Goal: Task Accomplishment & Management: Manage account settings

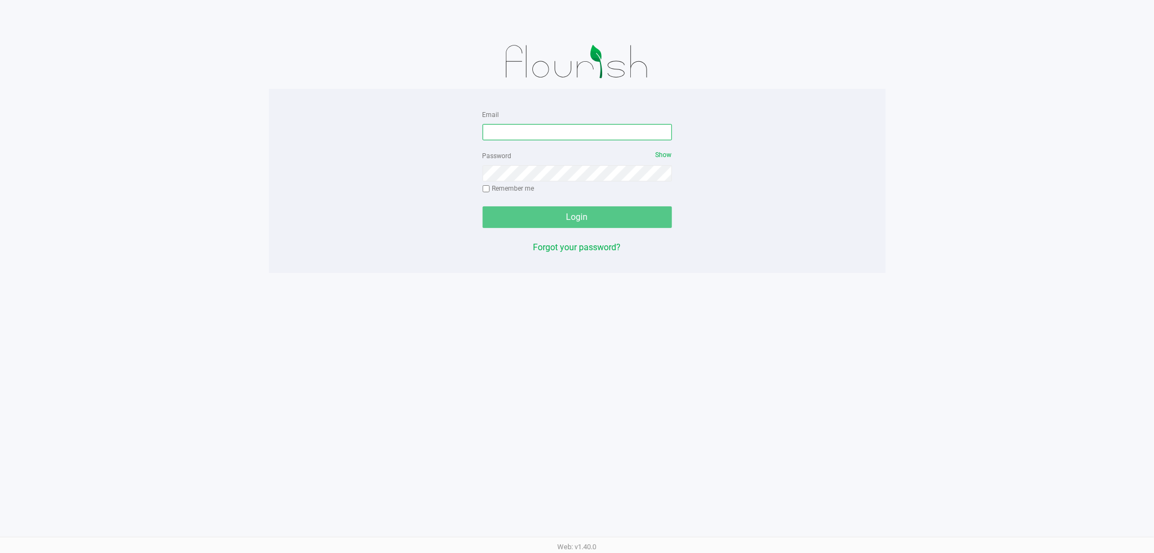
click at [531, 135] on input "Email" at bounding box center [577, 132] width 189 height 16
type input "[EMAIL_ADDRESS][DOMAIN_NAME]"
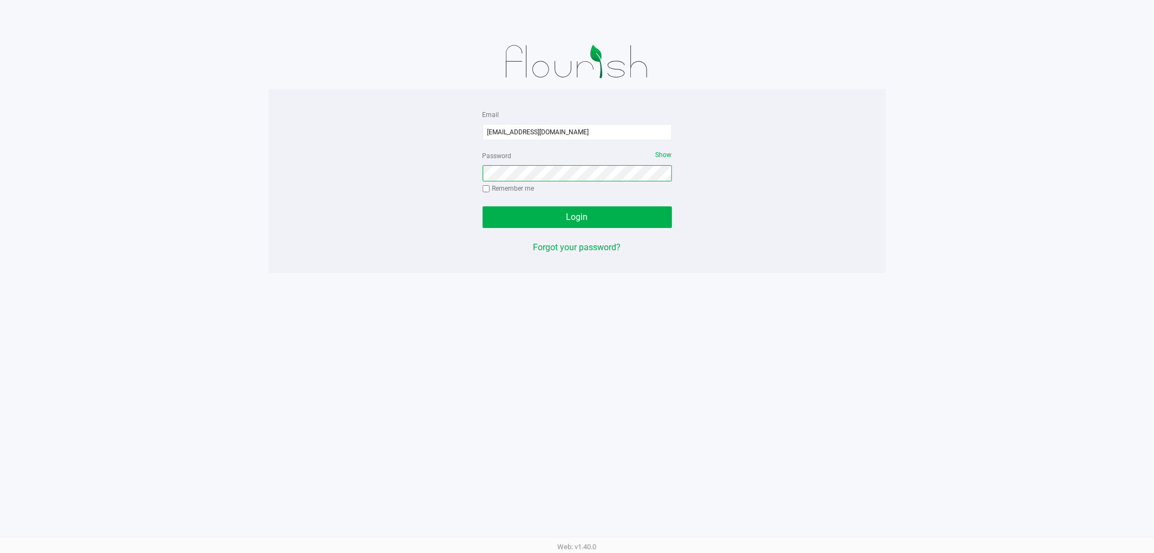
click at [483, 206] on button "Login" at bounding box center [577, 217] width 189 height 22
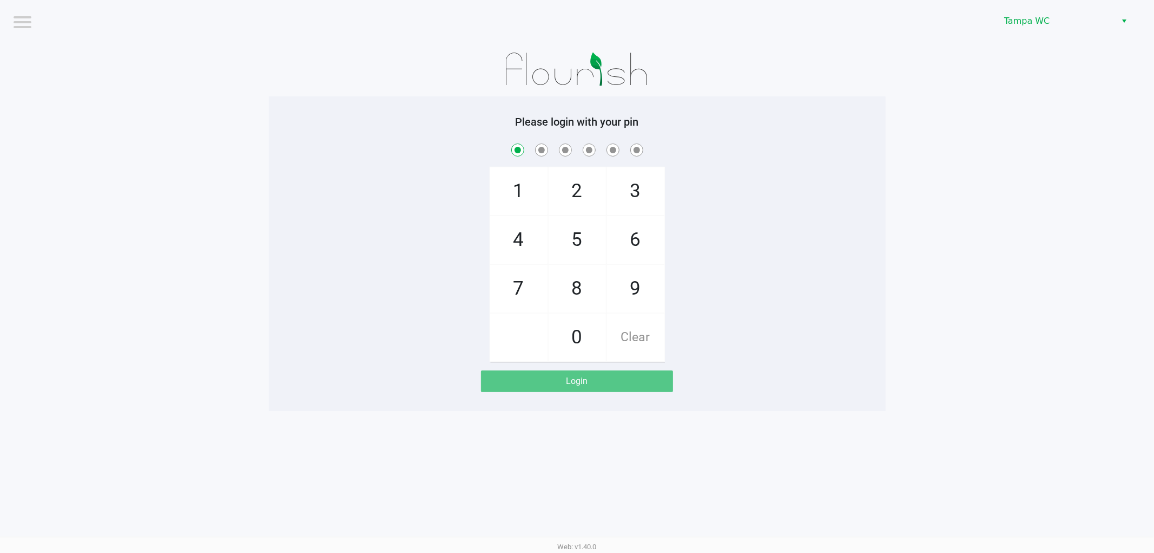
checkbox input "true"
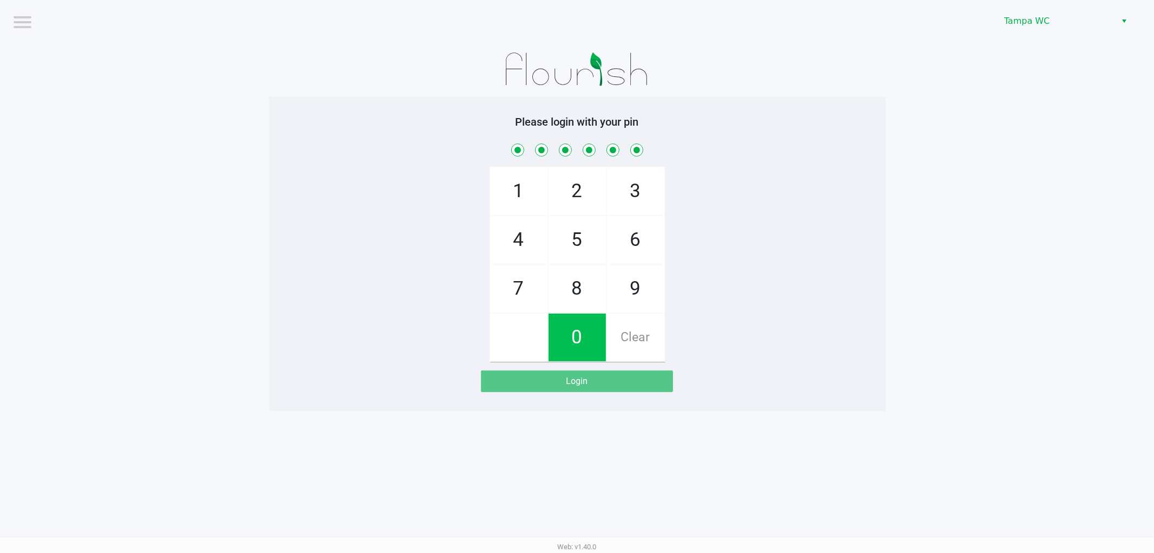
checkbox input "true"
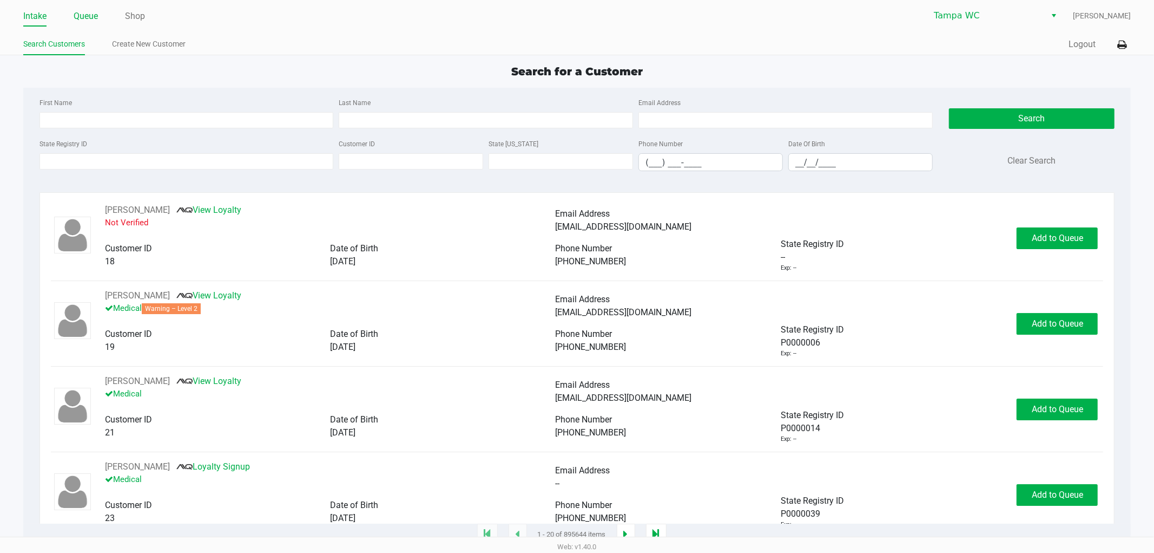
click at [92, 19] on link "Queue" at bounding box center [86, 16] width 24 height 15
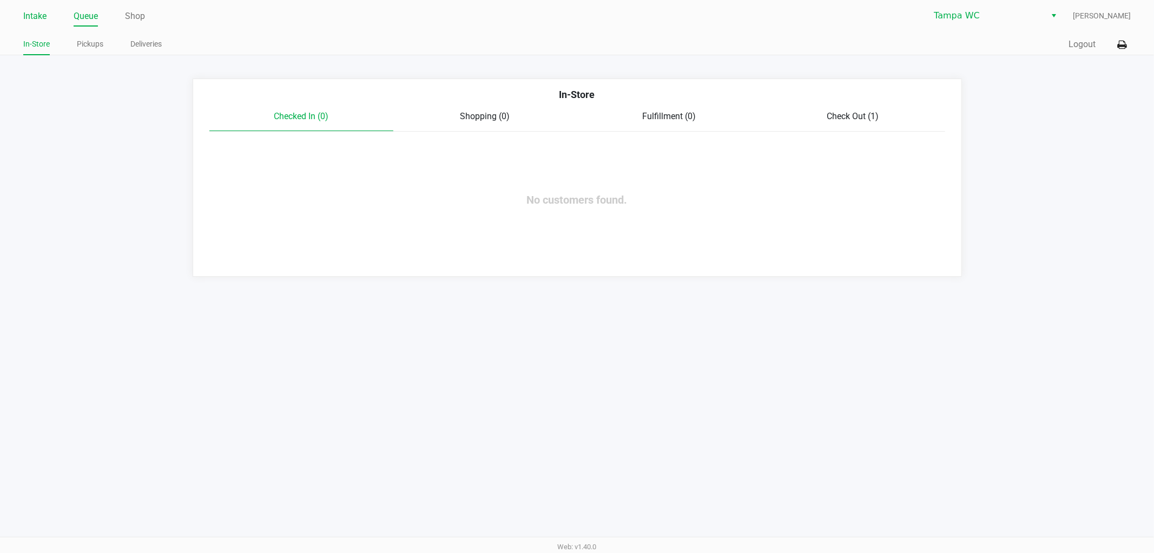
click at [42, 17] on link "Intake" at bounding box center [34, 16] width 23 height 15
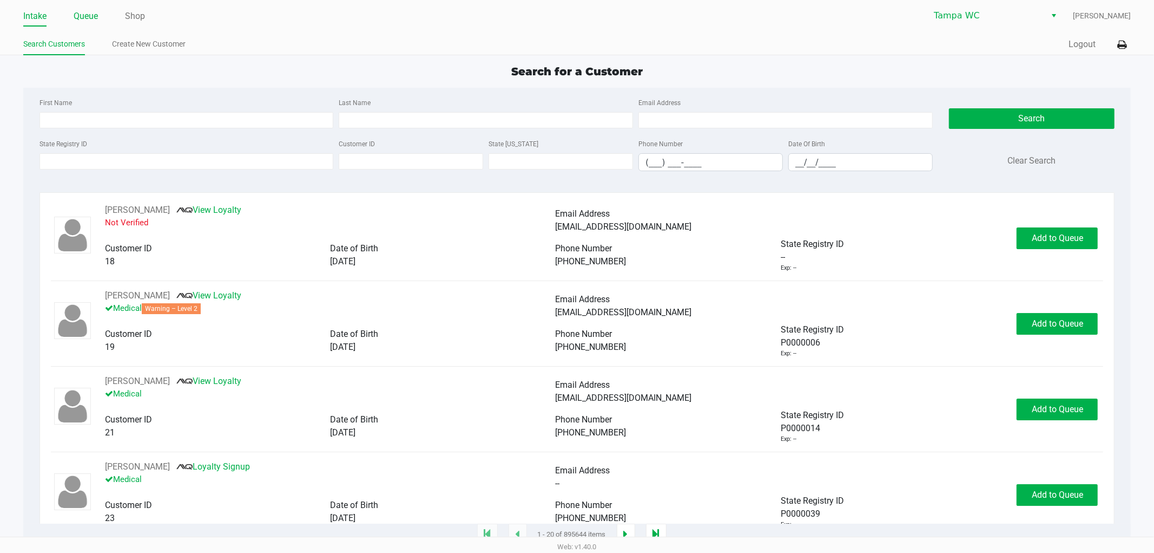
click at [93, 15] on link "Queue" at bounding box center [86, 16] width 24 height 15
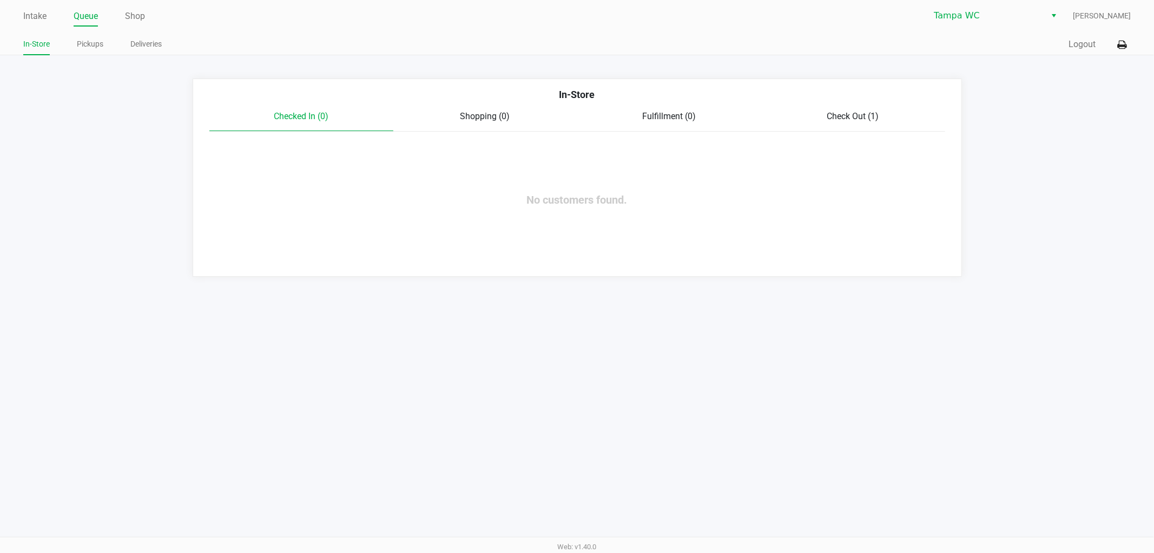
click at [837, 111] on span "Check Out (1)" at bounding box center [853, 116] width 52 height 10
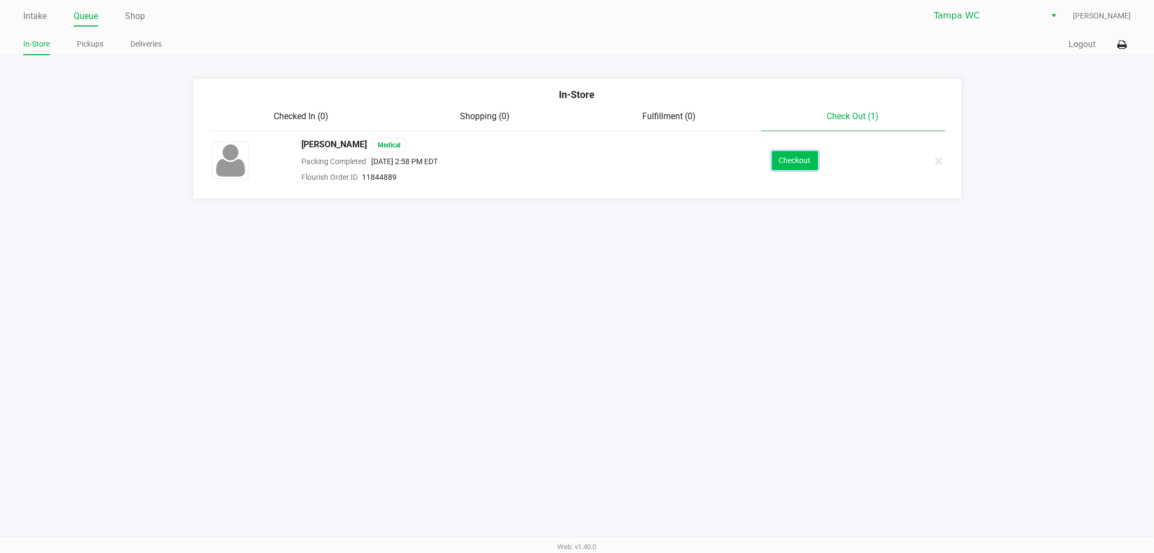
click at [796, 165] on button "Checkout" at bounding box center [795, 160] width 46 height 19
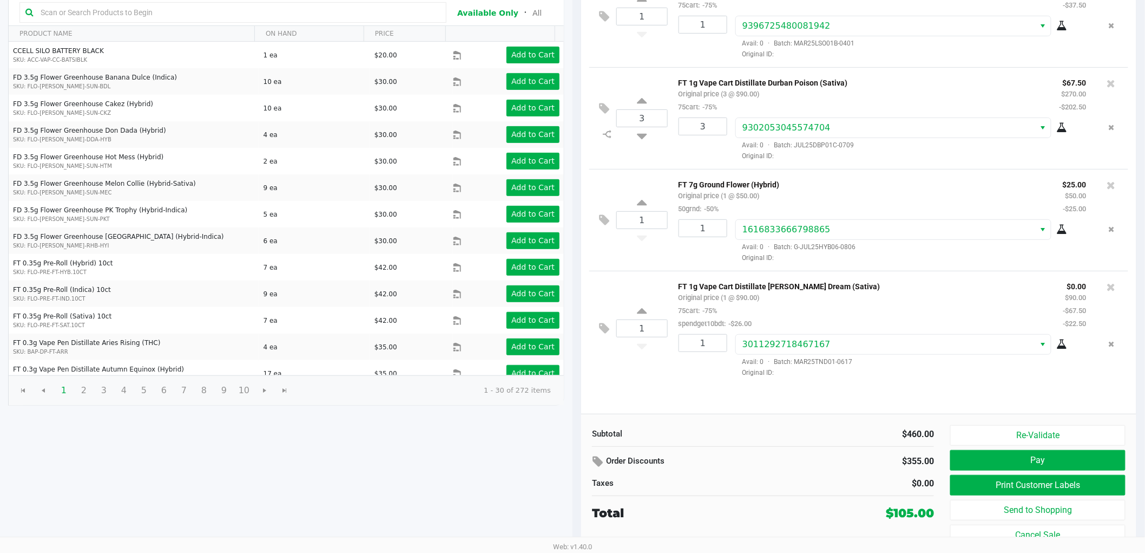
scroll to position [135, 0]
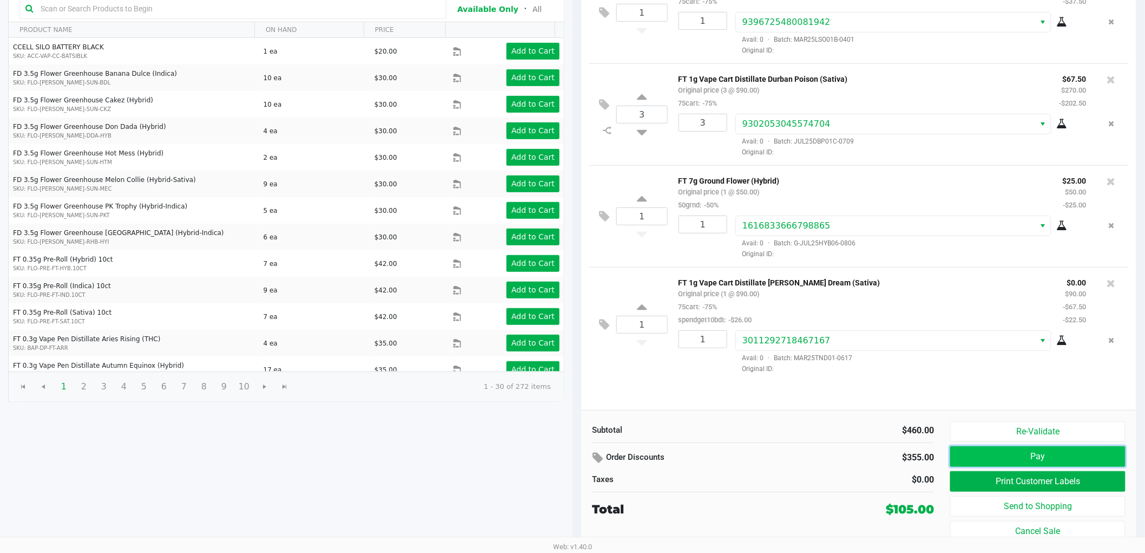
click at [1063, 446] on button "Pay" at bounding box center [1037, 456] width 175 height 21
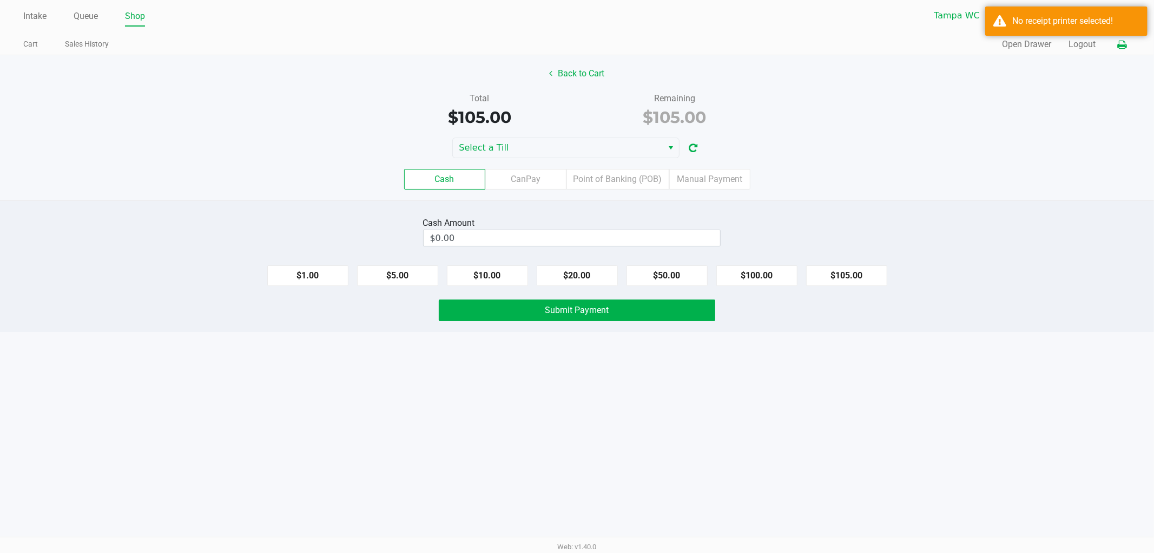
click at [1124, 45] on icon at bounding box center [1122, 45] width 9 height 8
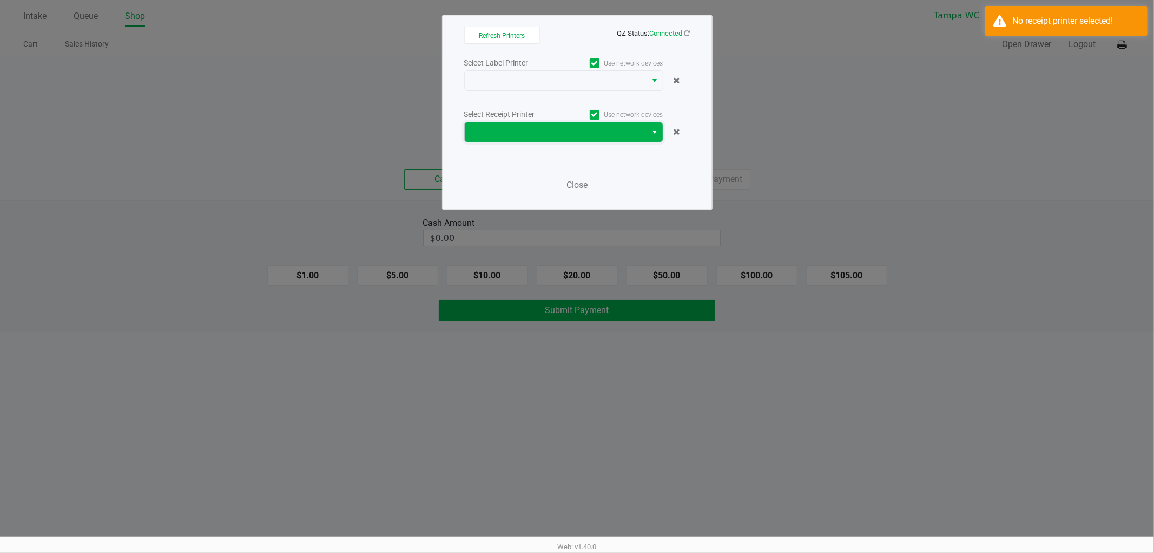
click at [553, 127] on span at bounding box center [555, 132] width 169 height 13
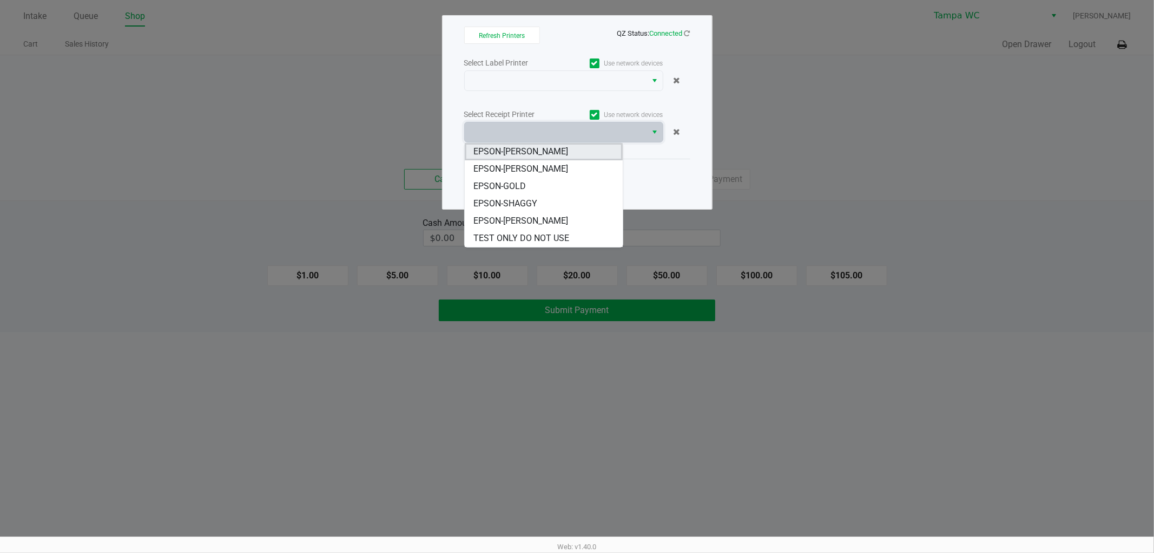
click at [560, 146] on li "EPSON-[PERSON_NAME]" at bounding box center [544, 151] width 158 height 17
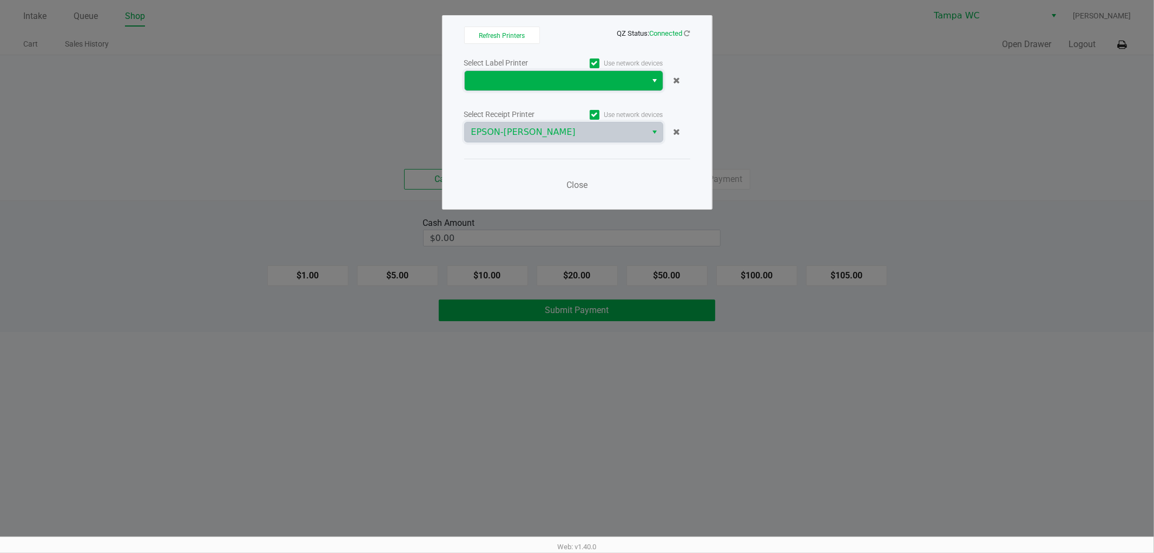
click at [533, 74] on span at bounding box center [555, 80] width 169 height 13
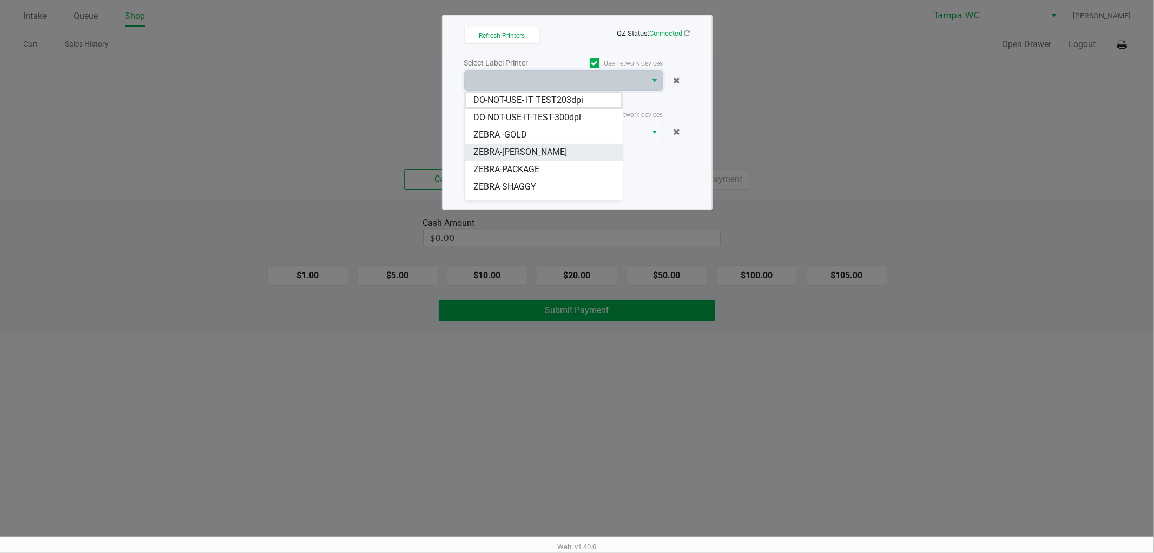
click at [536, 157] on span "ZEBRA-[PERSON_NAME]" at bounding box center [521, 152] width 94 height 13
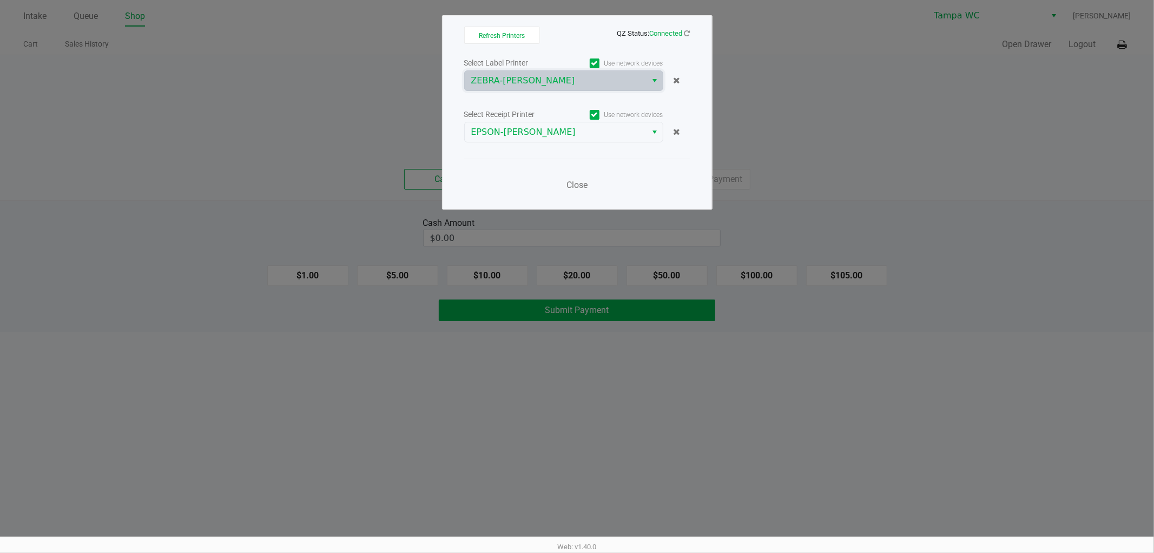
click at [761, 123] on ngb-modal-window "Refresh Printers QZ Status: Connected Select Label Printer Use network devices …" at bounding box center [577, 276] width 1154 height 553
click at [568, 181] on span "Close" at bounding box center [577, 185] width 21 height 10
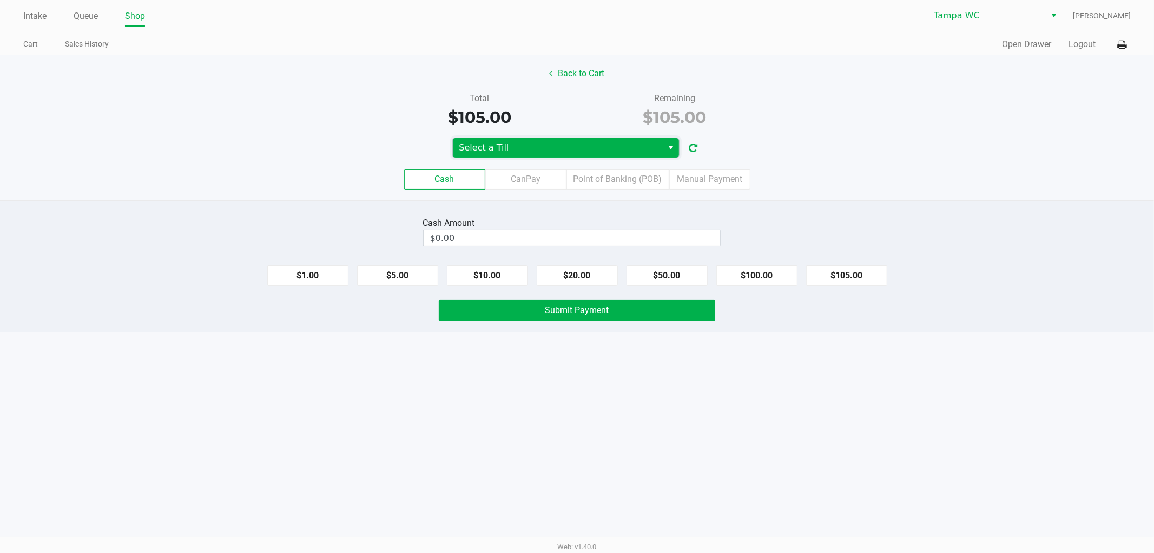
click at [522, 144] on span "Select a Till" at bounding box center [558, 147] width 198 height 13
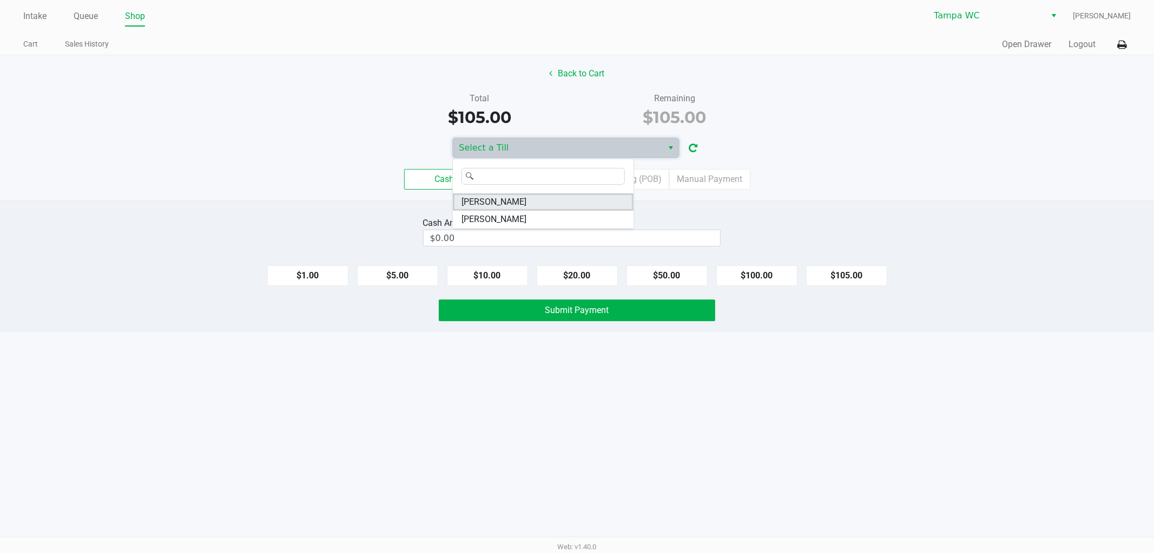
click at [525, 201] on li "[PERSON_NAME]" at bounding box center [543, 201] width 181 height 17
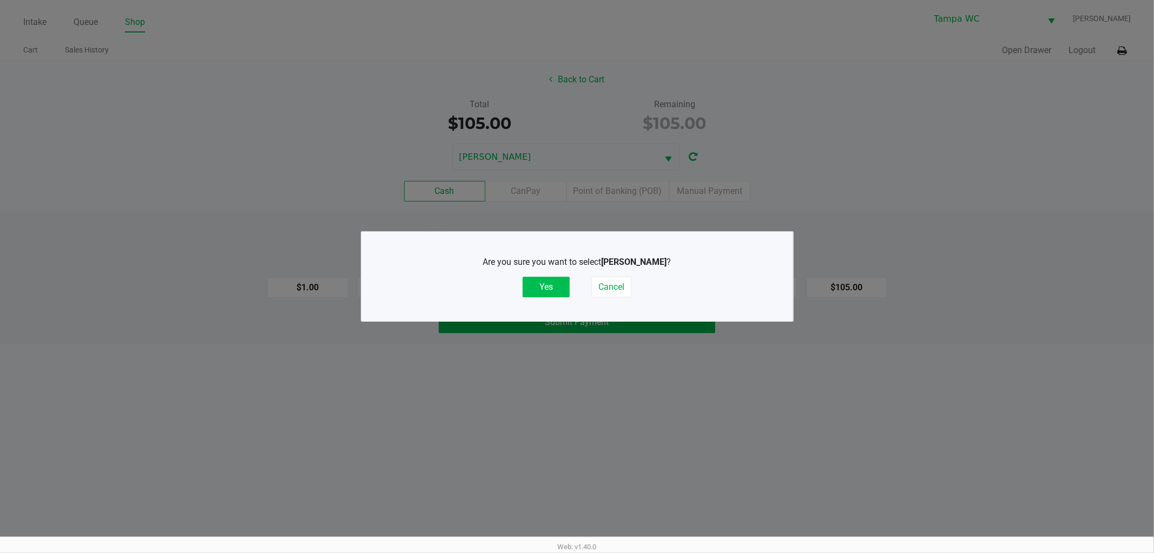
click at [543, 287] on button "Yes" at bounding box center [546, 287] width 47 height 21
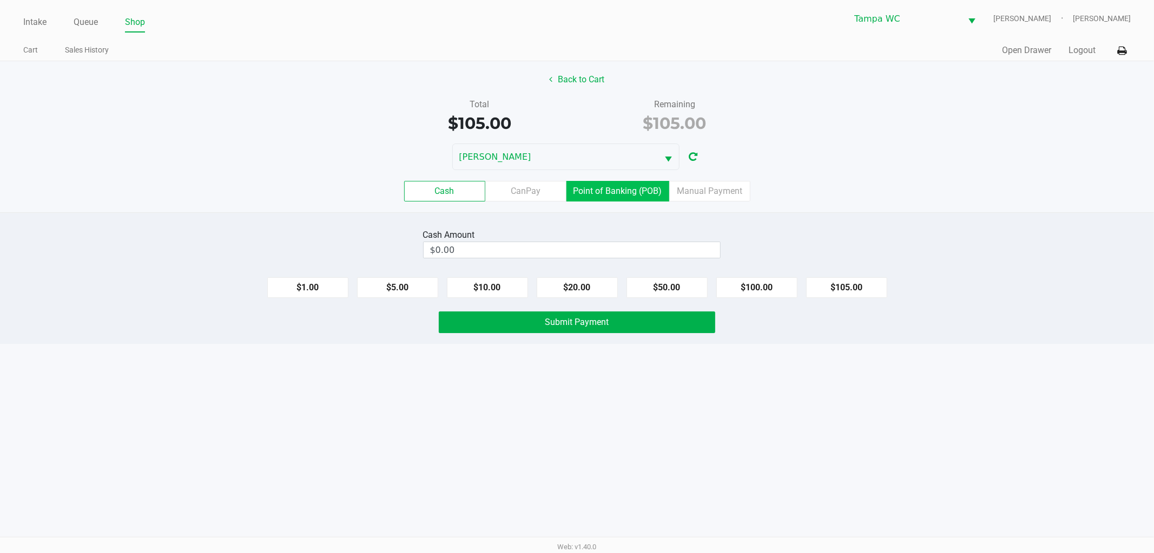
click at [604, 188] on label "Point of Banking (POB)" at bounding box center [618, 191] width 103 height 21
click at [0, 0] on 7 "Point of Banking (POB)" at bounding box center [0, 0] width 0 height 0
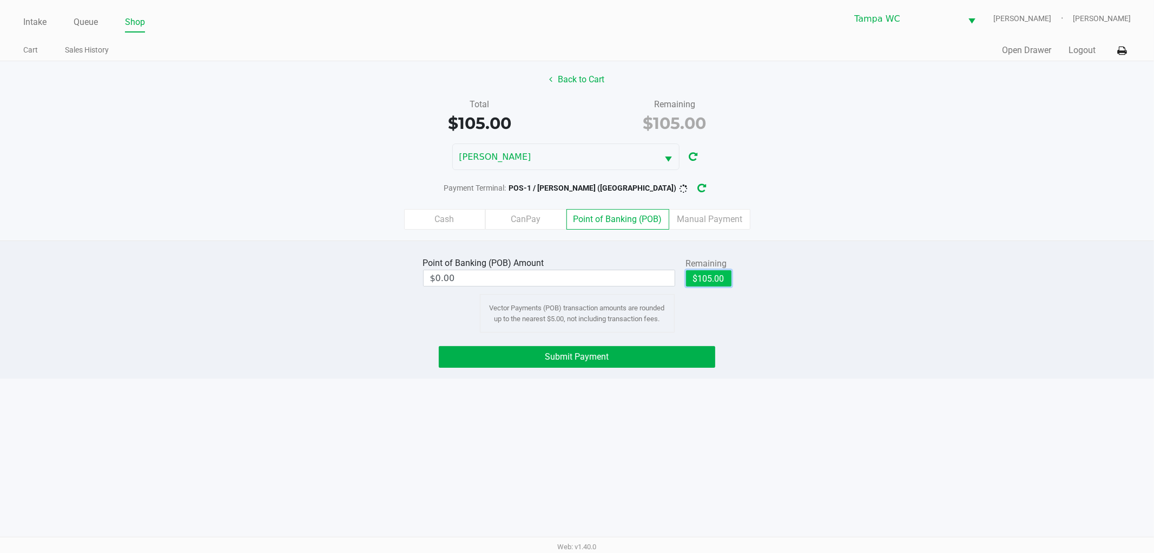
click at [717, 280] on button "$105.00" at bounding box center [708, 278] width 45 height 16
type input "$105.00"
click at [538, 358] on button "Submit Payment" at bounding box center [577, 357] width 277 height 22
click at [702, 184] on button "button" at bounding box center [710, 188] width 17 height 20
click at [592, 360] on span "Submit Payment" at bounding box center [578, 356] width 64 height 10
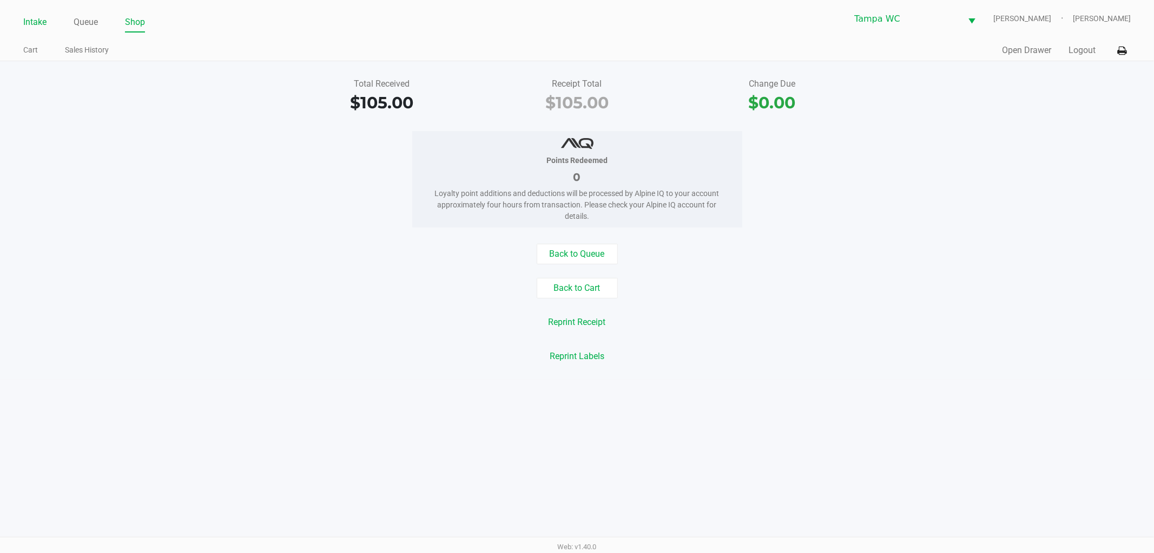
click at [35, 18] on link "Intake" at bounding box center [34, 22] width 23 height 15
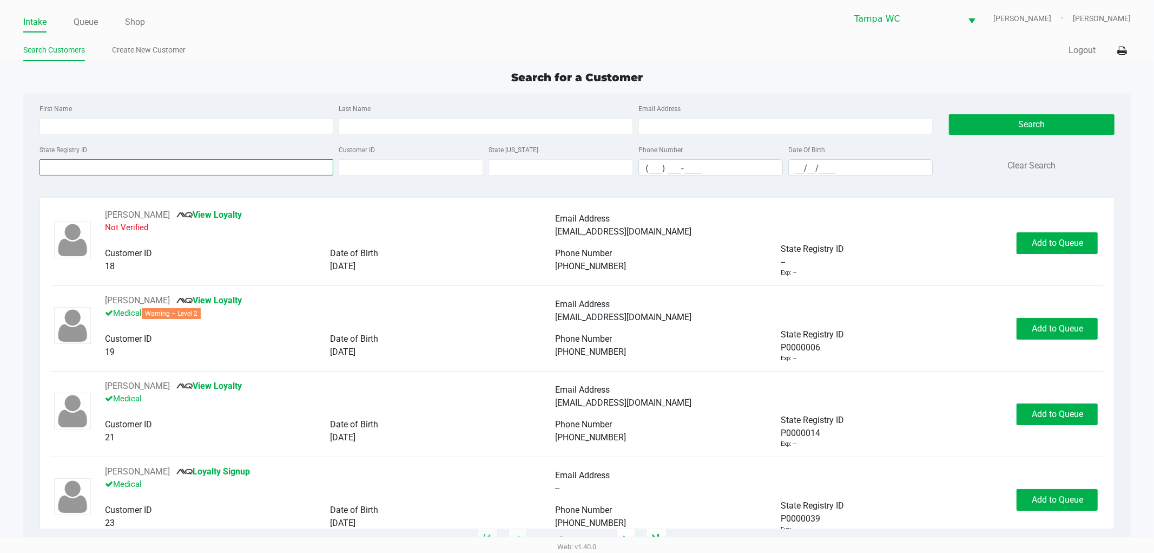
click at [145, 172] on input "State Registry ID" at bounding box center [187, 167] width 294 height 16
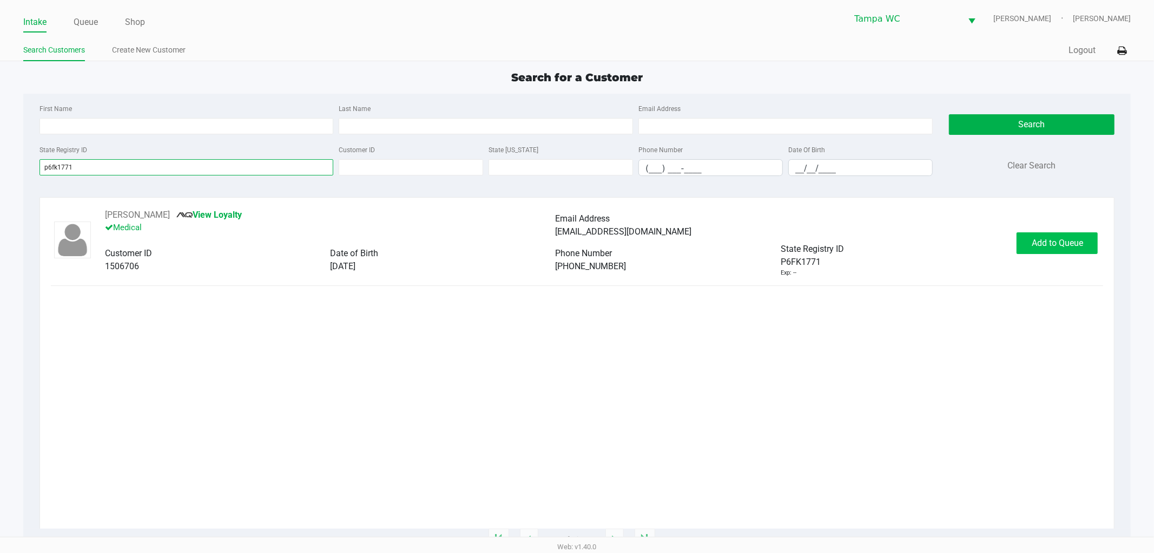
type input "p6fk1771"
click at [1037, 242] on span "Add to Queue" at bounding box center [1057, 243] width 51 height 10
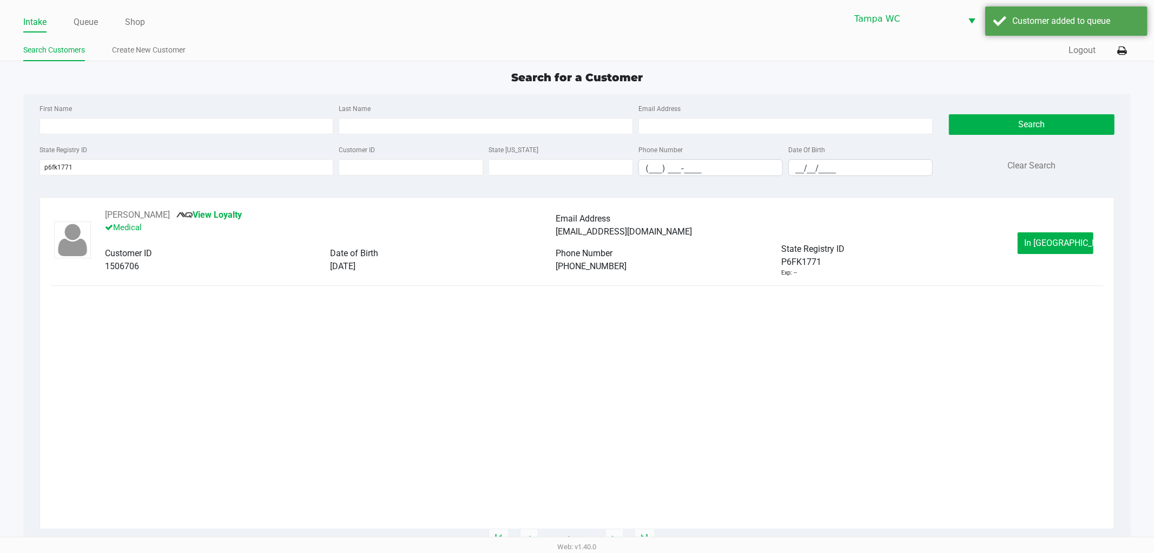
click at [1037, 242] on button "In [GEOGRAPHIC_DATA]" at bounding box center [1056, 243] width 76 height 22
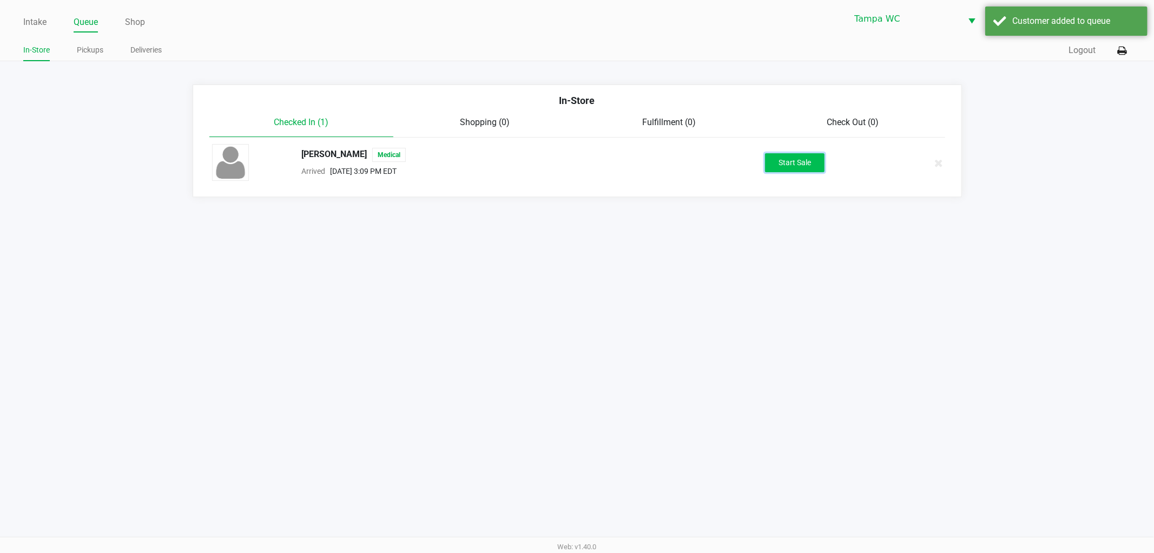
click at [788, 157] on button "Start Sale" at bounding box center [795, 162] width 60 height 19
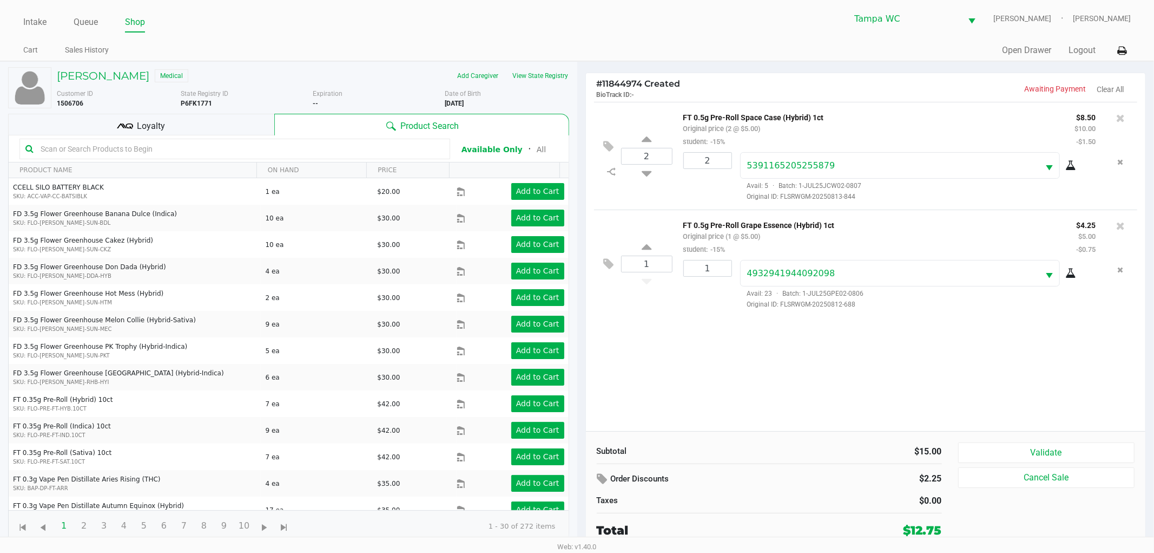
click at [986, 442] on div "Subtotal $15.00 Order Discounts $2.25 Taxes $0.00 Total $12.75 Validate Cancel …" at bounding box center [866, 490] width 560 height 119
click at [989, 445] on button "Validate" at bounding box center [1046, 452] width 177 height 21
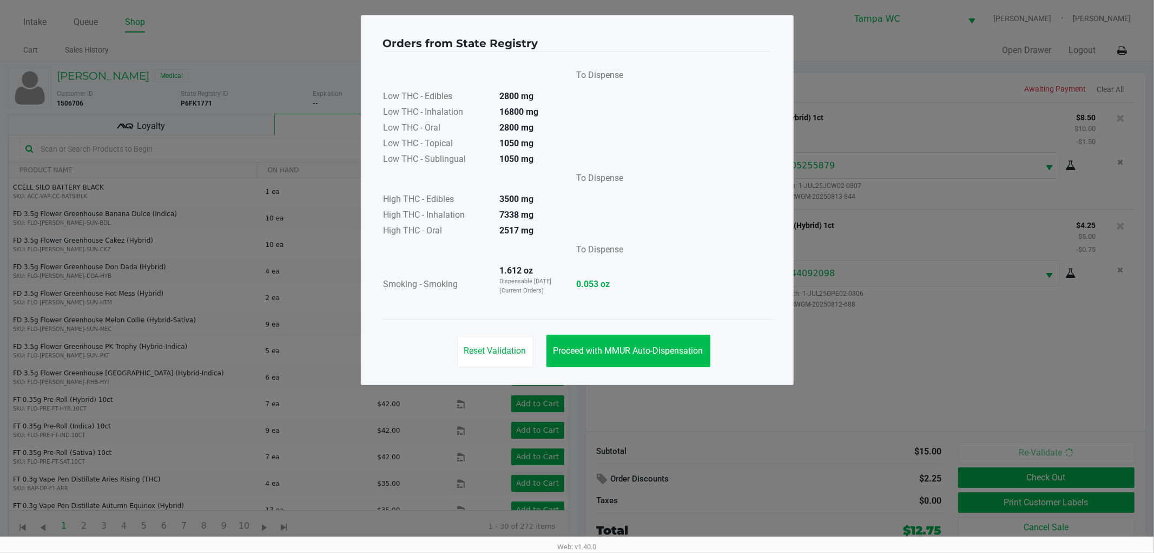
drag, startPoint x: 625, startPoint y: 317, endPoint x: 630, endPoint y: 341, distance: 24.3
click at [626, 321] on app-state-registry "Orders from State Registry To Dispense Low THC - Edibles 2800 mg Low THC - Inha…" at bounding box center [577, 200] width 389 height 347
click at [633, 343] on button "Proceed with MMUR Auto-Dispensation" at bounding box center [629, 350] width 164 height 32
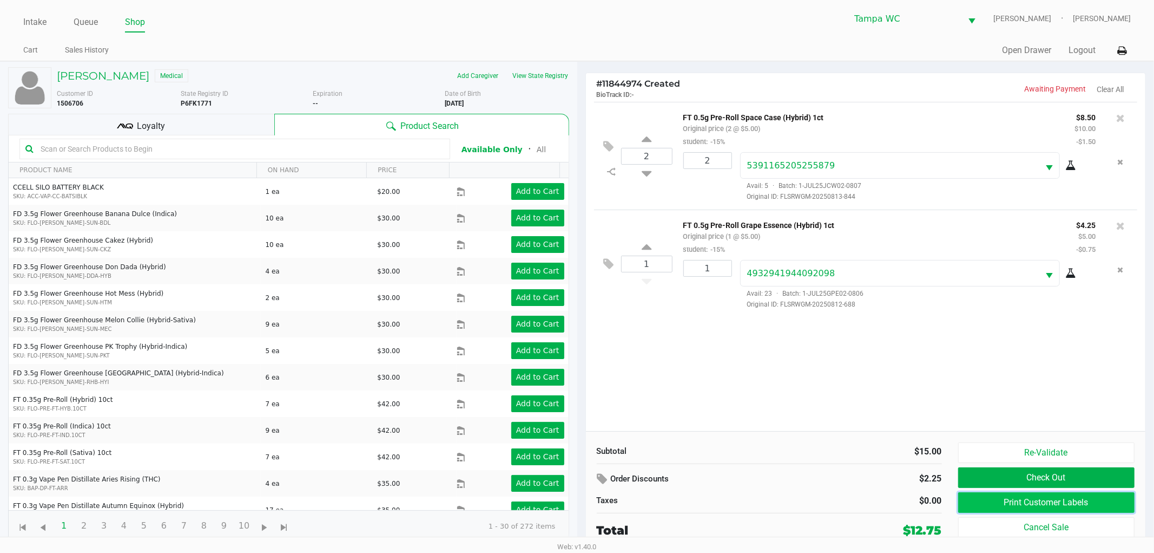
click at [1003, 505] on button "Print Customer Labels" at bounding box center [1046, 502] width 177 height 21
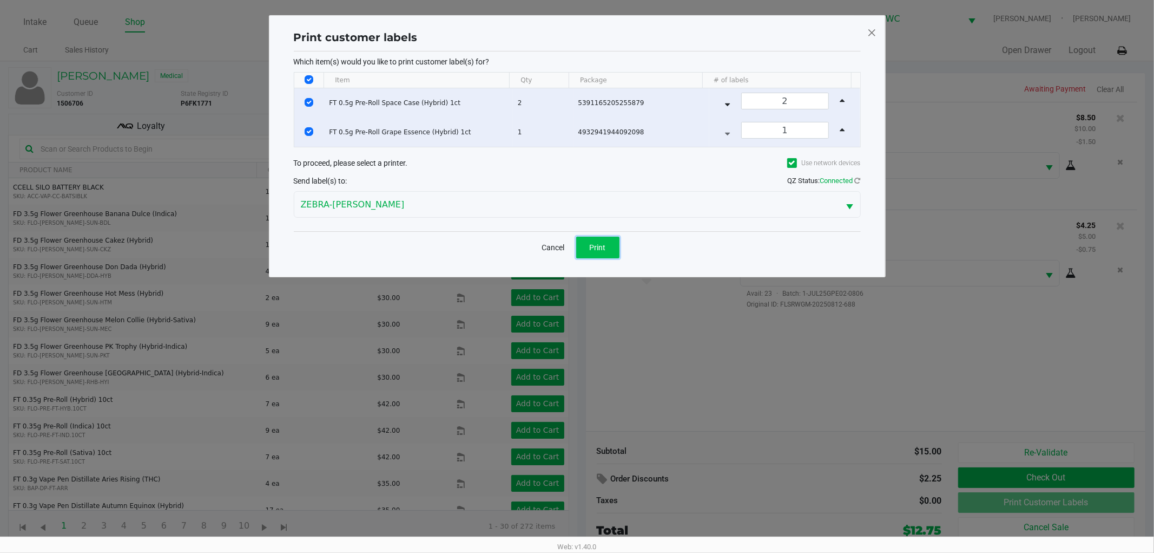
click at [619, 244] on button "Print" at bounding box center [597, 247] width 43 height 22
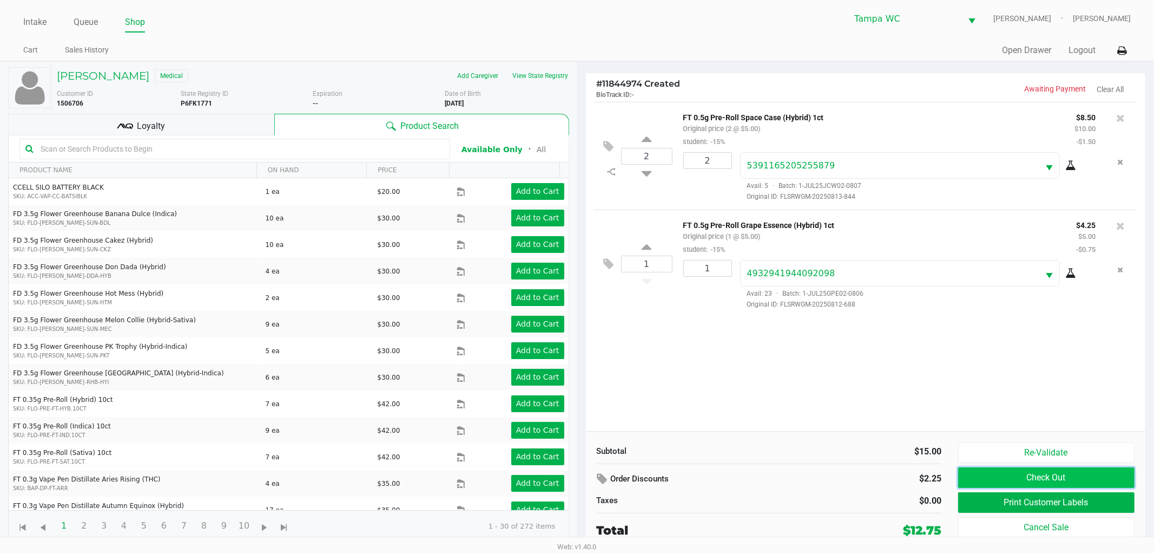
click at [1048, 479] on button "Check Out" at bounding box center [1046, 477] width 177 height 21
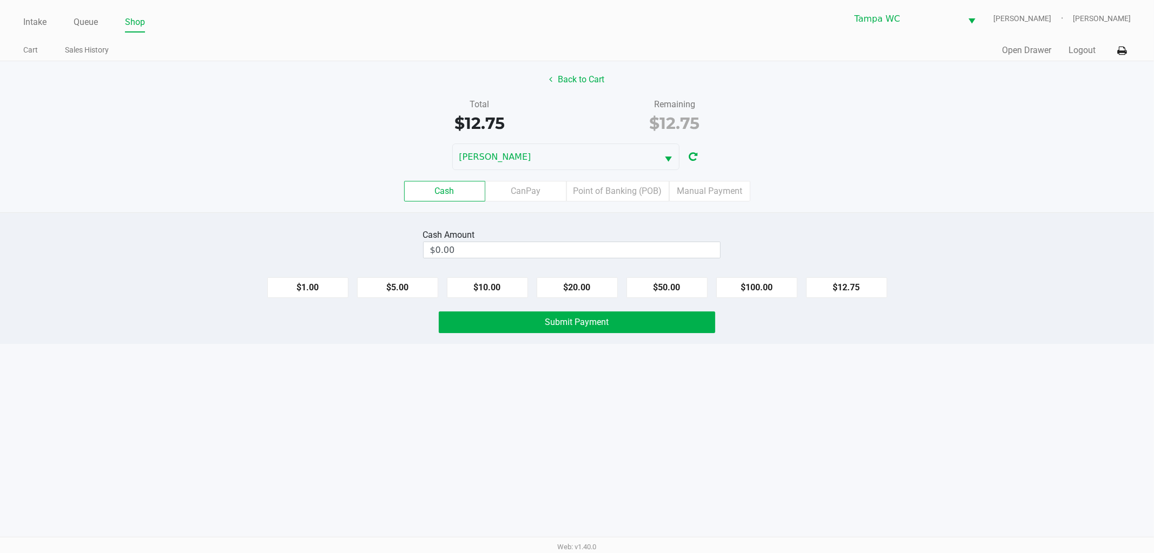
click at [515, 258] on kendo-numerictextbox "$0.00" at bounding box center [572, 249] width 298 height 17
click at [517, 239] on div "Cash Amount" at bounding box center [572, 234] width 298 height 13
click at [520, 255] on input "0" at bounding box center [572, 250] width 297 height 16
type input "$13.00"
click at [522, 316] on button "Submit Payment" at bounding box center [577, 322] width 277 height 22
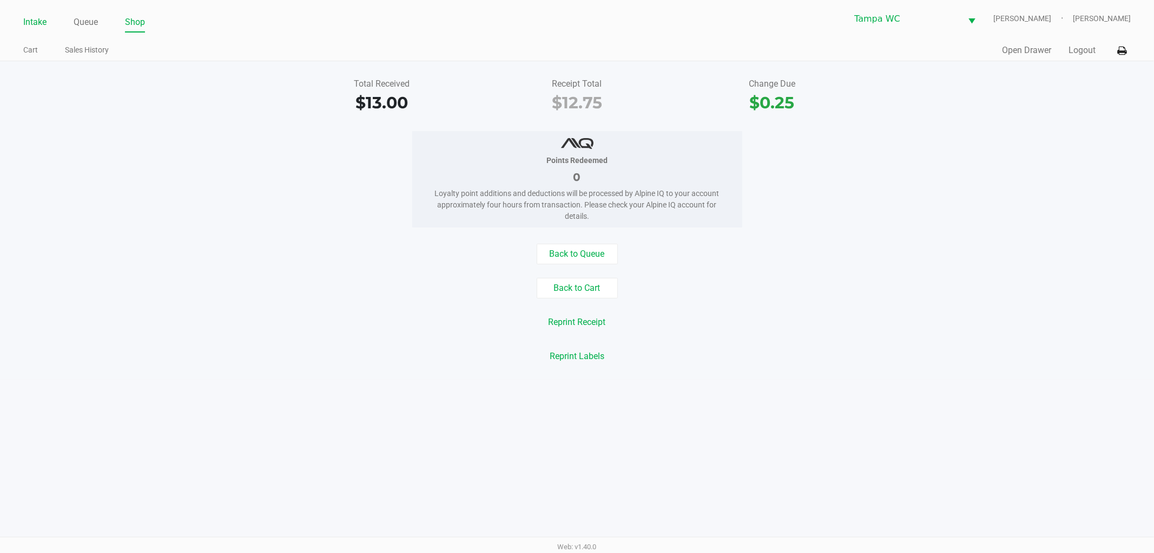
click at [31, 14] on li "Intake" at bounding box center [34, 23] width 23 height 19
click at [34, 16] on link "Intake" at bounding box center [34, 22] width 23 height 15
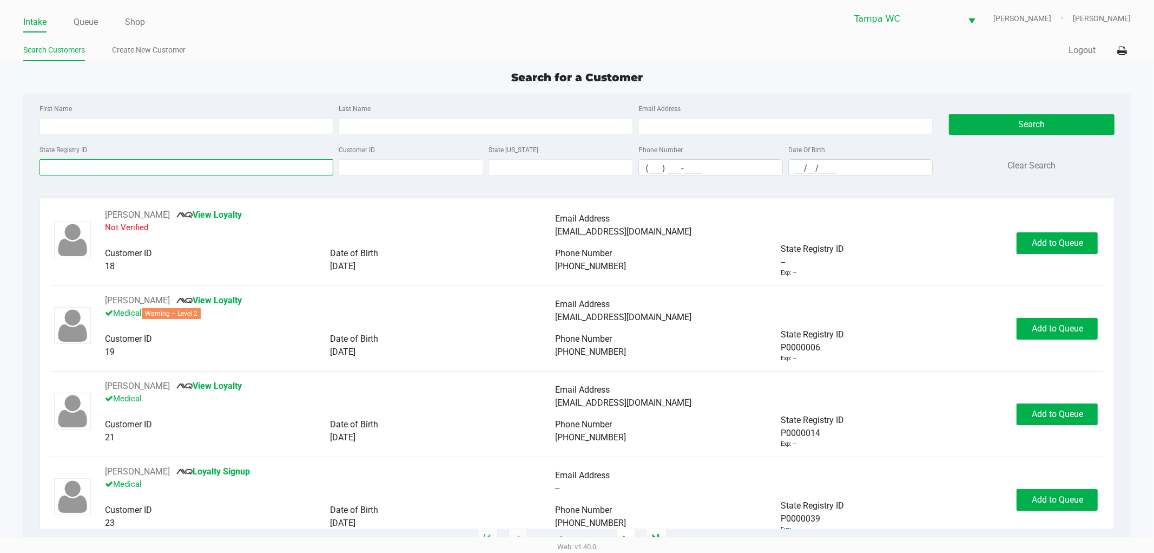
click at [98, 165] on input "State Registry ID" at bounding box center [187, 167] width 294 height 16
click at [110, 162] on input "State Registry ID" at bounding box center [187, 167] width 294 height 16
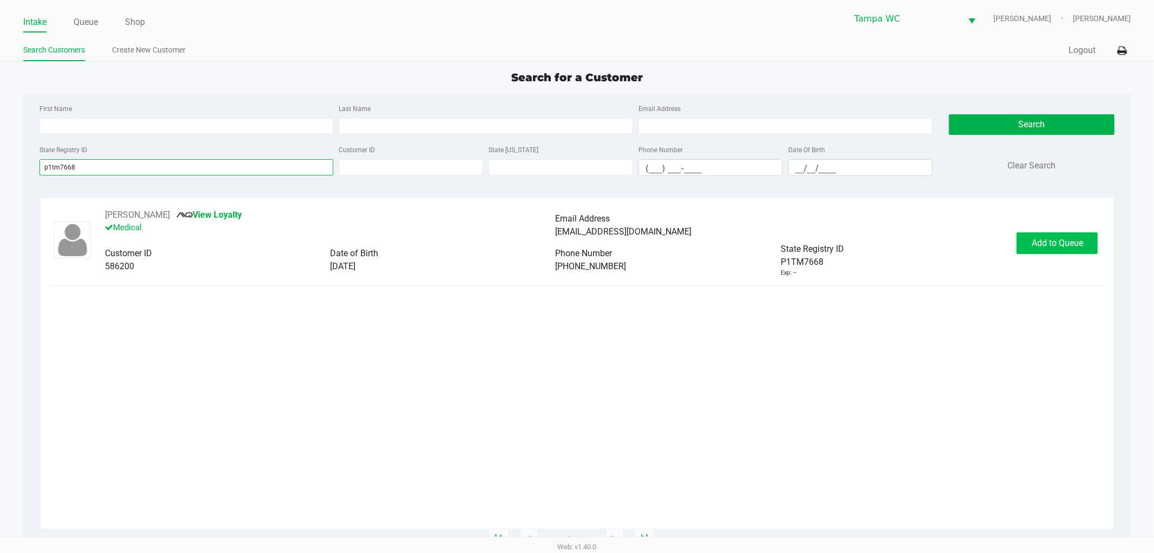
type input "p1tm7668"
click at [1056, 252] on button "Add to Queue" at bounding box center [1057, 243] width 81 height 22
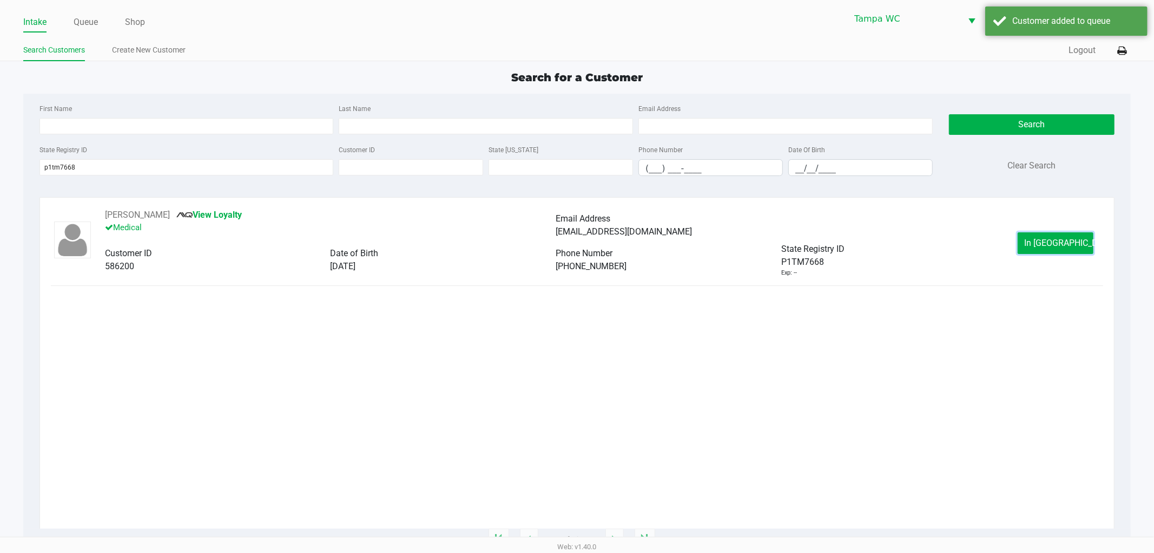
click at [1056, 252] on button "In [GEOGRAPHIC_DATA]" at bounding box center [1056, 243] width 76 height 22
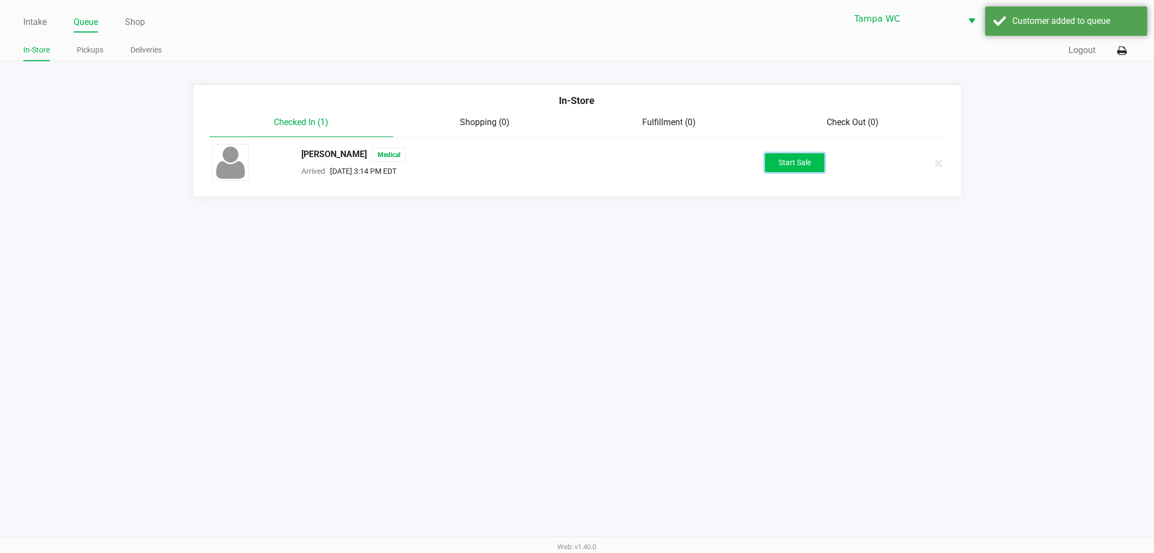
click at [823, 163] on button "Start Sale" at bounding box center [795, 162] width 60 height 19
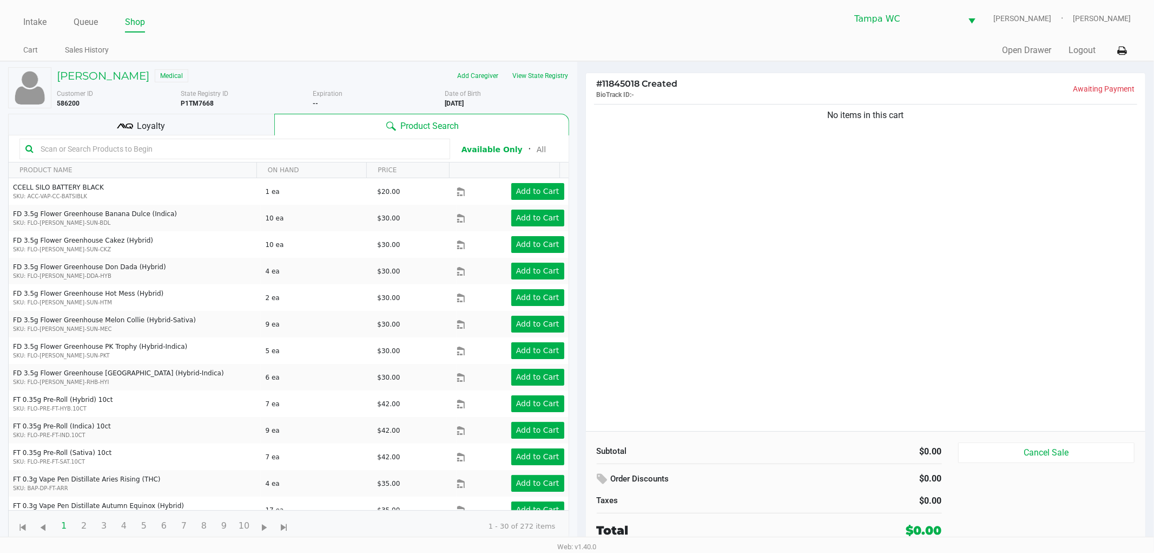
click at [249, 141] on input "text" at bounding box center [240, 149] width 408 height 16
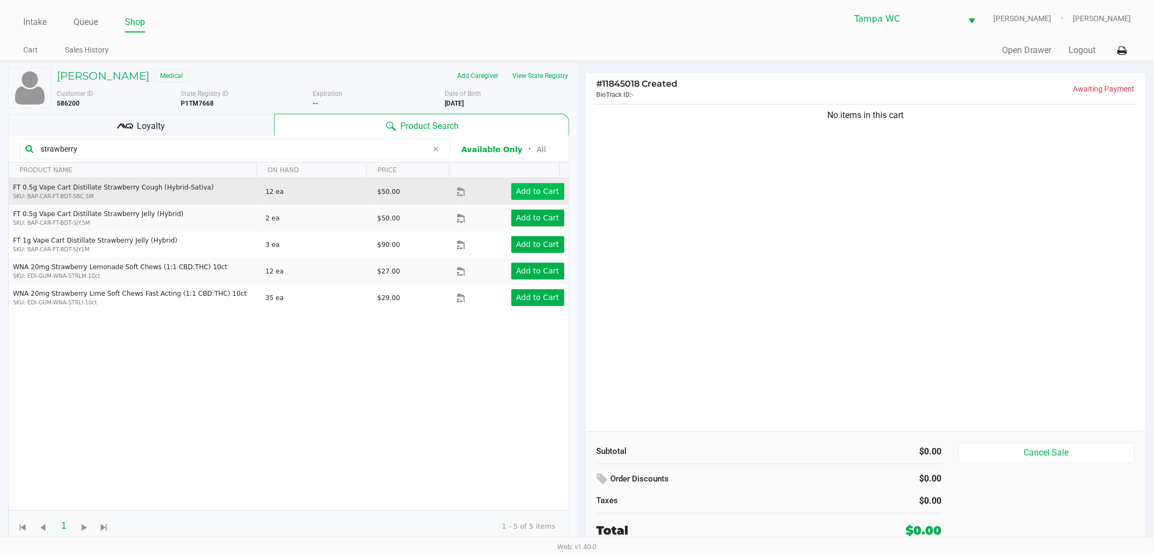
type input "strawberry"
click at [511, 196] on button "Add to Cart" at bounding box center [537, 191] width 53 height 17
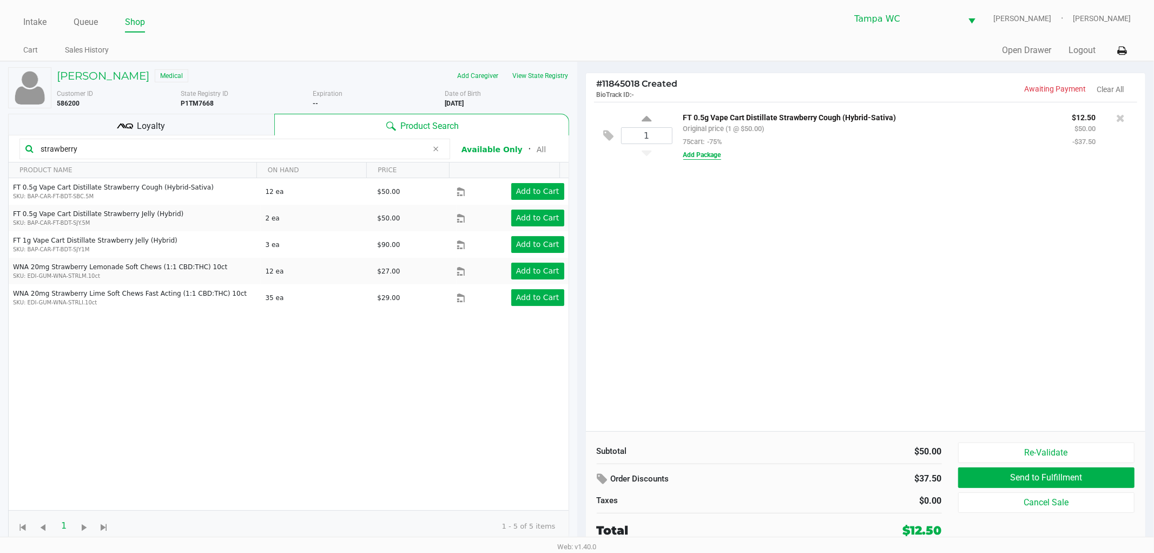
click at [712, 157] on button "Add Package" at bounding box center [703, 155] width 38 height 10
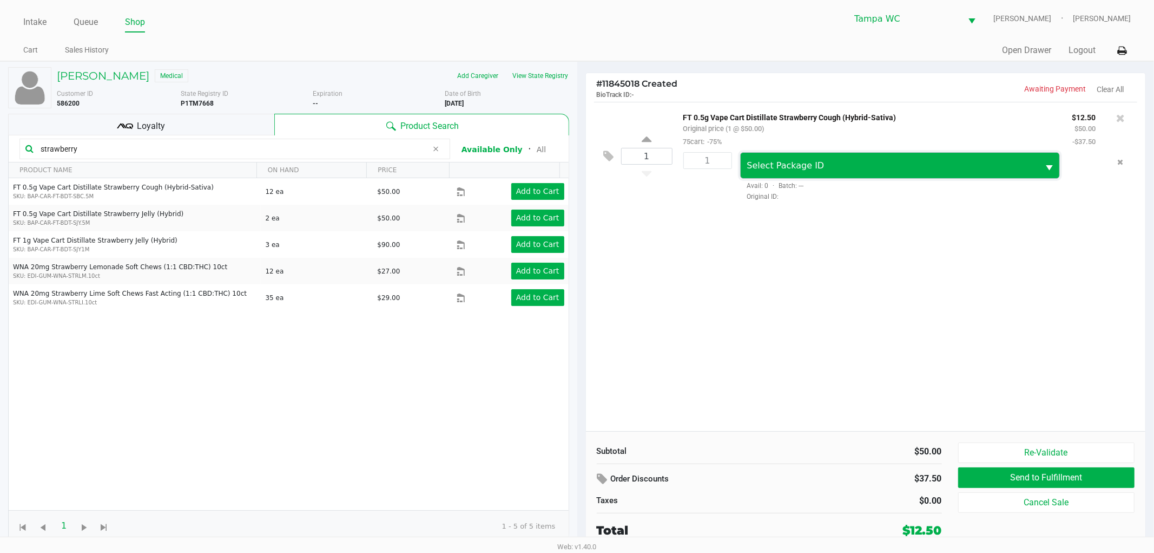
click at [794, 161] on span "Select Package ID" at bounding box center [785, 165] width 77 height 10
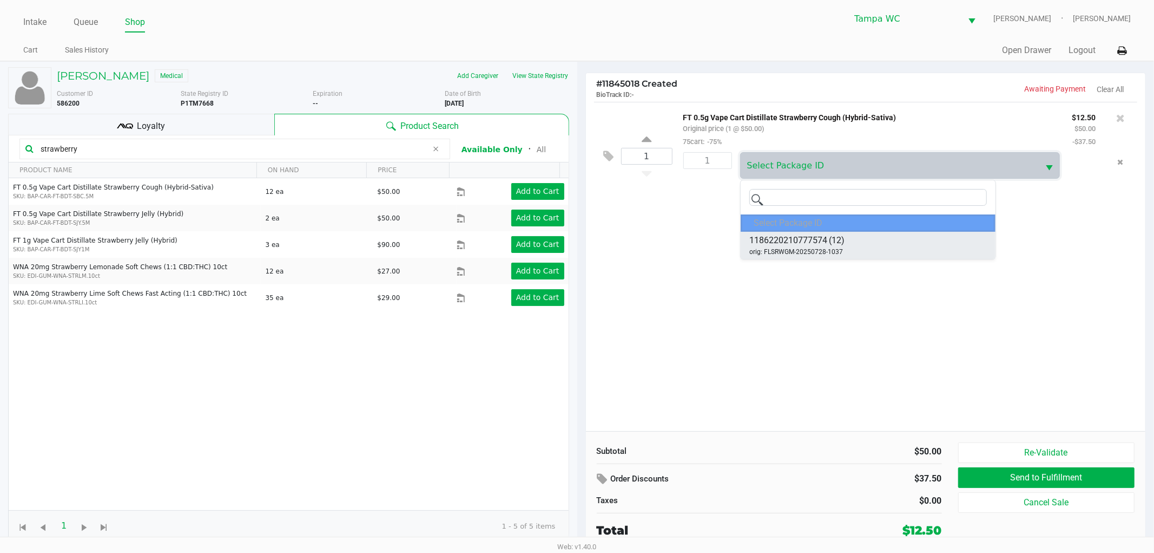
click at [794, 248] on span "orig: FLSRWGM-20250728-1037" at bounding box center [797, 252] width 94 height 10
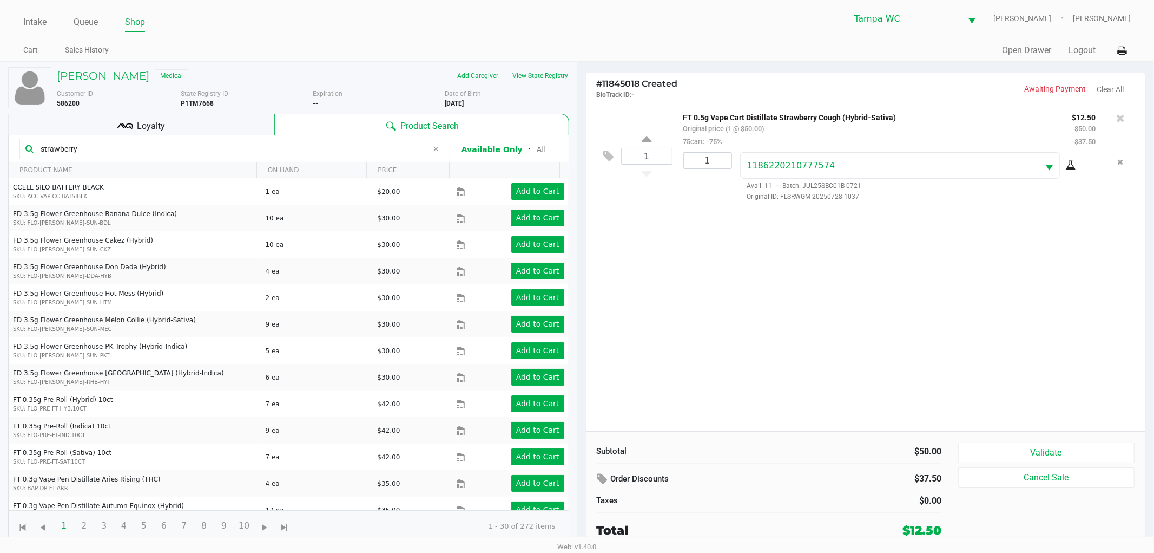
click at [1072, 169] on icon at bounding box center [1071, 165] width 11 height 9
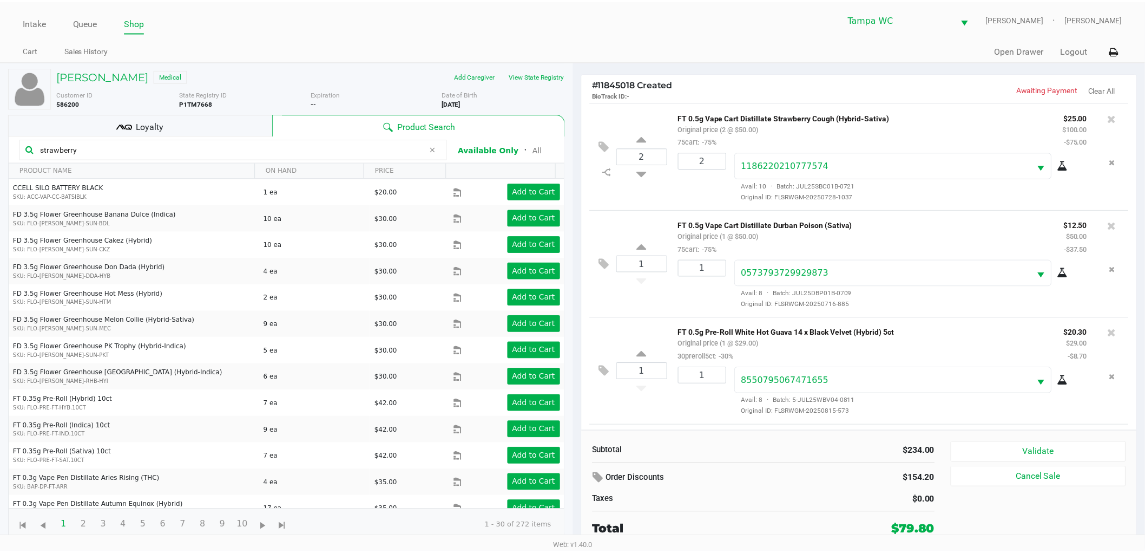
scroll to position [104, 0]
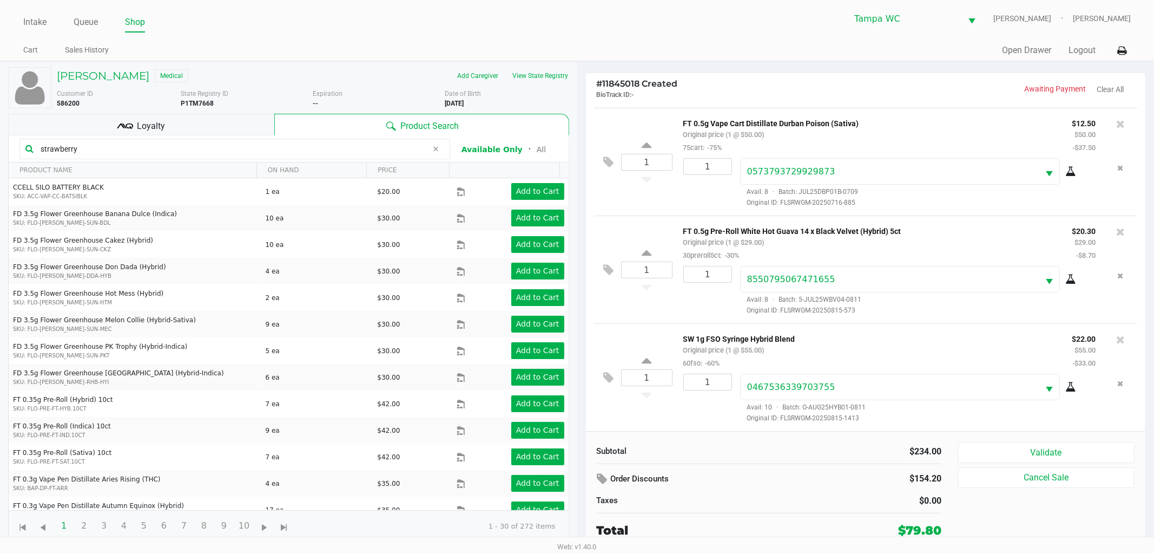
click at [208, 119] on div "Loyalty" at bounding box center [141, 125] width 266 height 22
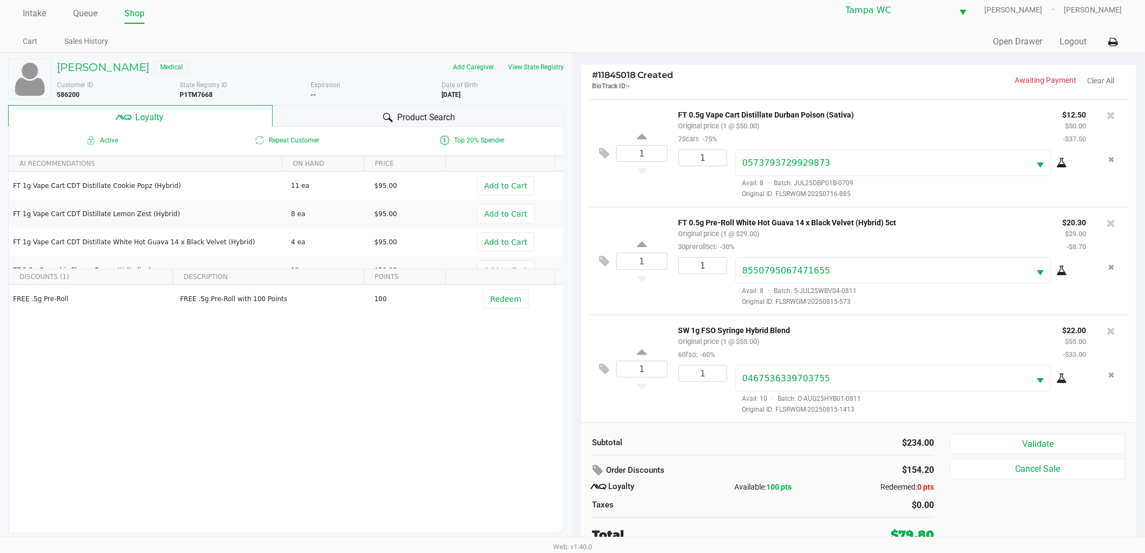
scroll to position [11, 0]
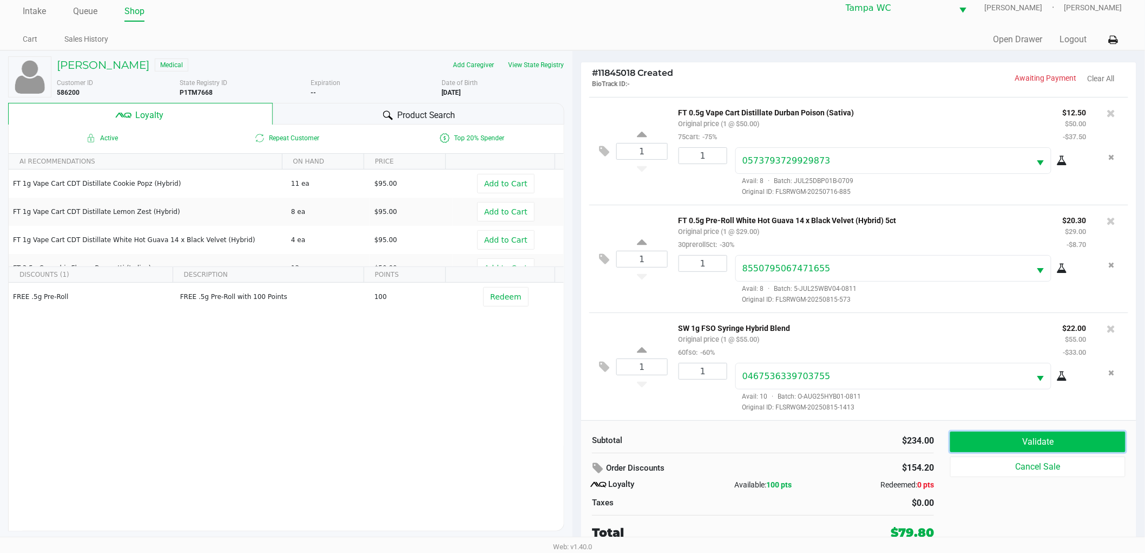
click at [1087, 446] on button "Validate" at bounding box center [1037, 441] width 175 height 21
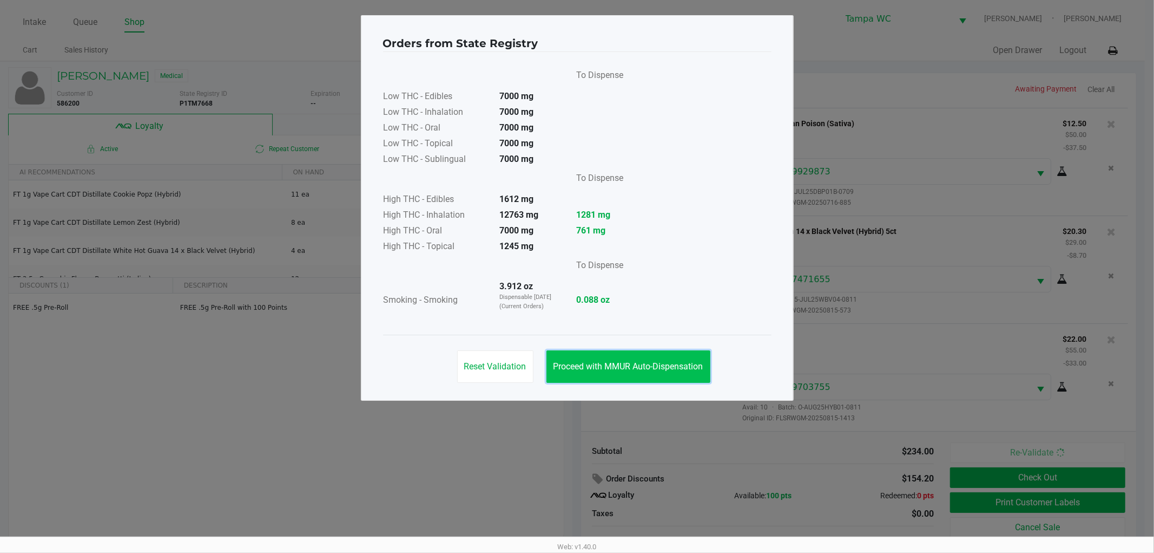
click at [682, 372] on button "Proceed with MMUR Auto-Dispensation" at bounding box center [629, 366] width 164 height 32
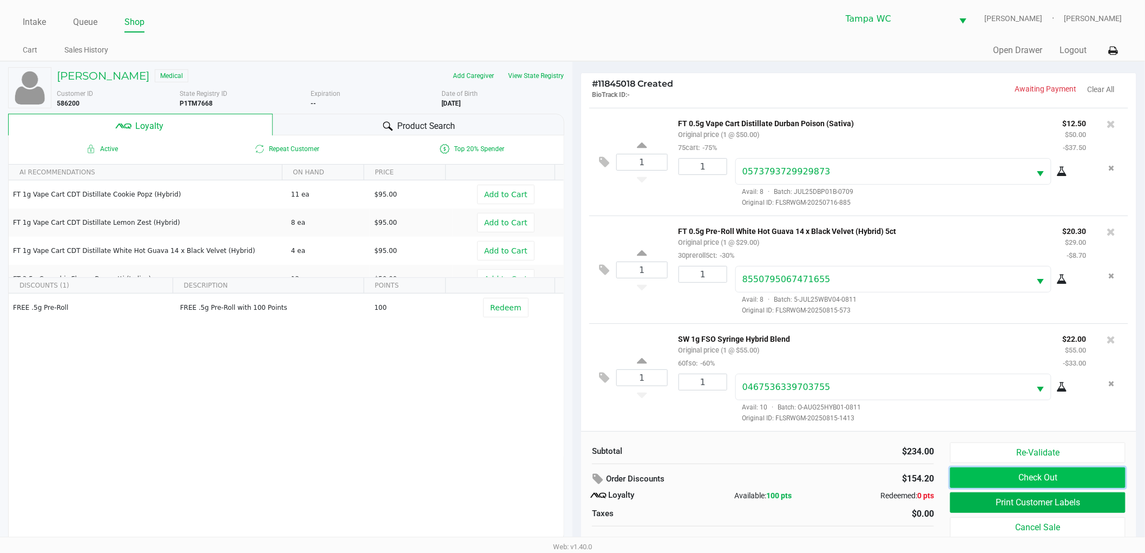
click at [1004, 479] on button "Check Out" at bounding box center [1037, 477] width 175 height 21
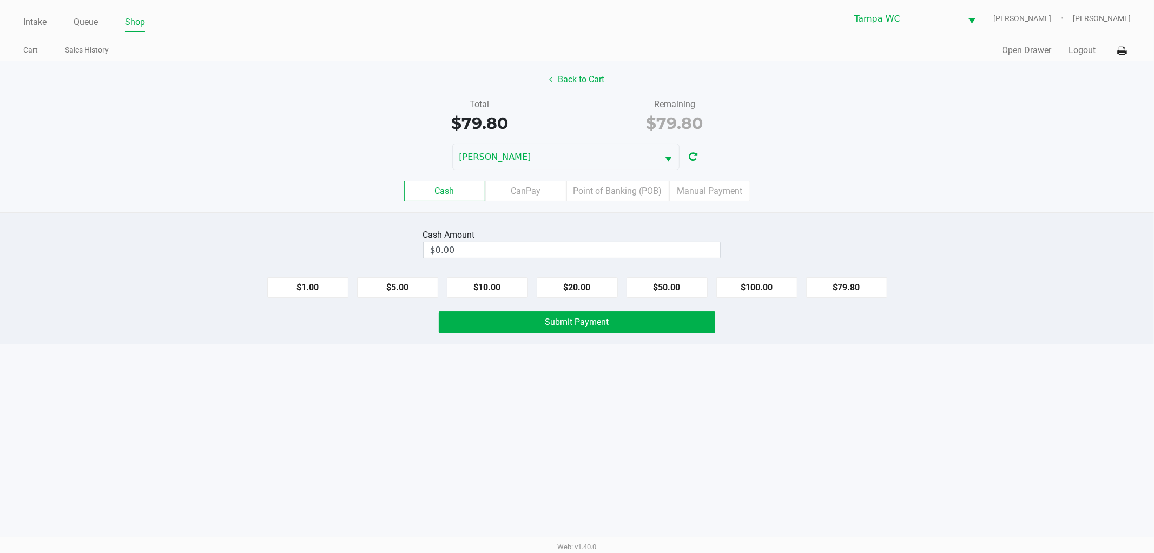
click at [610, 179] on div "Cash CanPay Point of Banking (POB) Manual Payment" at bounding box center [577, 191] width 1171 height 42
click at [609, 187] on label "Point of Banking (POB)" at bounding box center [618, 191] width 103 height 21
click at [0, 0] on 7 "Point of Banking (POB)" at bounding box center [0, 0] width 0 height 0
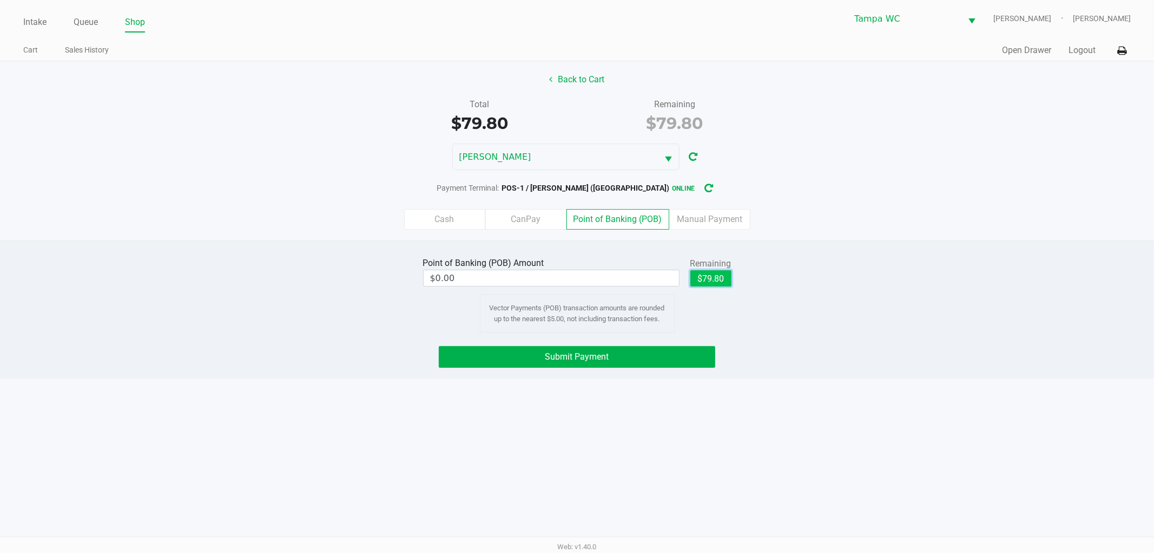
click at [700, 275] on button "$79.80" at bounding box center [711, 278] width 41 height 16
type input "$79.80"
click at [602, 350] on button "Submit Payment" at bounding box center [577, 357] width 277 height 22
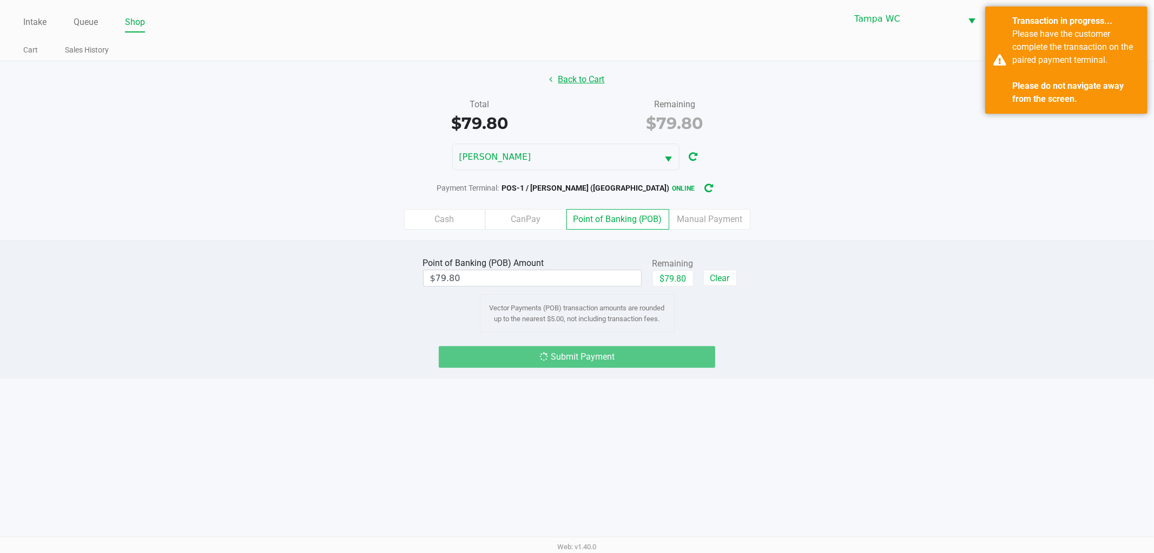
click at [592, 87] on button "Back to Cart" at bounding box center [577, 79] width 69 height 21
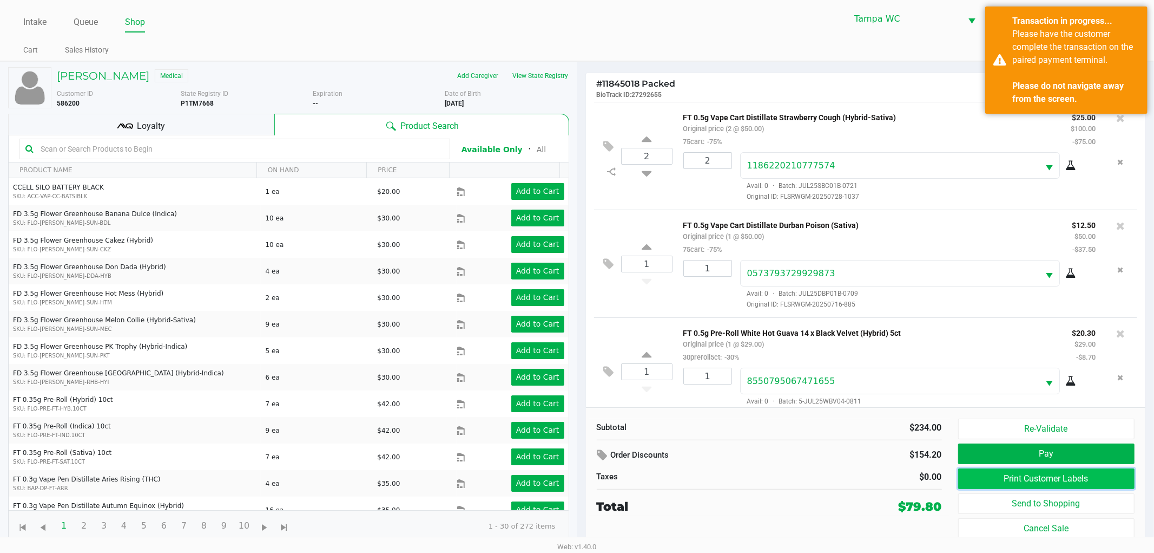
click at [1058, 476] on button "Print Customer Labels" at bounding box center [1046, 478] width 177 height 21
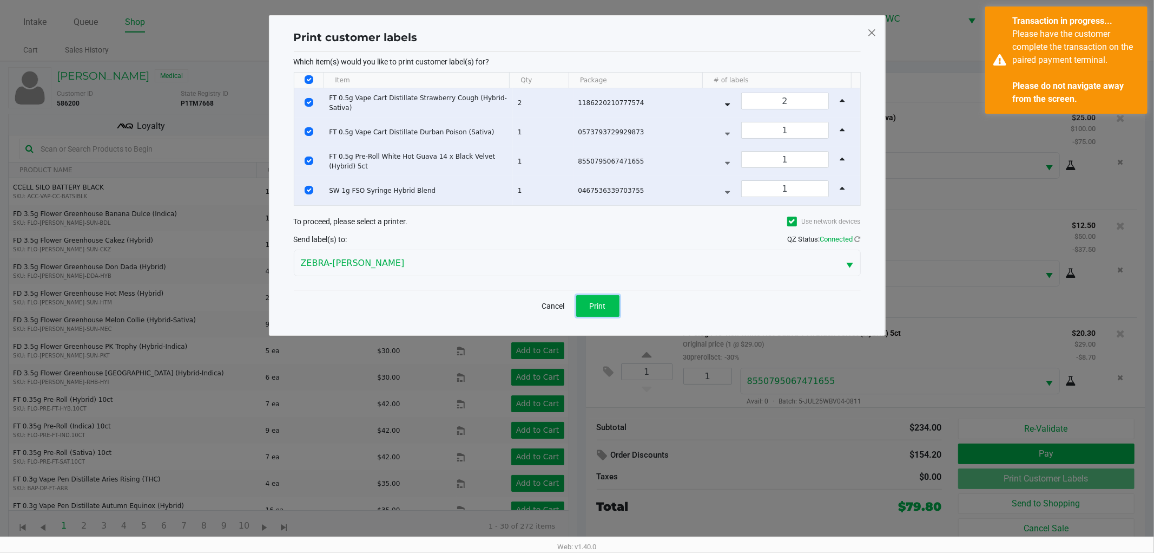
click at [612, 296] on button "Print" at bounding box center [597, 306] width 43 height 22
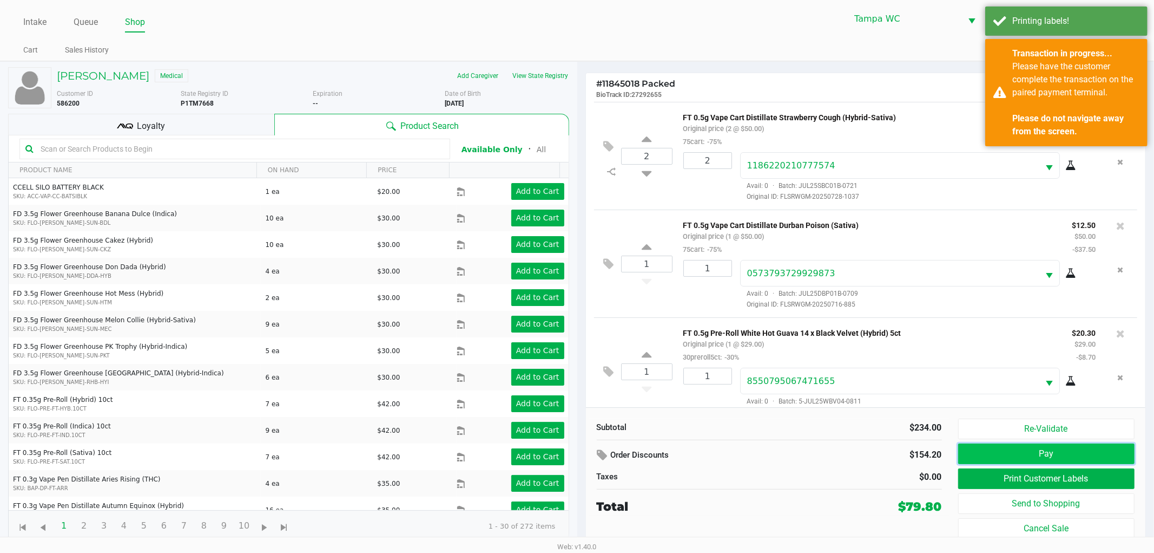
click at [1003, 454] on button "Pay" at bounding box center [1046, 453] width 177 height 21
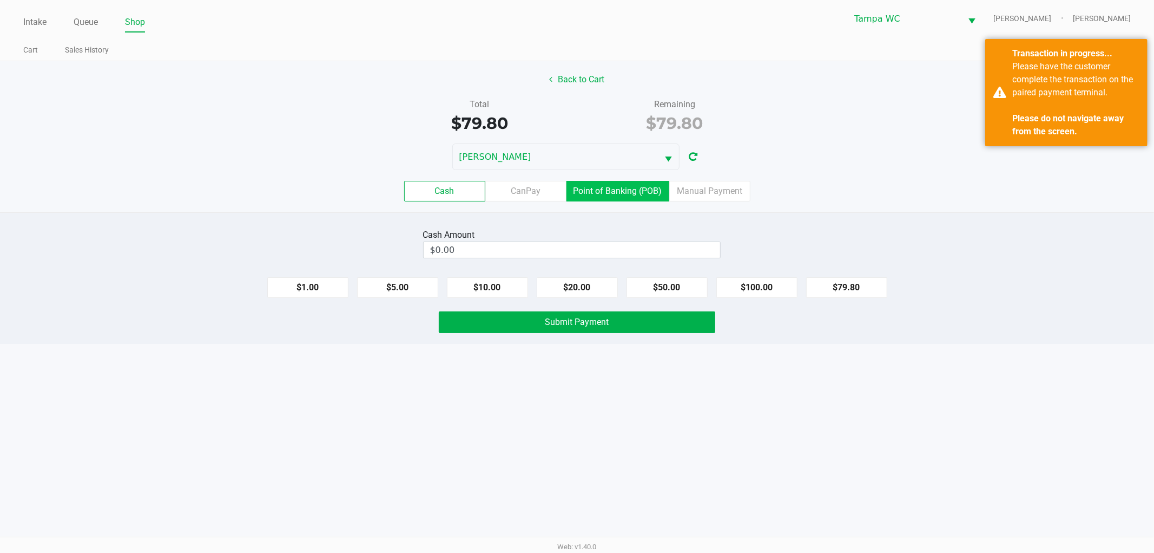
drag, startPoint x: 624, startPoint y: 203, endPoint x: 632, endPoint y: 192, distance: 14.4
click at [627, 199] on div "Cash CanPay Point of Banking (POB) Manual Payment" at bounding box center [577, 191] width 1171 height 42
click at [632, 192] on label "Point of Banking (POB)" at bounding box center [618, 191] width 103 height 21
click at [0, 0] on 7 "Point of Banking (POB)" at bounding box center [0, 0] width 0 height 0
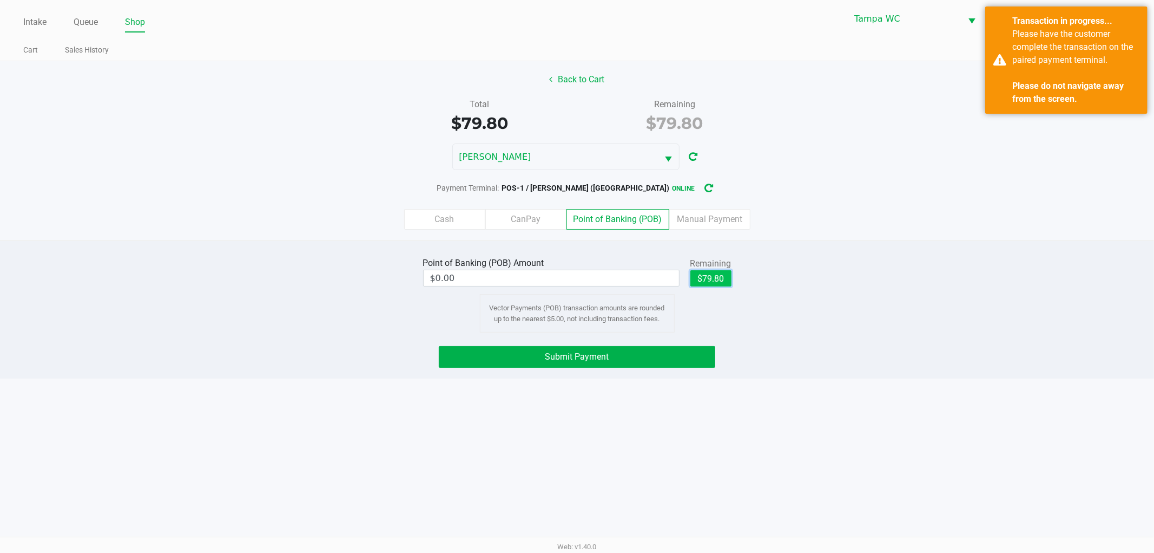
click at [721, 280] on button "$79.80" at bounding box center [711, 278] width 41 height 16
type input "$79.80"
click at [657, 343] on div "Point of Banking (POB) Amount $79.80 Remaining $79.80 Clear Vector Payments (PO…" at bounding box center [577, 309] width 1154 height 138
click at [657, 366] on button "Submit Payment" at bounding box center [577, 357] width 277 height 22
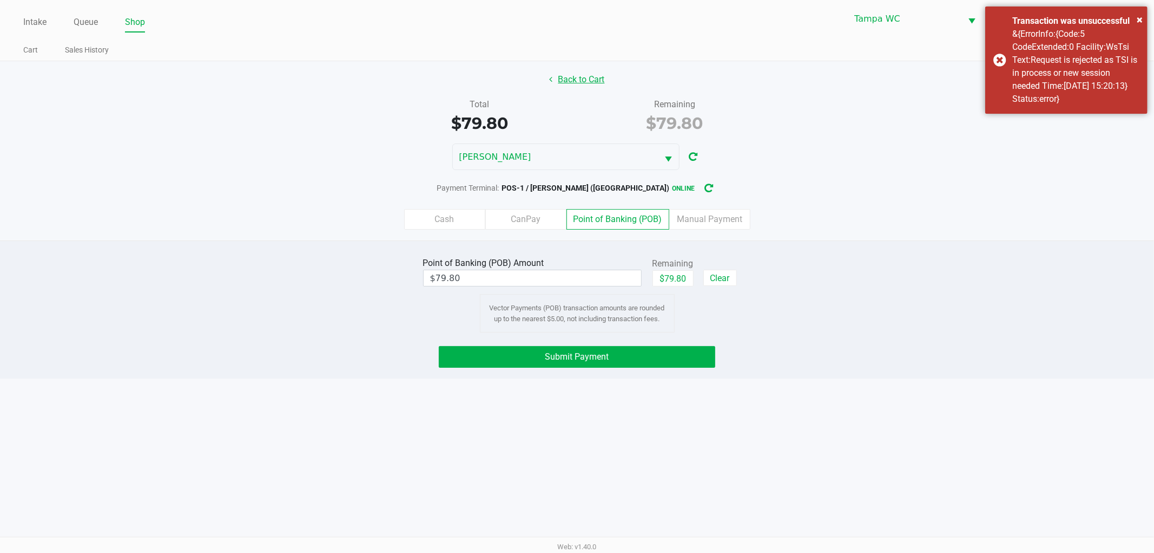
click at [554, 76] on button "Back to Cart" at bounding box center [577, 79] width 69 height 21
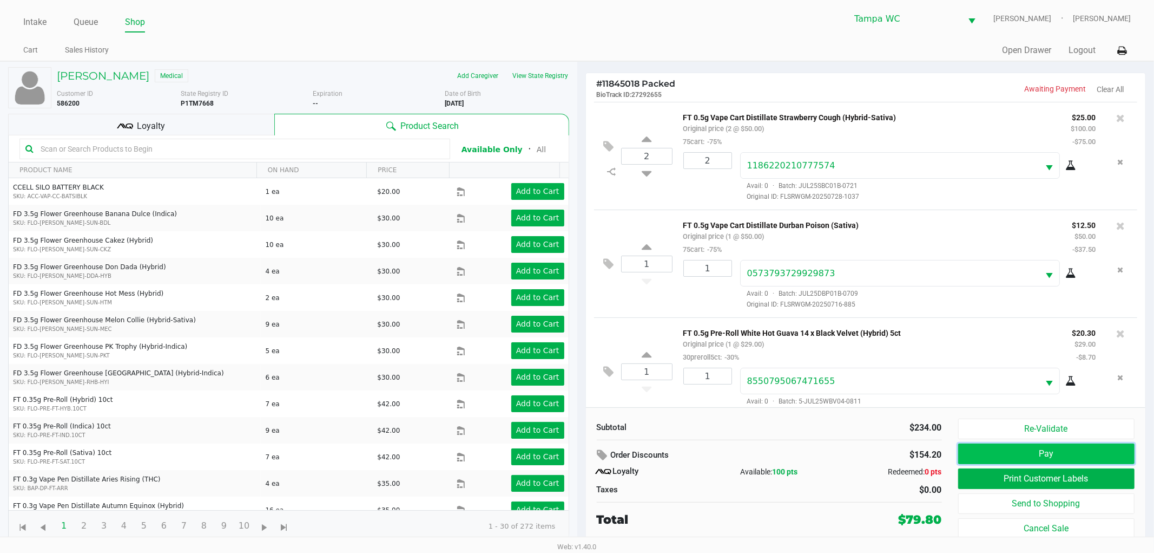
click at [1093, 455] on button "Pay" at bounding box center [1046, 453] width 177 height 21
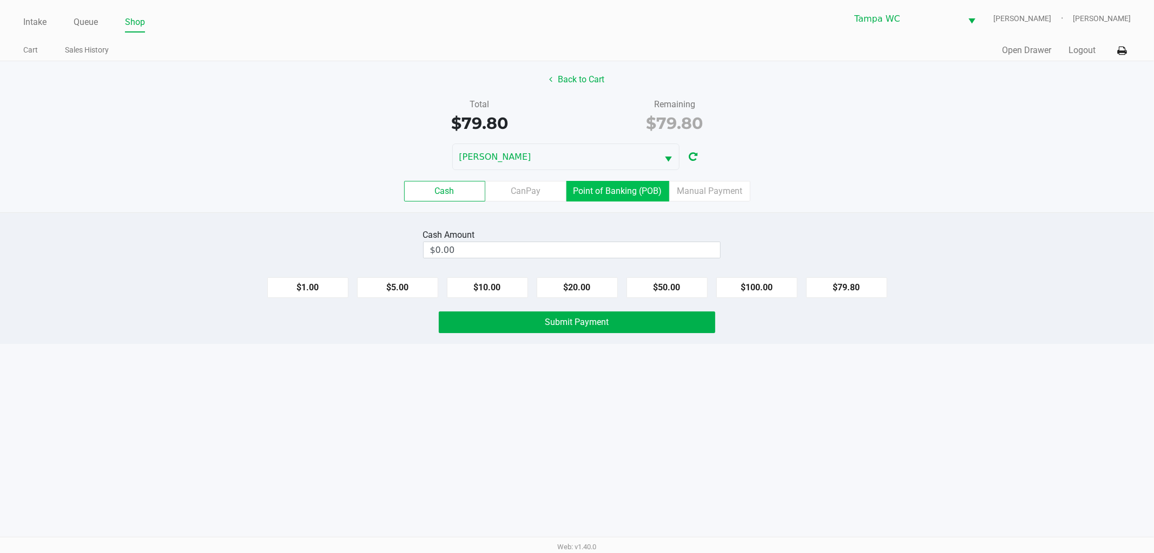
click at [610, 190] on label "Point of Banking (POB)" at bounding box center [618, 191] width 103 height 21
click at [0, 0] on 7 "Point of Banking (POB)" at bounding box center [0, 0] width 0 height 0
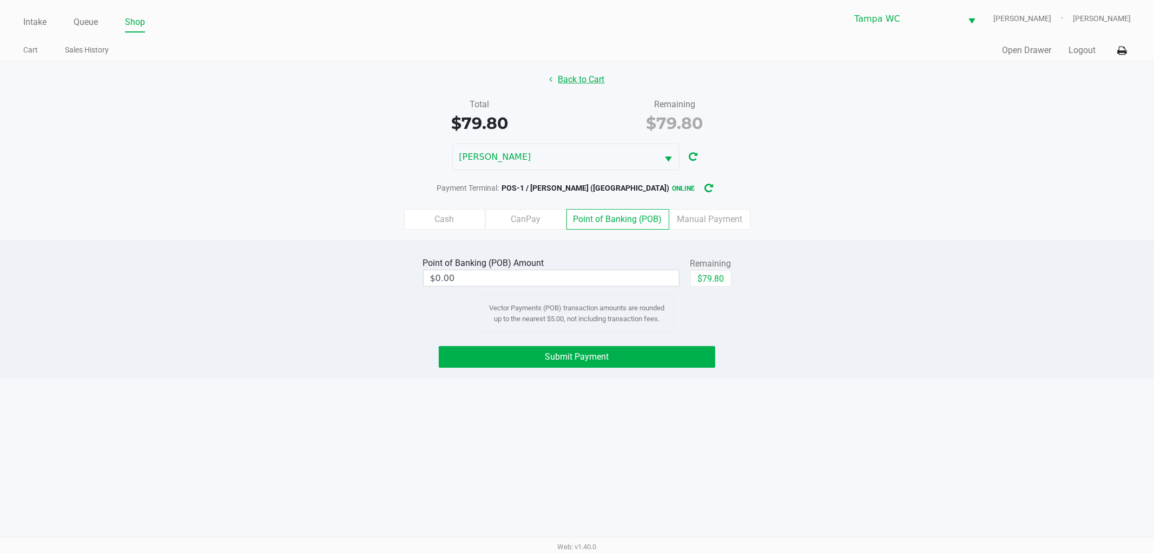
click at [566, 85] on button "Back to Cart" at bounding box center [577, 79] width 69 height 21
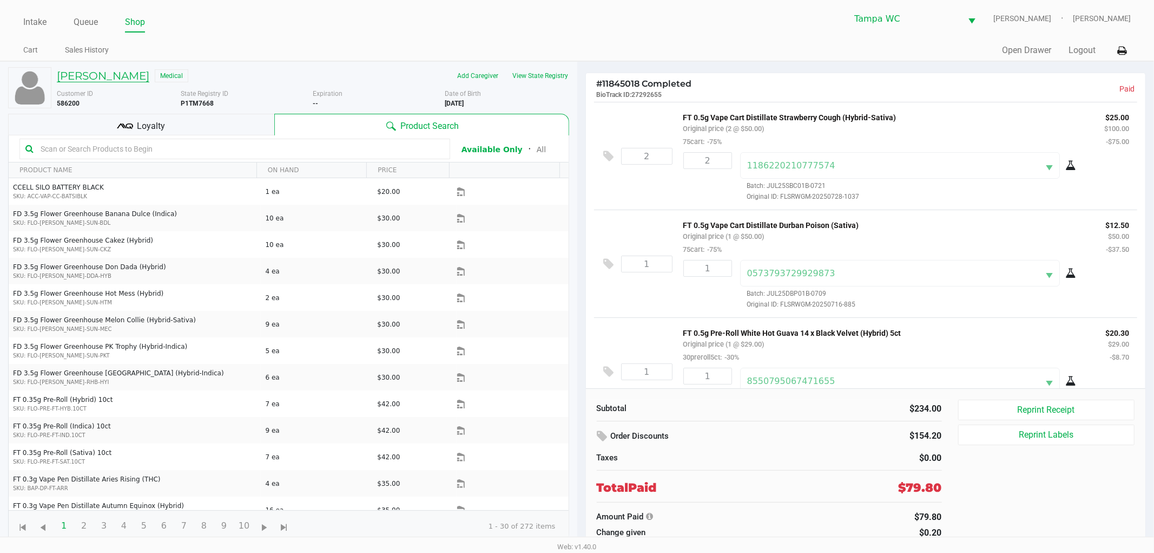
click at [134, 74] on h5 "[PERSON_NAME]" at bounding box center [103, 75] width 93 height 13
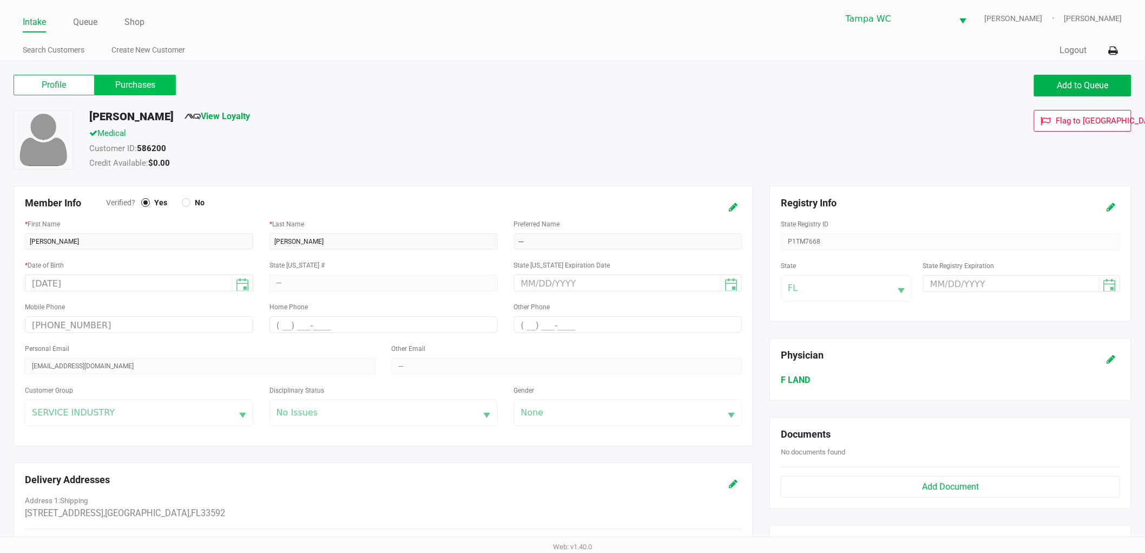
click at [148, 90] on label "Purchases" at bounding box center [135, 85] width 81 height 21
click at [0, 0] on 1 "Purchases" at bounding box center [0, 0] width 0 height 0
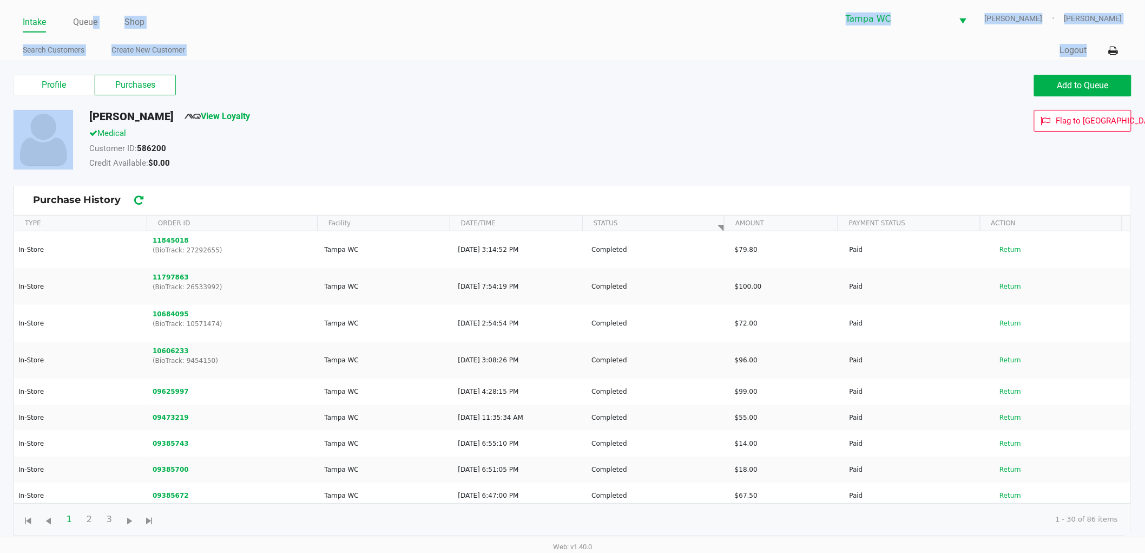
drag, startPoint x: 91, startPoint y: 23, endPoint x: 343, endPoint y: 83, distance: 259.1
click at [343, 83] on app-point-of-sale "Intake Queue Shop [GEOGRAPHIC_DATA] [PERSON_NAME] [PERSON_NAME] Search Customer…" at bounding box center [572, 273] width 1145 height 546
click at [343, 83] on div "Profile Purchases" at bounding box center [289, 85] width 551 height 21
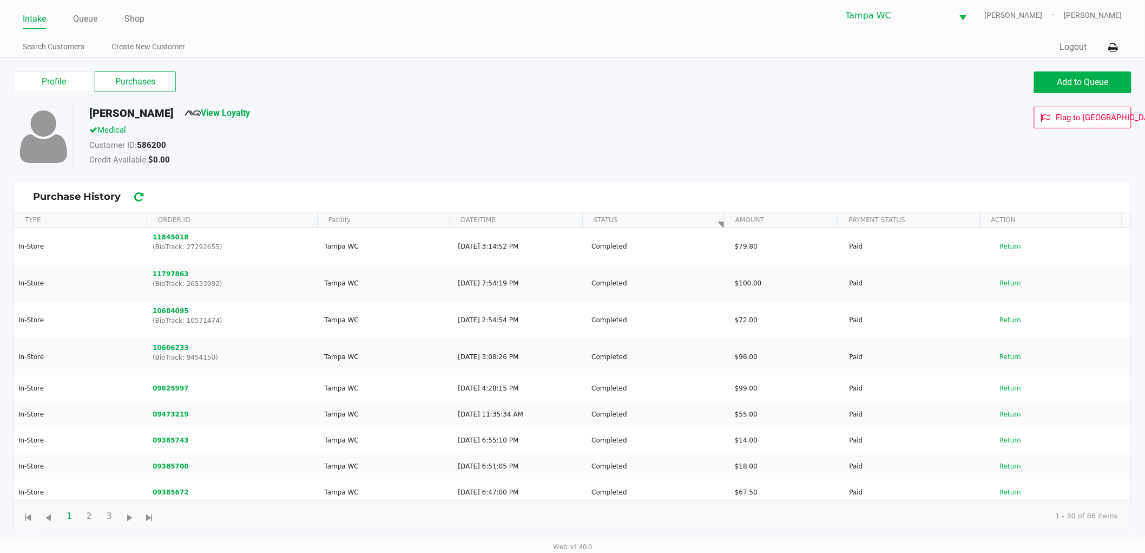
scroll to position [4, 0]
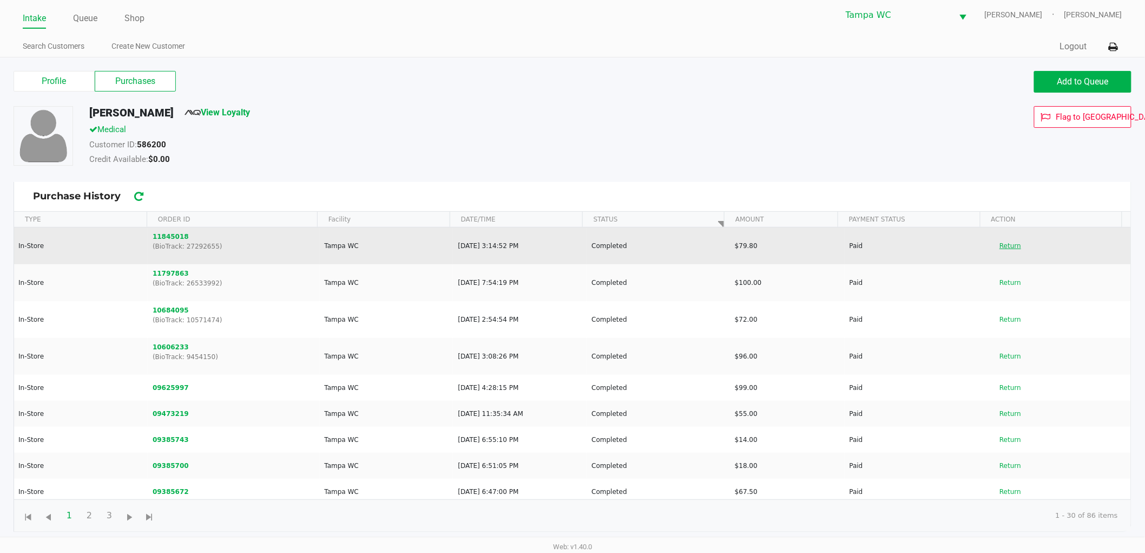
click at [1007, 240] on button "Return" at bounding box center [1011, 245] width 36 height 17
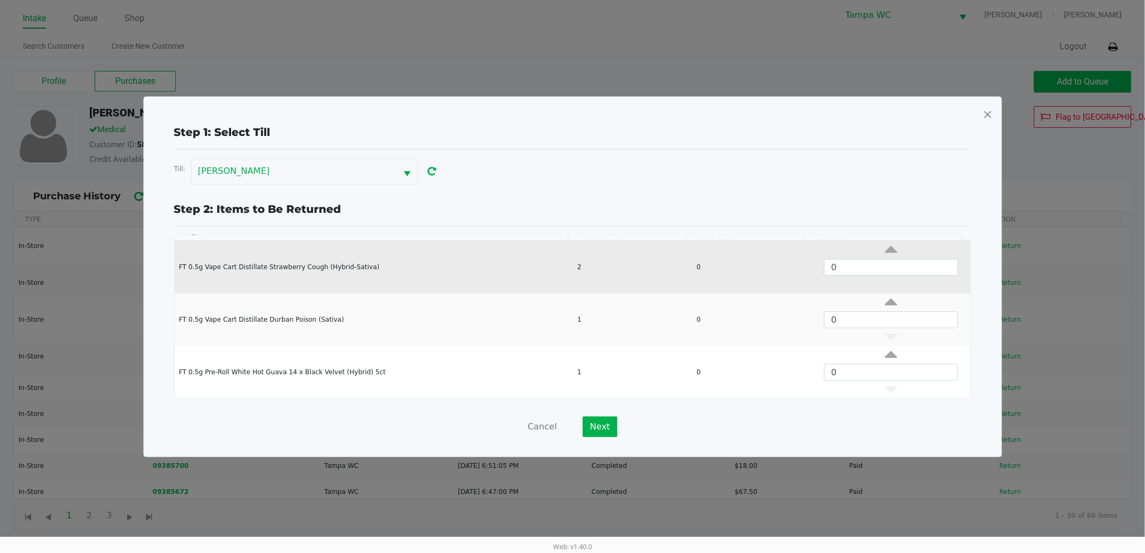
scroll to position [60, 0]
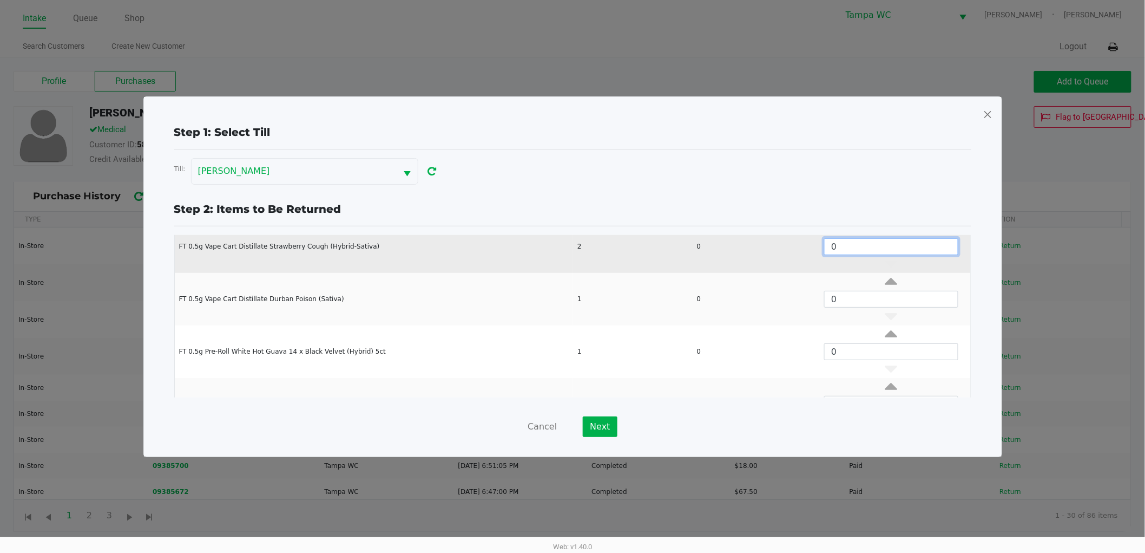
click at [844, 248] on input "0" at bounding box center [891, 247] width 133 height 16
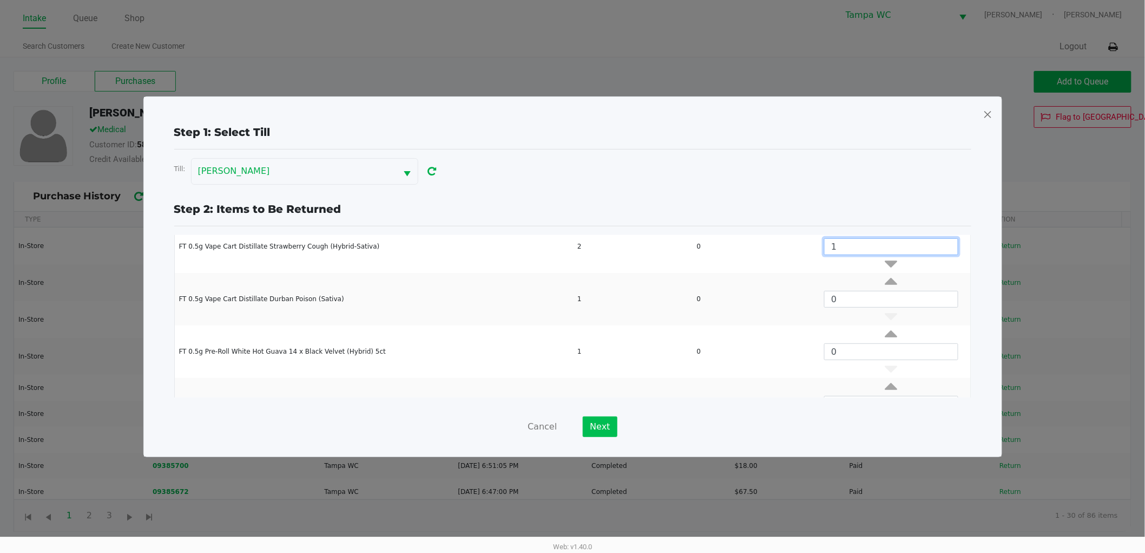
type input "1"
click at [592, 433] on button "Next" at bounding box center [600, 426] width 34 height 21
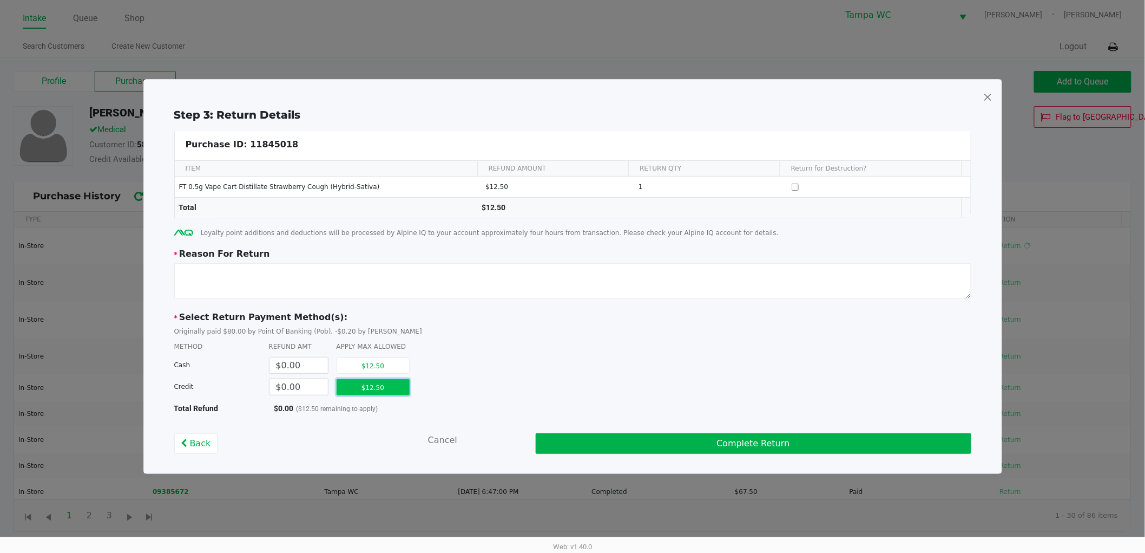
click at [355, 386] on button "$12.50" at bounding box center [373, 387] width 73 height 16
type input "$12.50"
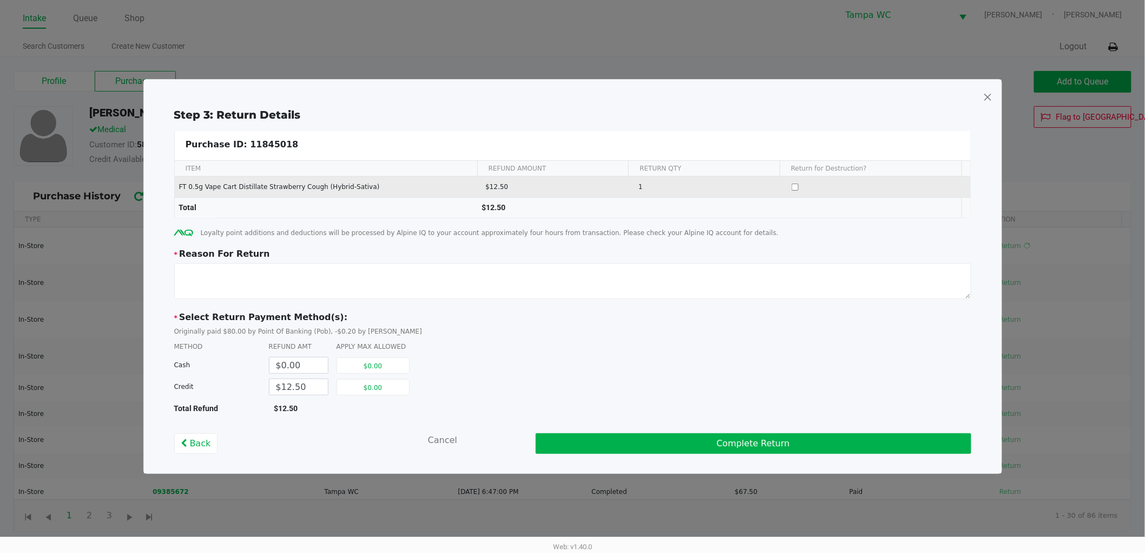
click at [792, 186] on input "Data table" at bounding box center [795, 186] width 7 height 7
checkbox input "true"
click at [987, 99] on span at bounding box center [988, 96] width 10 height 17
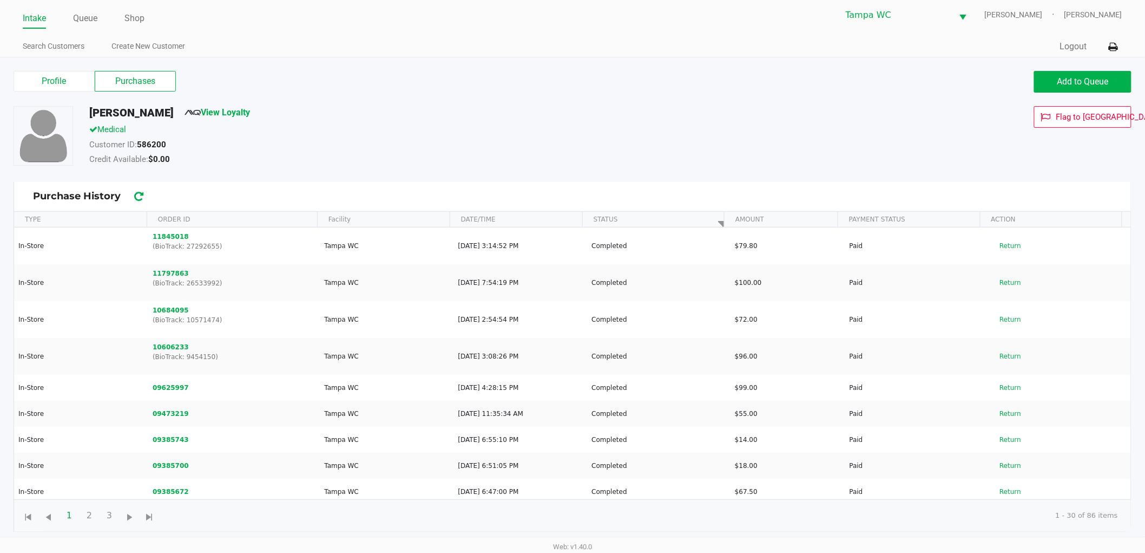
click at [44, 18] on link "Intake" at bounding box center [34, 18] width 23 height 15
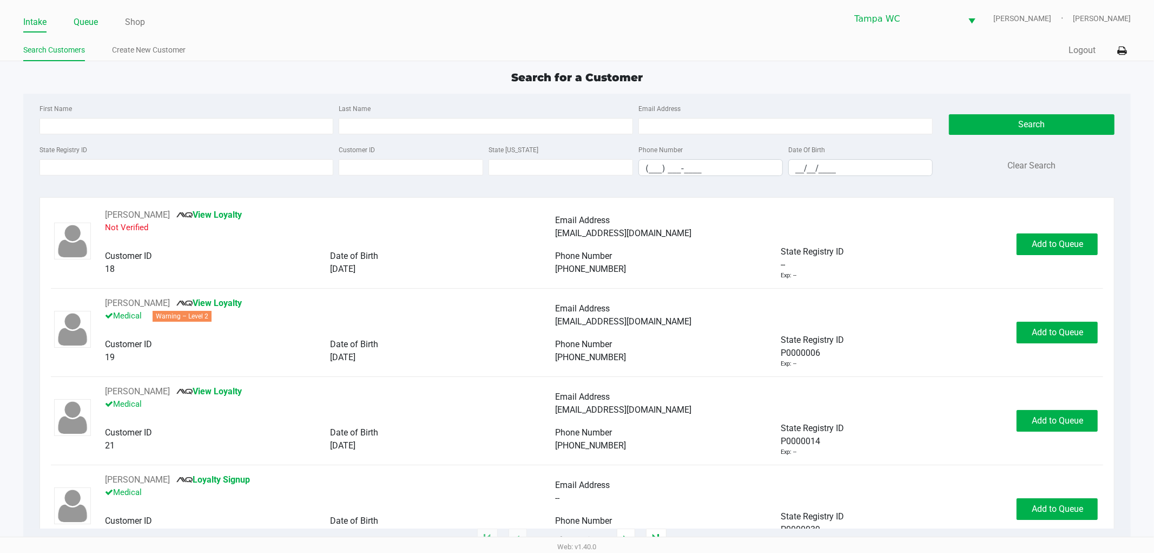
click at [89, 26] on link "Queue" at bounding box center [86, 22] width 24 height 15
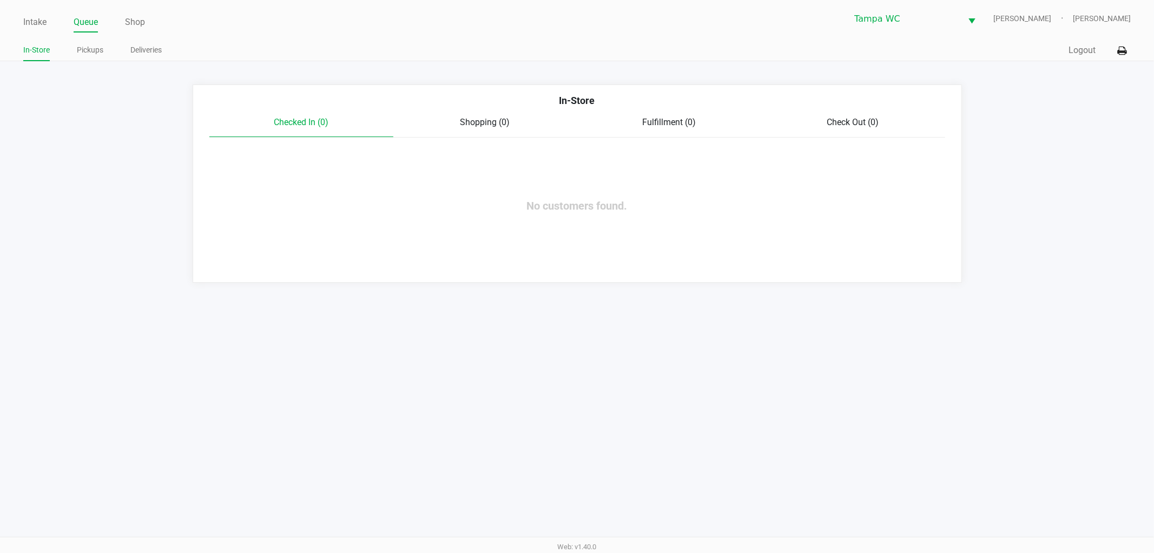
click at [813, 120] on div "Check Out (0)" at bounding box center [853, 122] width 184 height 13
click at [36, 27] on link "Intake" at bounding box center [34, 22] width 23 height 15
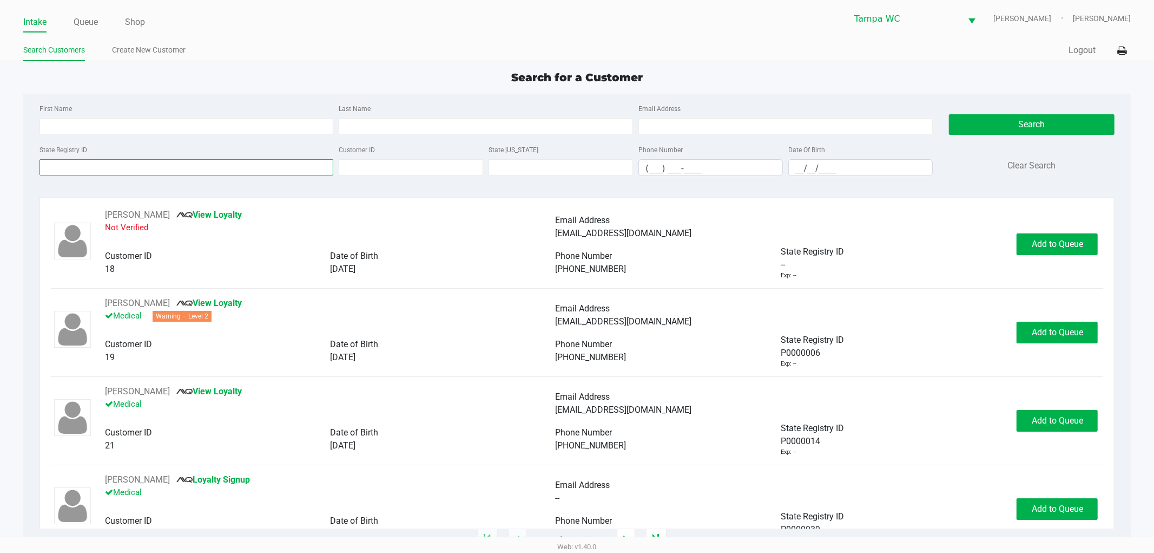
click at [162, 164] on input "State Registry ID" at bounding box center [187, 167] width 294 height 16
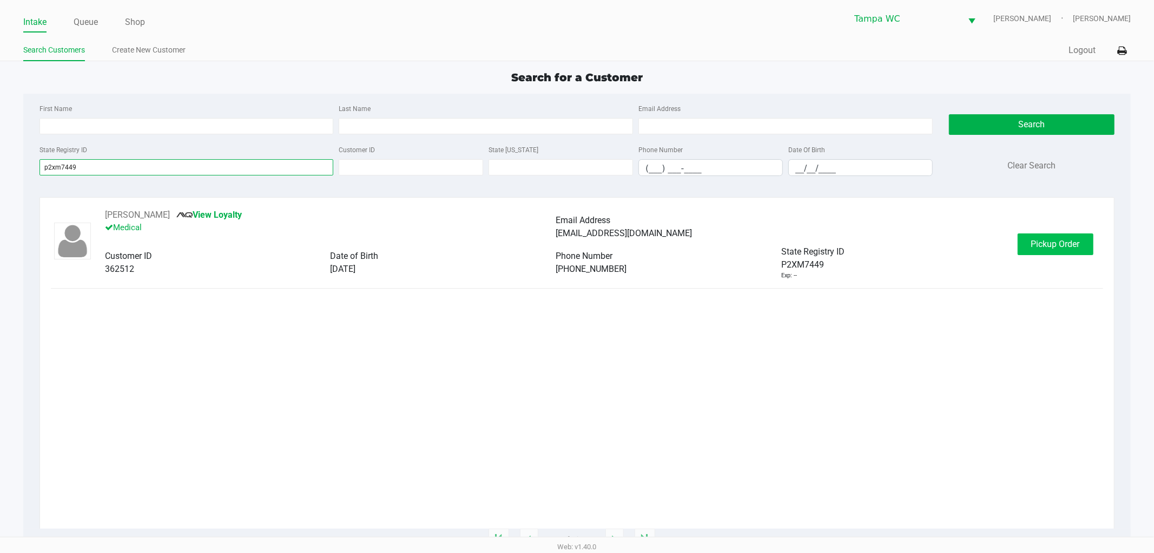
type input "p2xm7449"
click at [1035, 240] on span "Pickup Order" at bounding box center [1055, 244] width 49 height 10
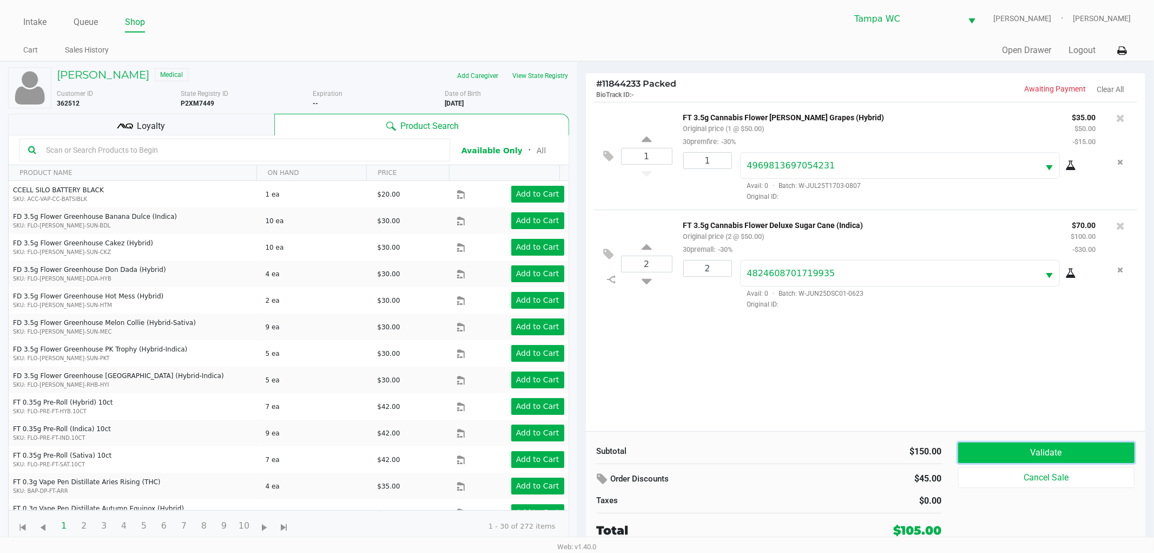
click at [1013, 450] on button "Validate" at bounding box center [1046, 452] width 177 height 21
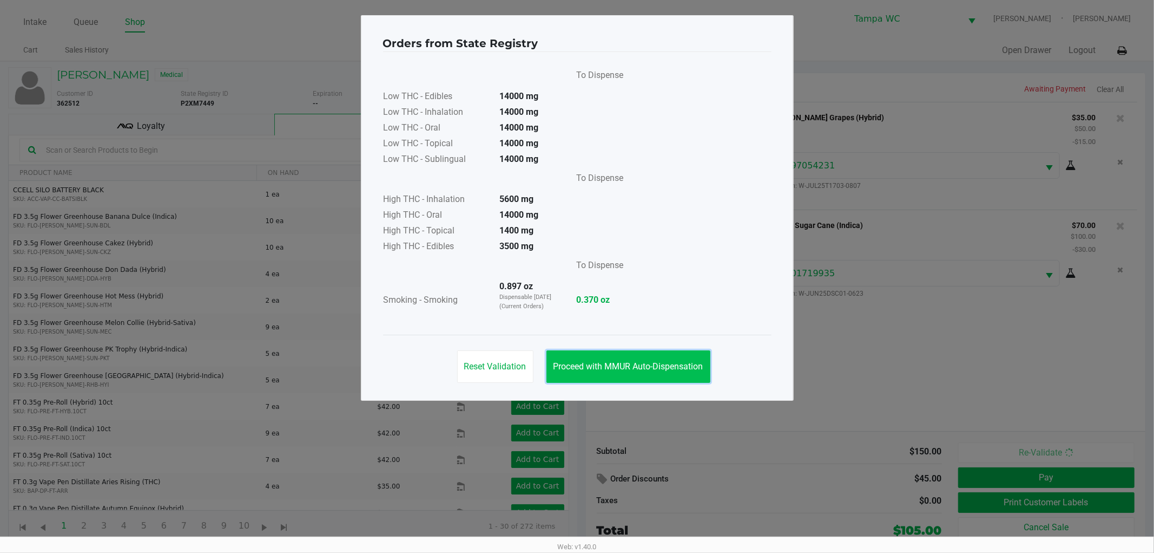
click at [635, 361] on span "Proceed with MMUR Auto-Dispensation" at bounding box center [629, 366] width 150 height 10
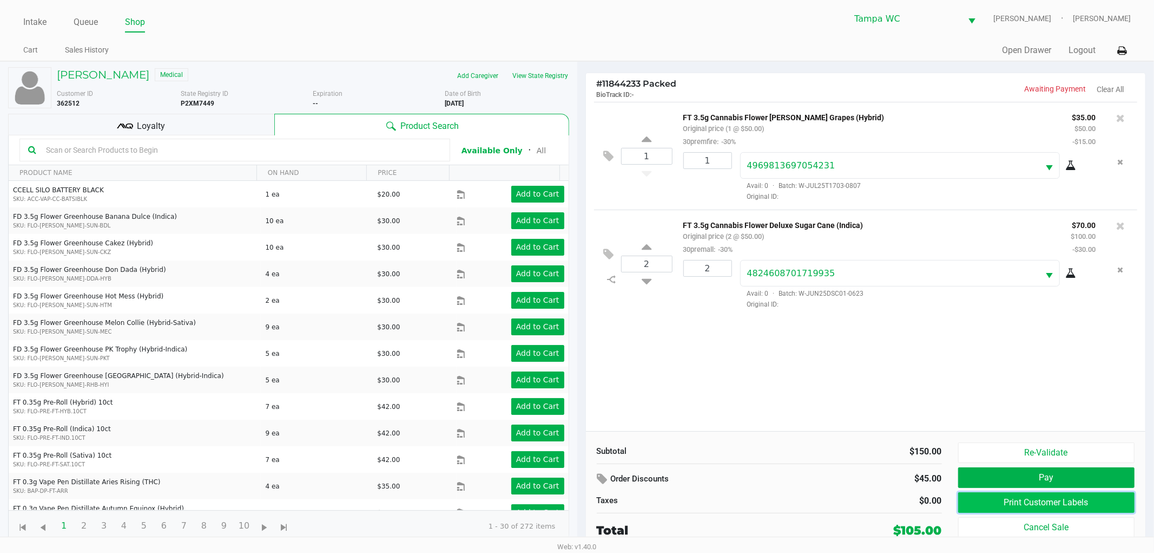
click at [1001, 499] on button "Print Customer Labels" at bounding box center [1046, 502] width 177 height 21
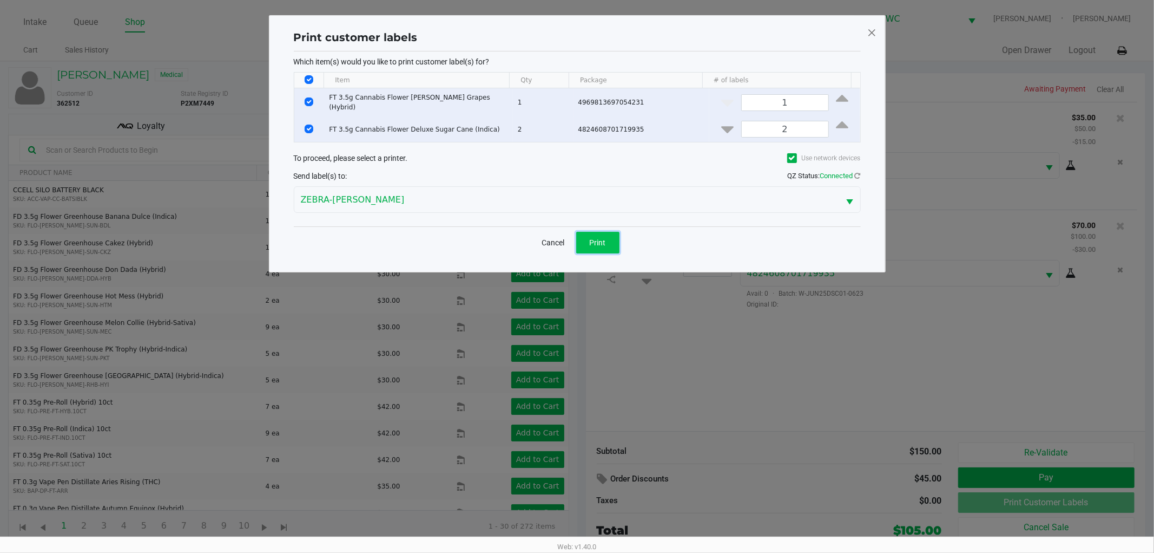
click at [596, 249] on button "Print" at bounding box center [597, 243] width 43 height 22
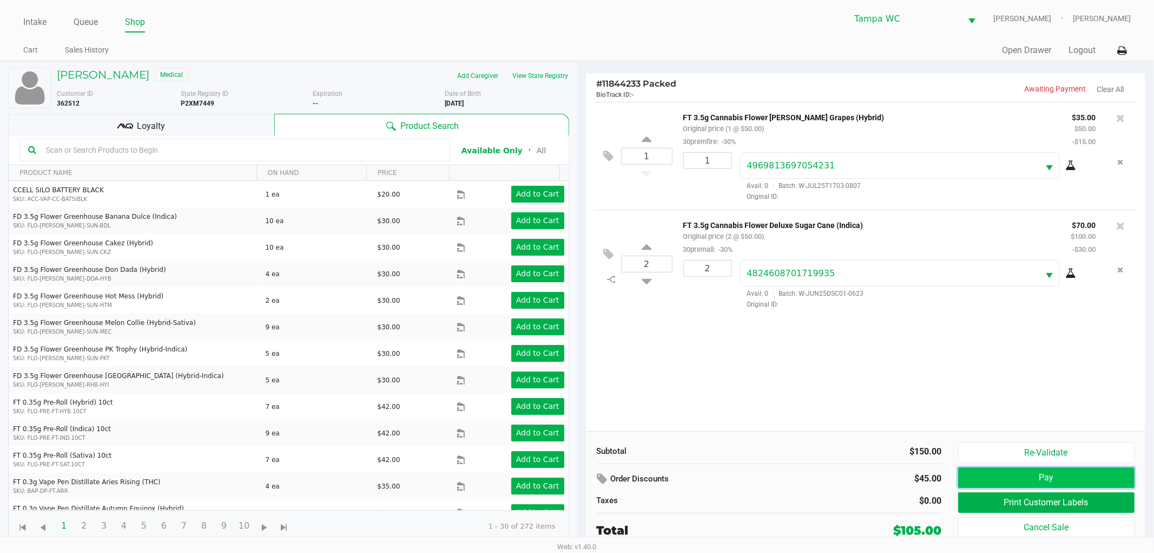
click at [1047, 476] on button "Pay" at bounding box center [1046, 477] width 177 height 21
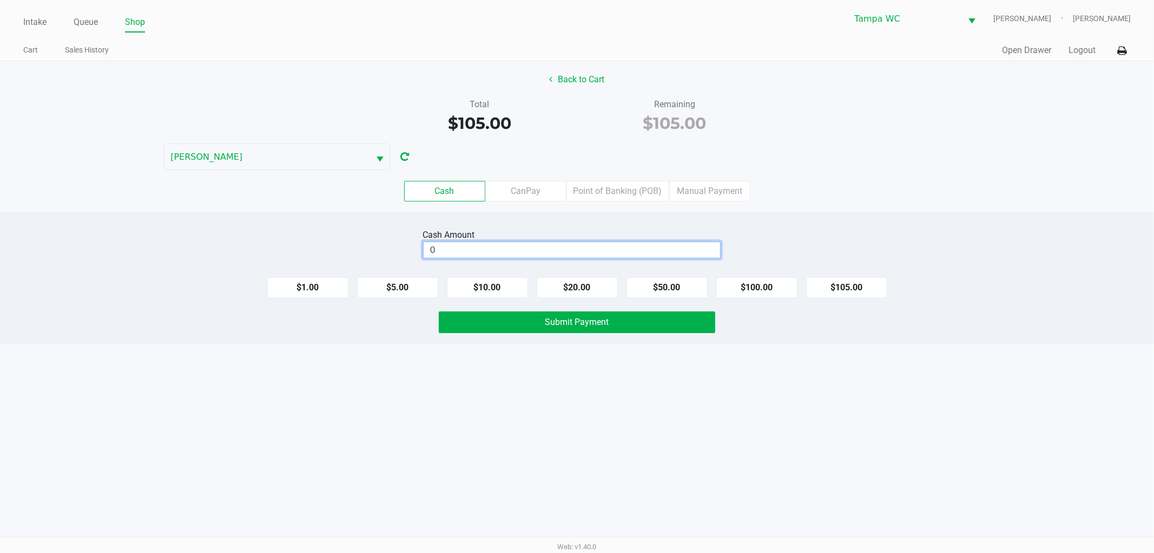
click at [553, 250] on input "0" at bounding box center [572, 250] width 297 height 16
type input "$120.00"
click at [558, 318] on span "Submit Payment" at bounding box center [578, 322] width 64 height 10
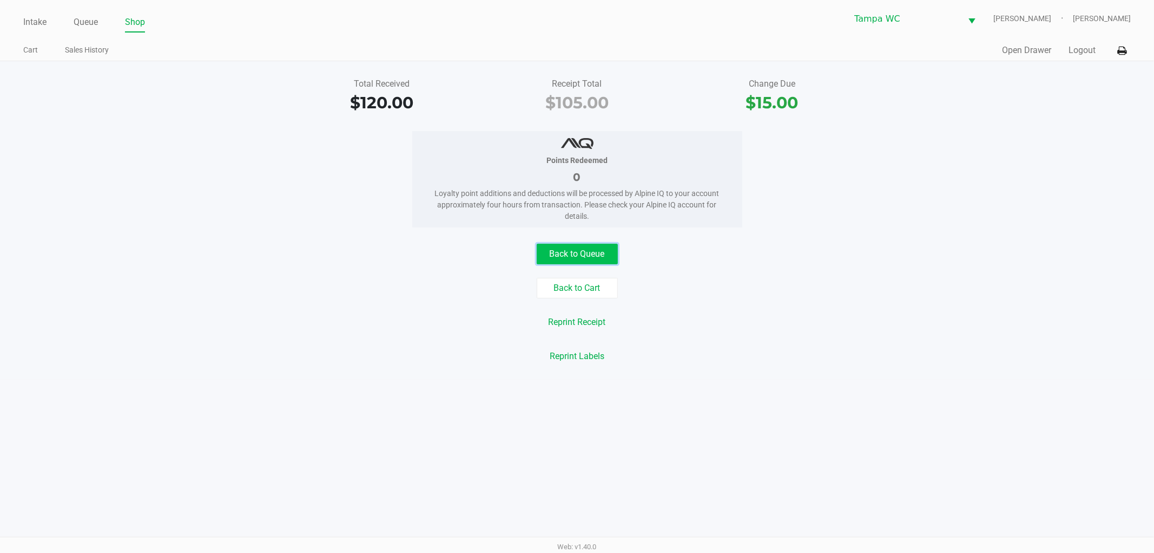
click at [583, 262] on button "Back to Queue" at bounding box center [577, 254] width 81 height 21
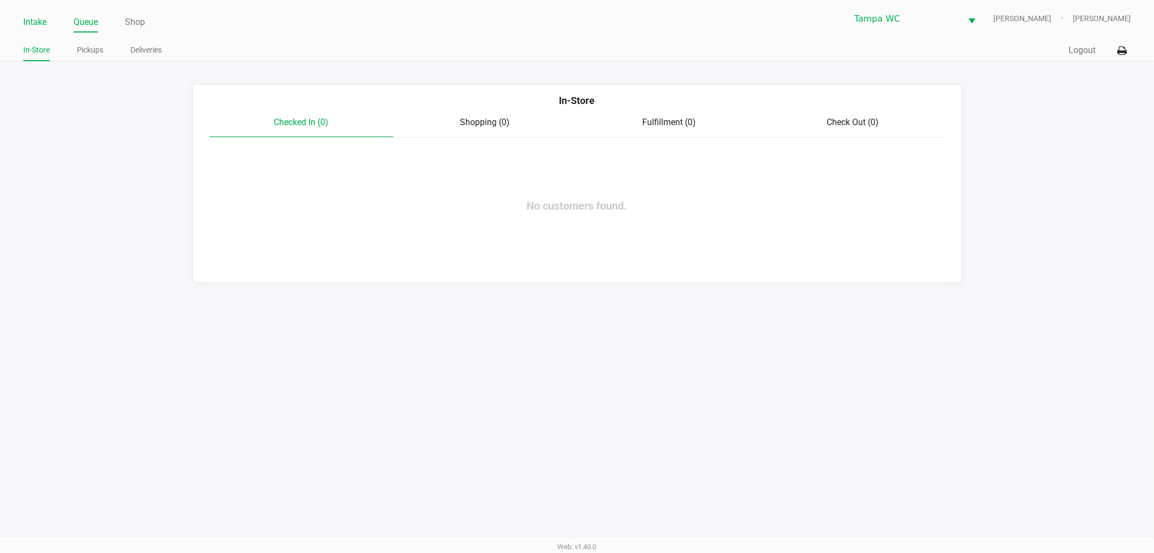
click at [39, 24] on link "Intake" at bounding box center [34, 22] width 23 height 15
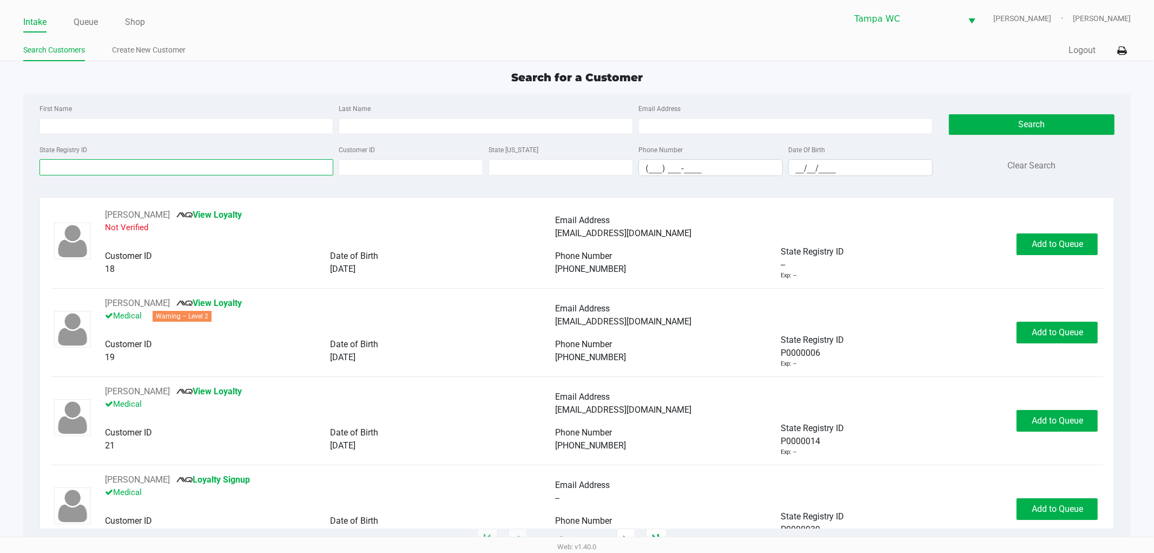
click at [150, 169] on input "State Registry ID" at bounding box center [187, 167] width 294 height 16
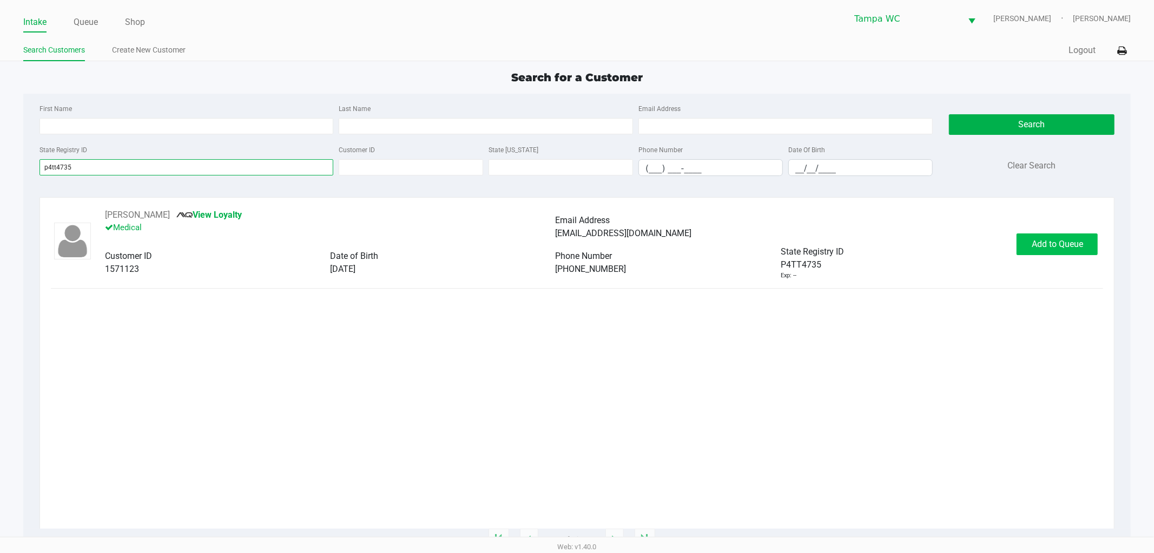
type input "p4tt4735"
click at [1052, 247] on span "Add to Queue" at bounding box center [1057, 244] width 51 height 10
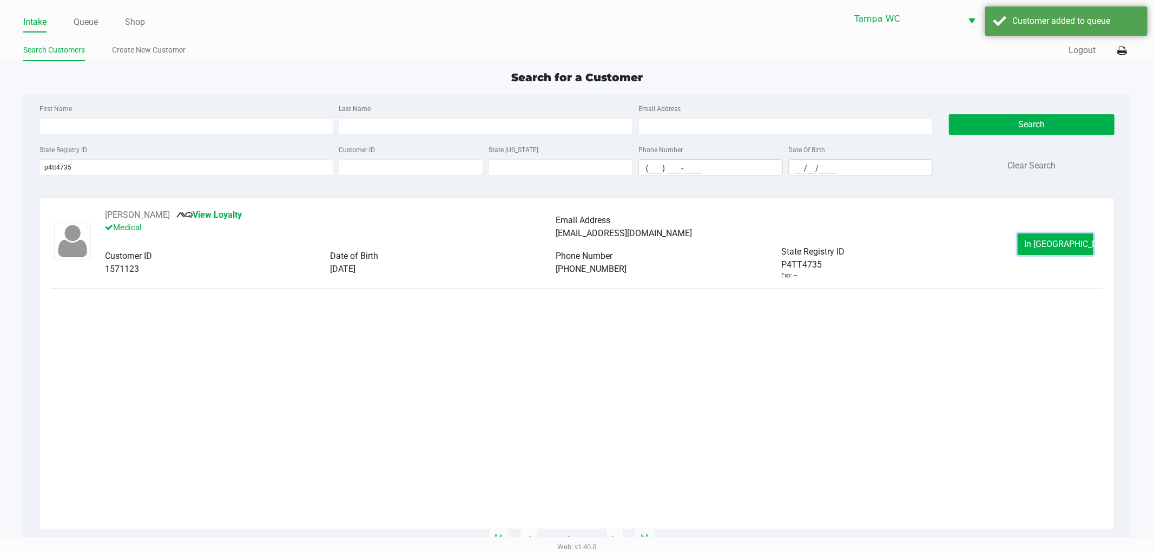
click at [1052, 247] on span "In [GEOGRAPHIC_DATA]" at bounding box center [1070, 244] width 91 height 10
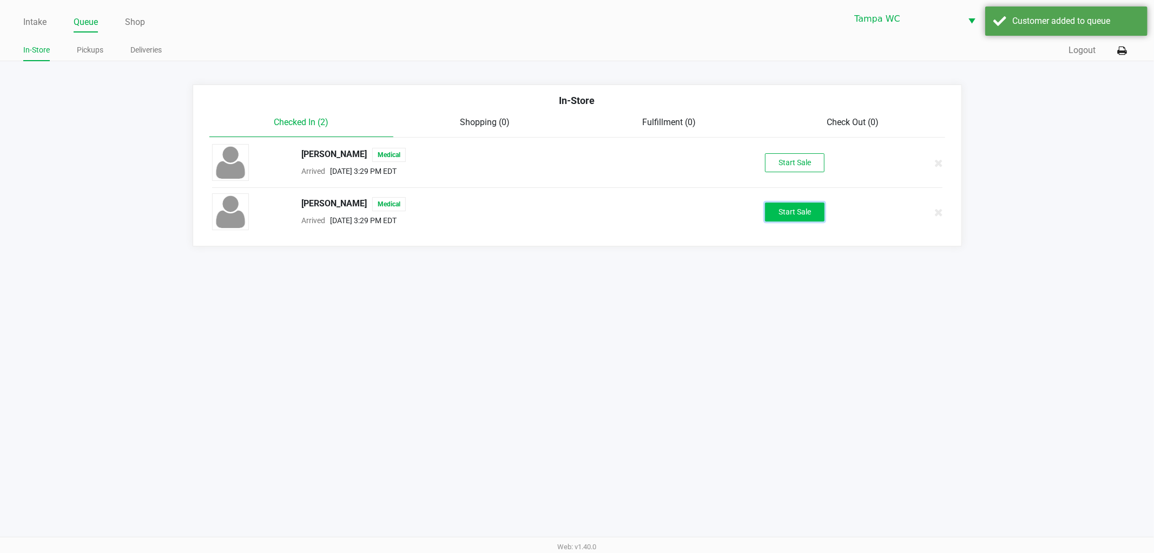
click at [780, 213] on button "Start Sale" at bounding box center [795, 211] width 60 height 19
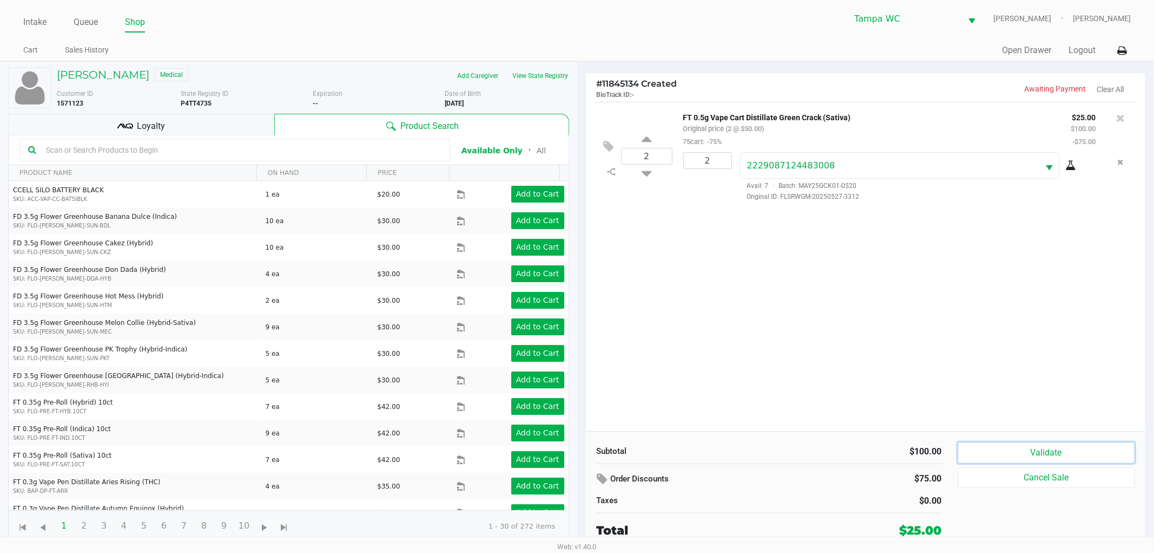
click at [1063, 456] on button "Validate" at bounding box center [1046, 452] width 177 height 21
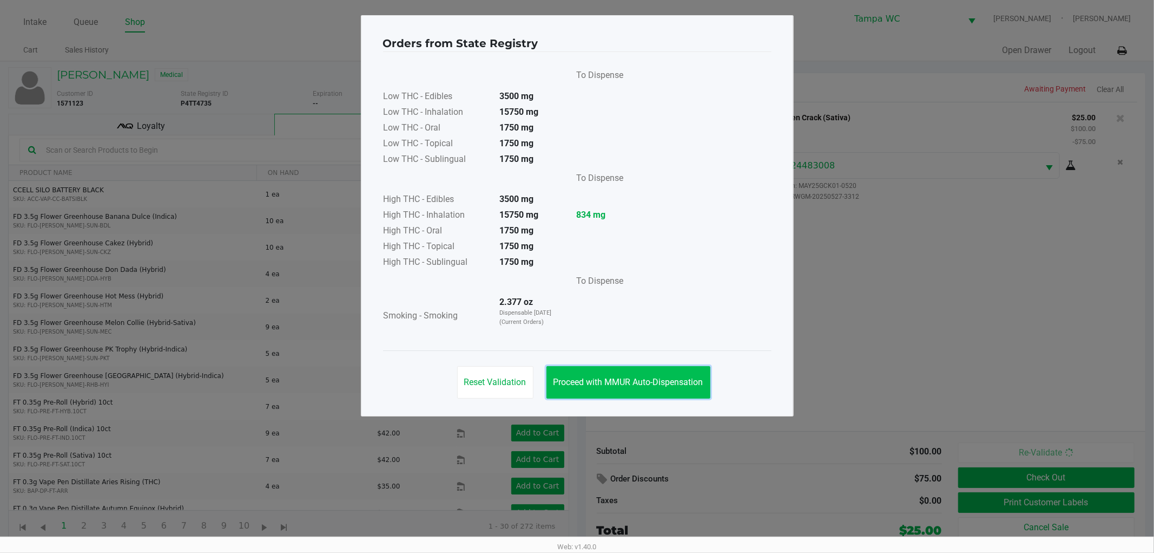
click at [682, 390] on button "Proceed with MMUR Auto-Dispensation" at bounding box center [629, 382] width 164 height 32
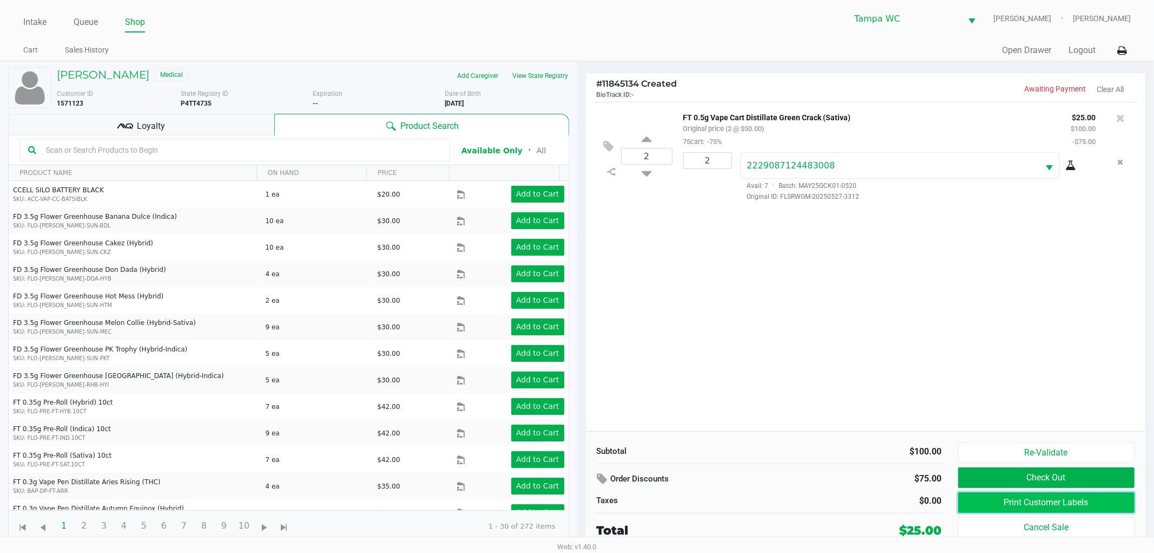
click at [976, 498] on button "Print Customer Labels" at bounding box center [1046, 502] width 177 height 21
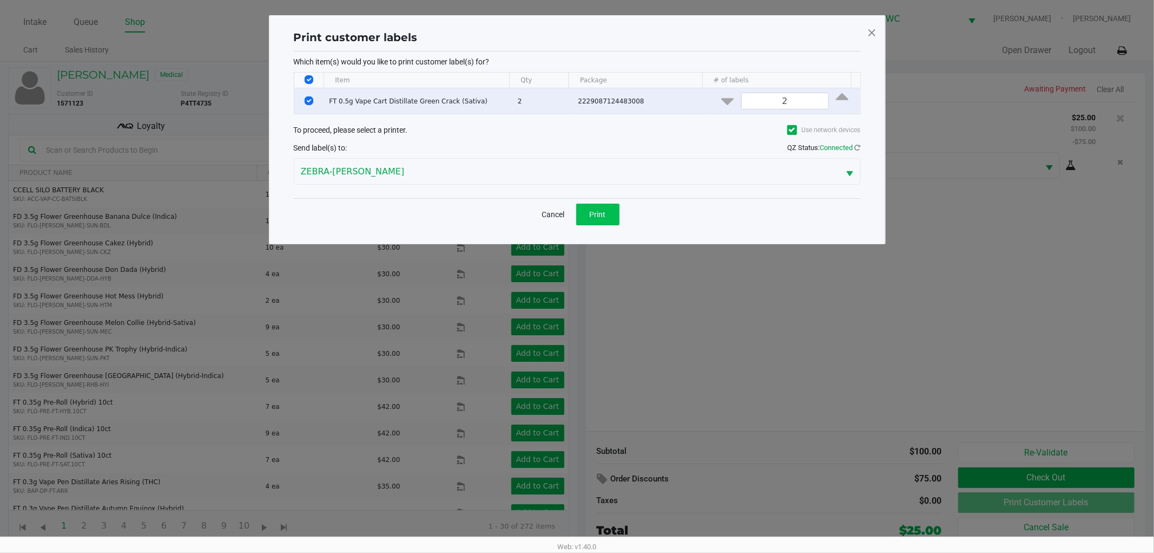
click at [619, 206] on div "Cancel Print" at bounding box center [577, 214] width 567 height 32
click at [617, 206] on button "Print" at bounding box center [597, 214] width 43 height 22
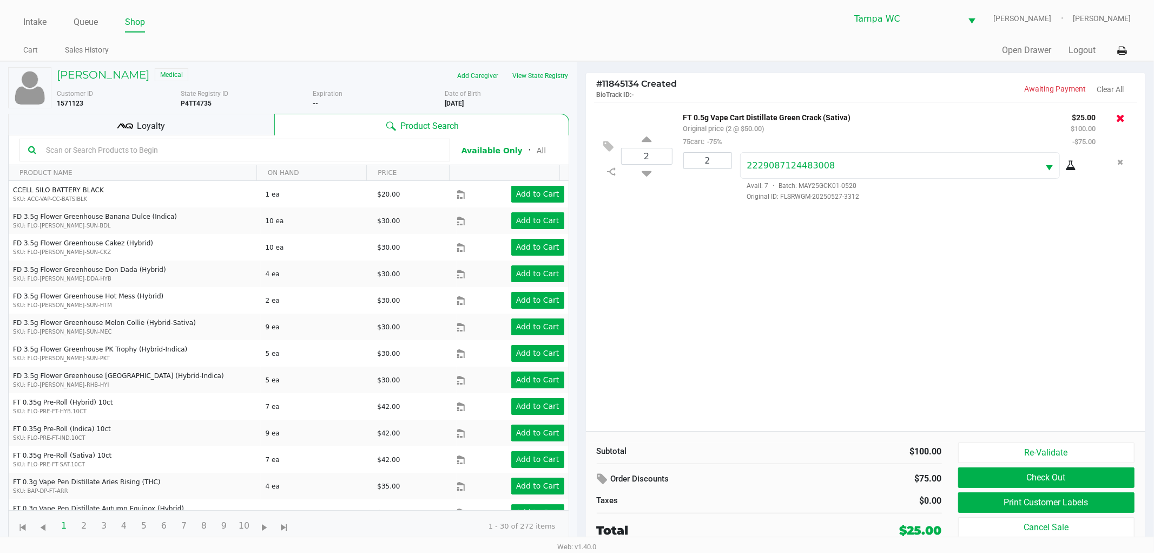
click at [1119, 115] on icon at bounding box center [1120, 118] width 9 height 11
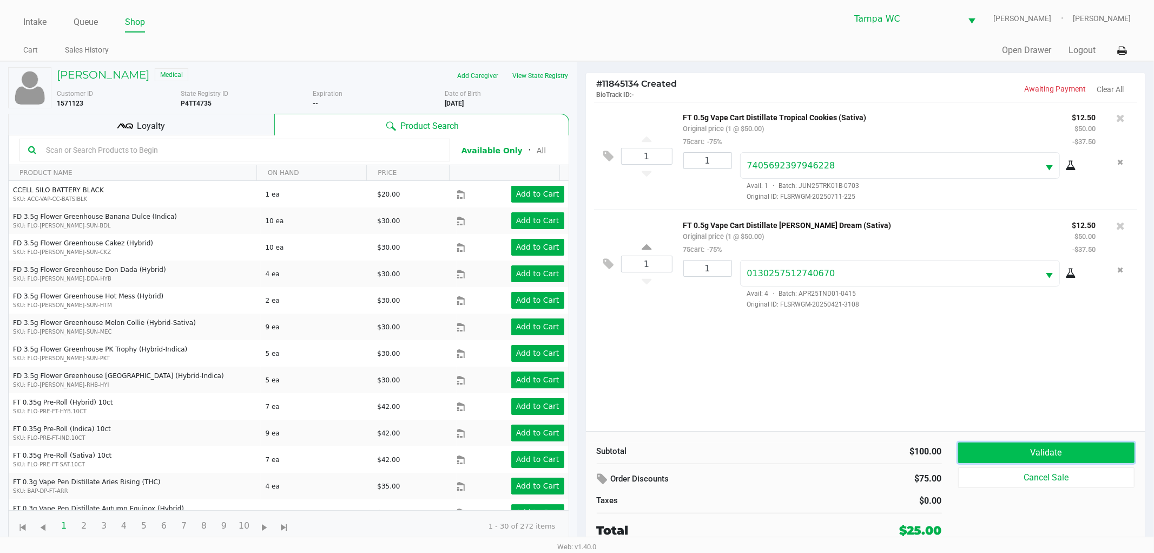
click at [1024, 456] on button "Validate" at bounding box center [1046, 452] width 177 height 21
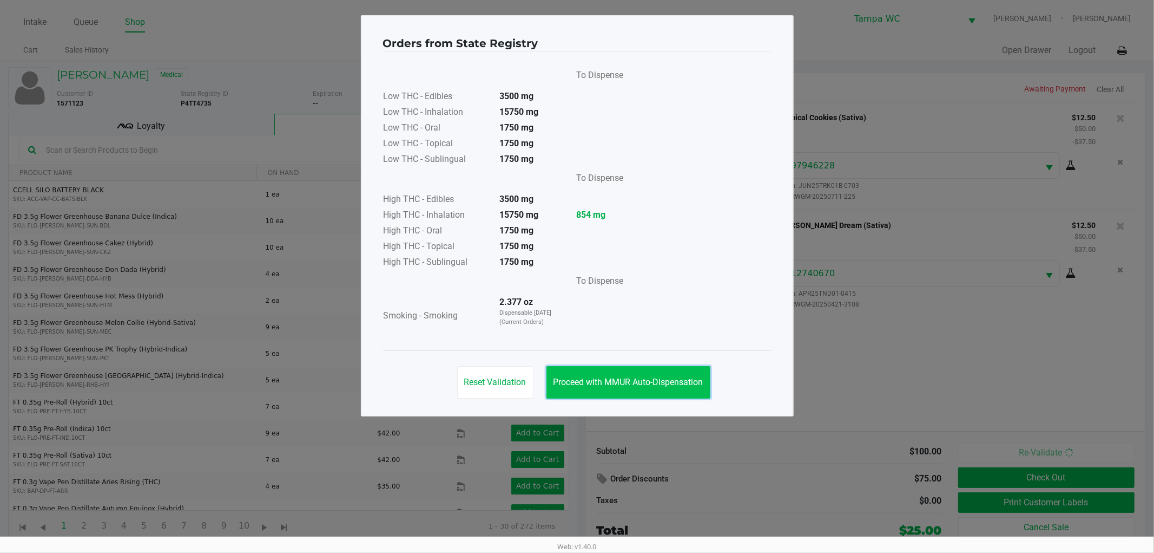
click at [681, 393] on button "Proceed with MMUR Auto-Dispensation" at bounding box center [629, 382] width 164 height 32
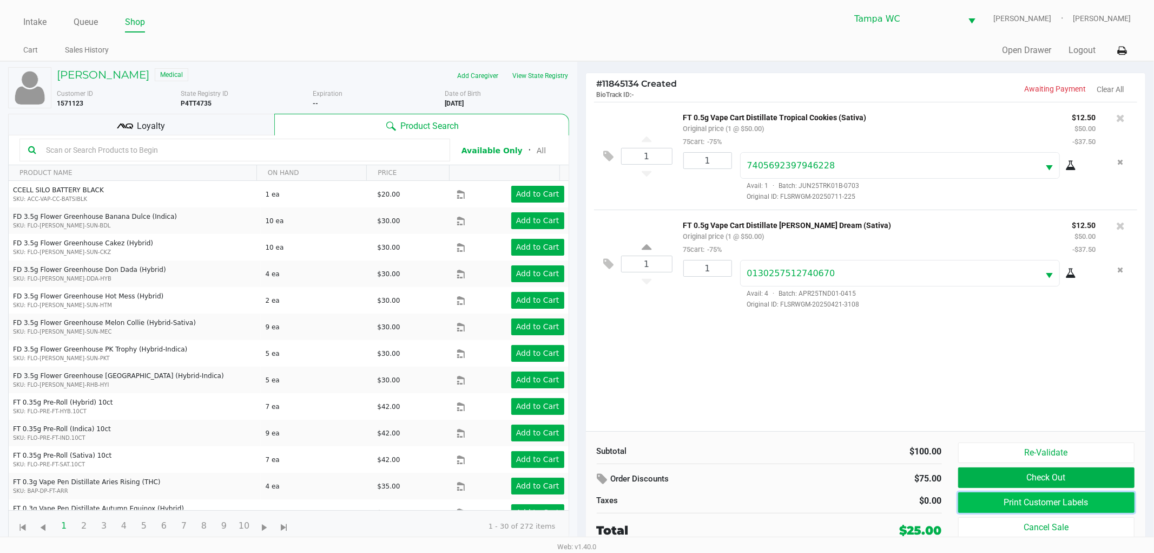
click at [1030, 499] on button "Print Customer Labels" at bounding box center [1046, 502] width 177 height 21
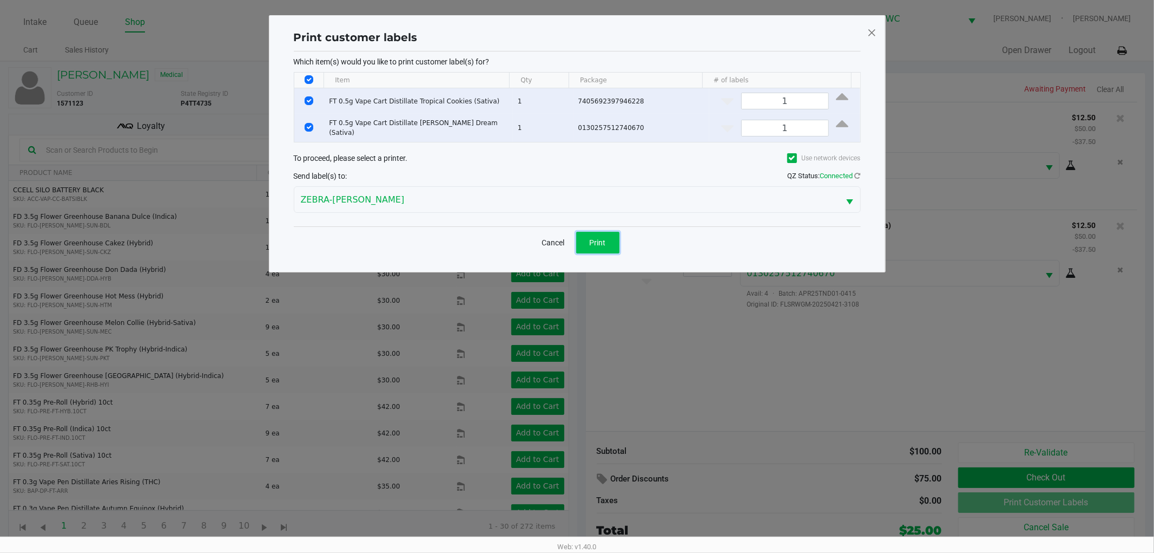
click at [610, 234] on button "Print" at bounding box center [597, 243] width 43 height 22
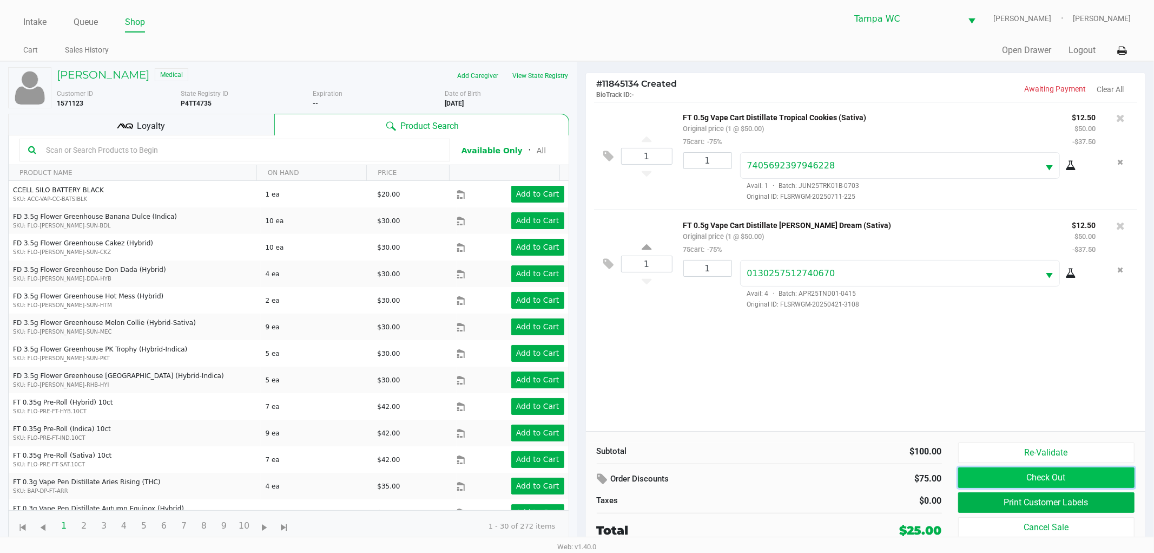
click at [1058, 471] on button "Check Out" at bounding box center [1046, 477] width 177 height 21
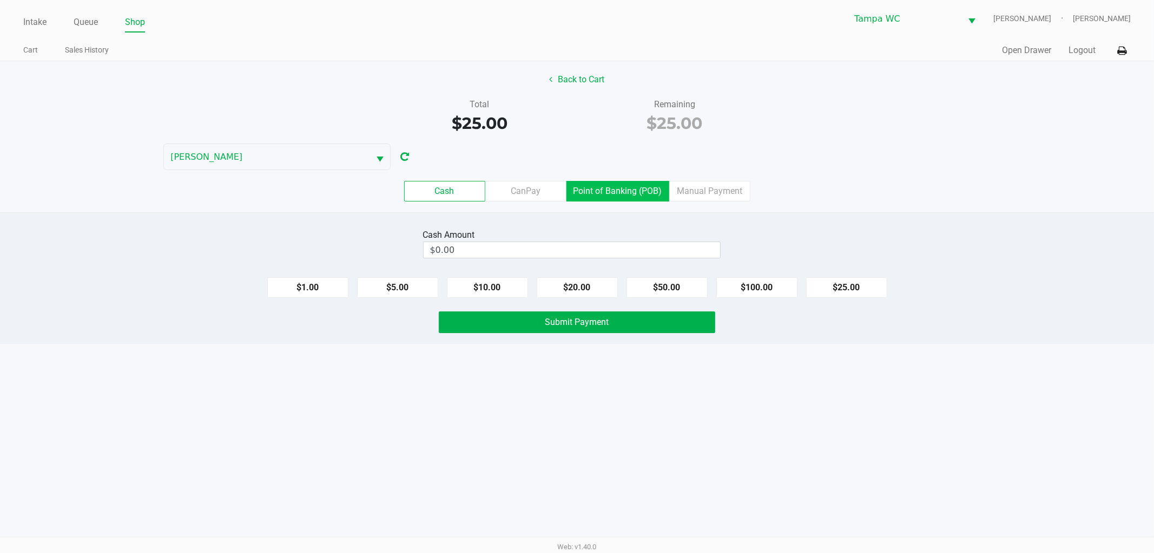
click at [614, 186] on label "Point of Banking (POB)" at bounding box center [618, 191] width 103 height 21
click at [0, 0] on 7 "Point of Banking (POB)" at bounding box center [0, 0] width 0 height 0
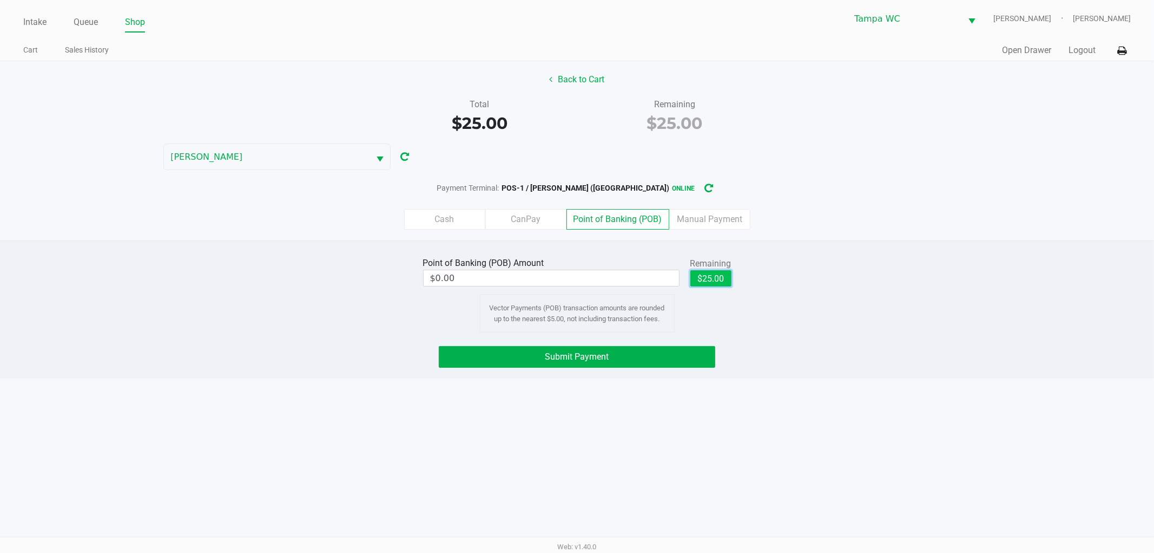
click at [706, 277] on button "$25.00" at bounding box center [711, 278] width 41 height 16
click at [469, 225] on label "Cash" at bounding box center [444, 219] width 81 height 21
click at [0, 0] on 0 "Cash" at bounding box center [0, 0] width 0 height 0
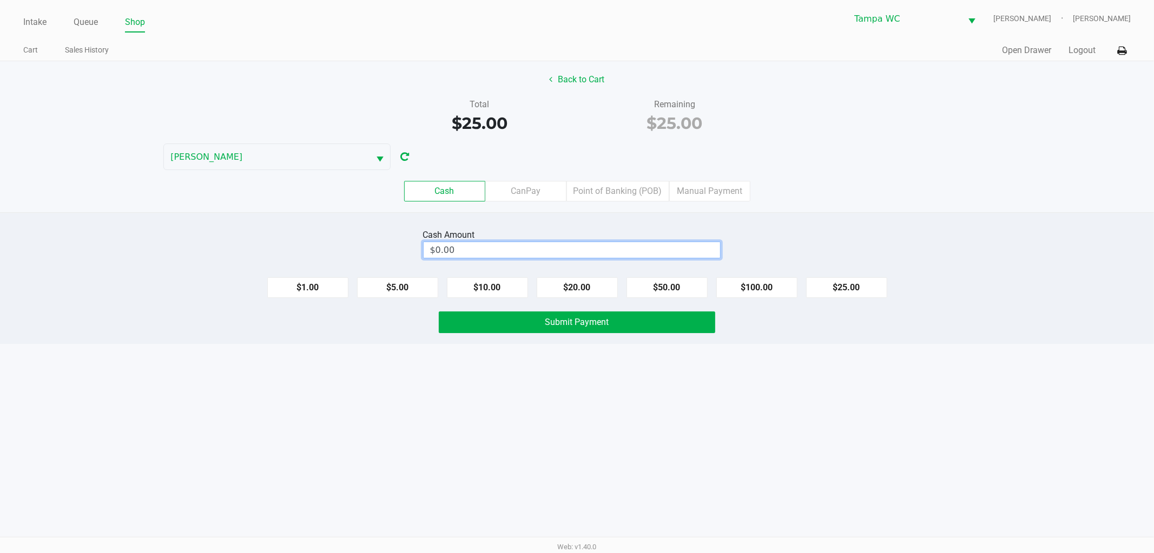
type input "0"
click at [613, 252] on input "0" at bounding box center [572, 250] width 297 height 16
click at [622, 245] on input at bounding box center [572, 250] width 297 height 16
type input "$25.00"
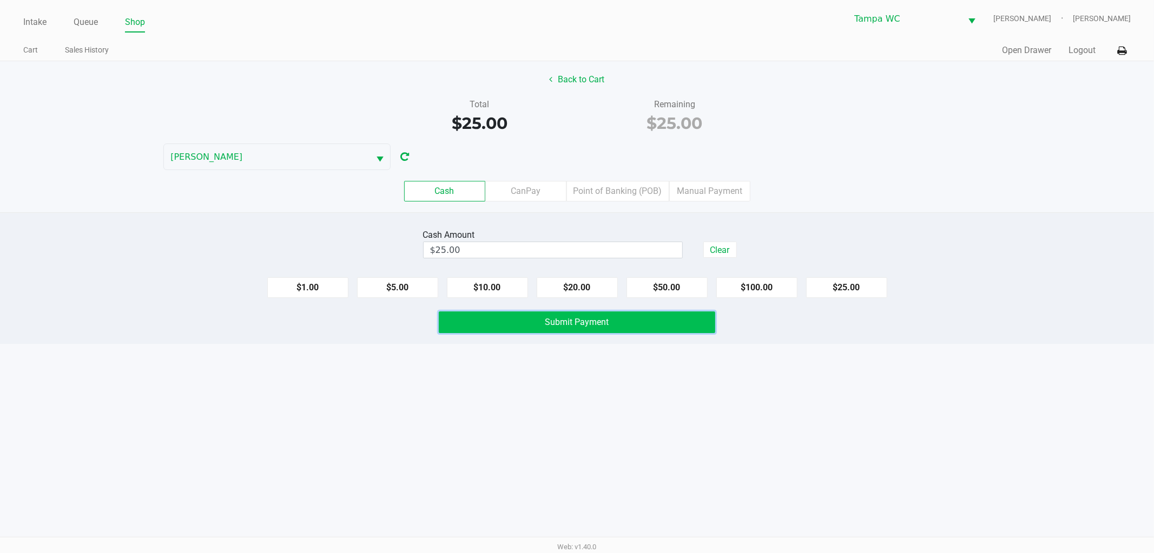
click at [580, 323] on span "Submit Payment" at bounding box center [578, 322] width 64 height 10
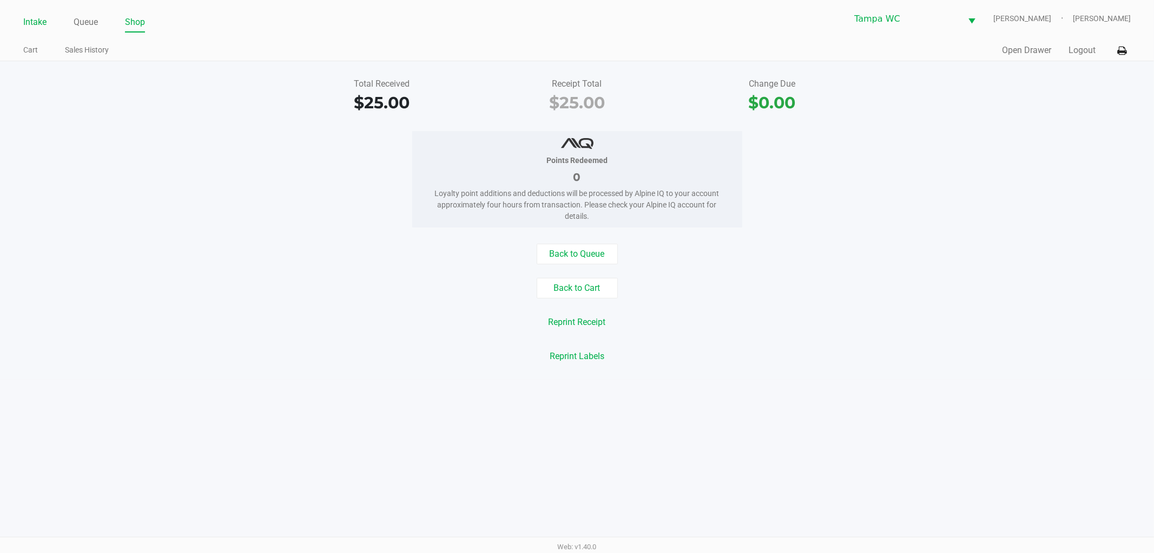
click at [35, 19] on link "Intake" at bounding box center [34, 22] width 23 height 15
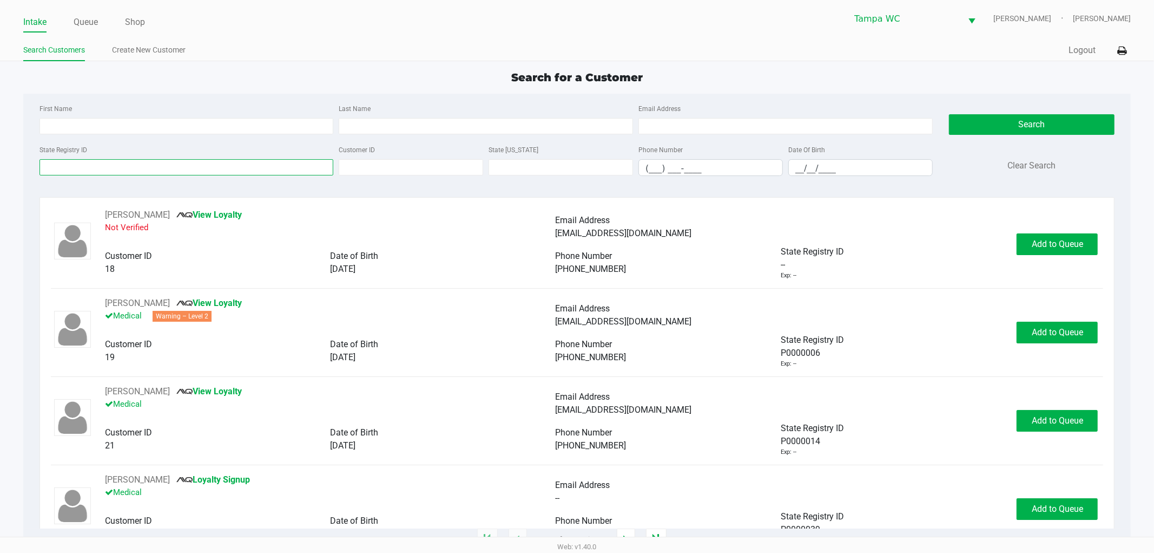
click at [280, 172] on input "State Registry ID" at bounding box center [187, 167] width 294 height 16
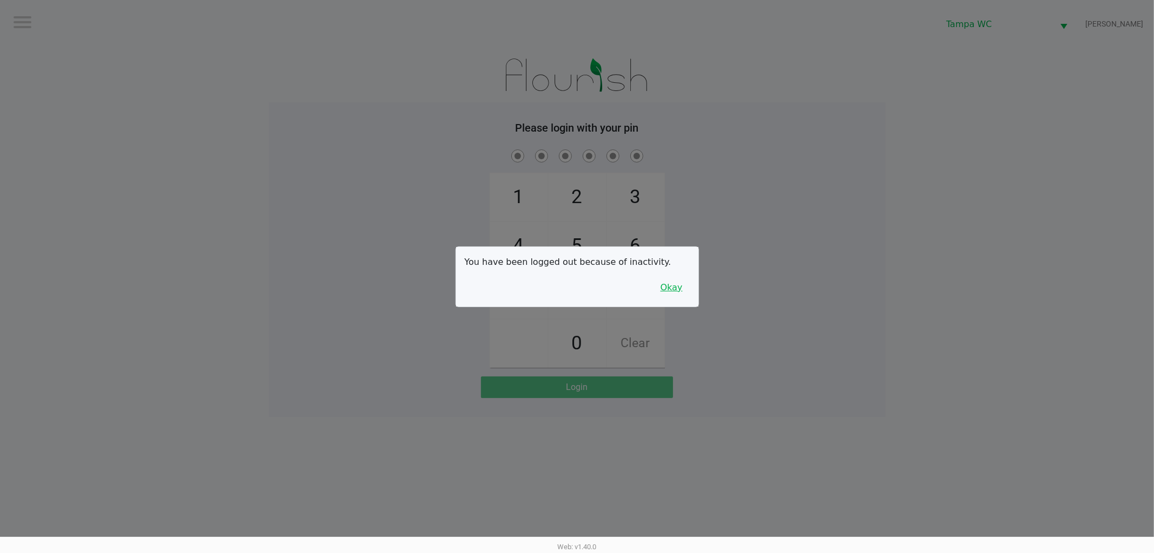
click at [673, 280] on button "Okay" at bounding box center [672, 287] width 36 height 21
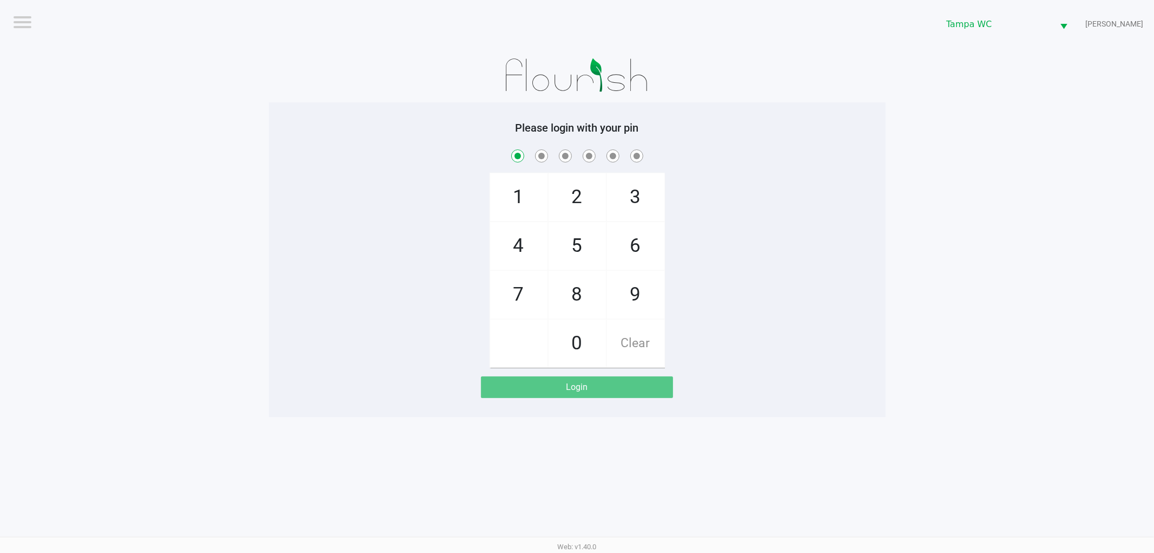
checkbox input "true"
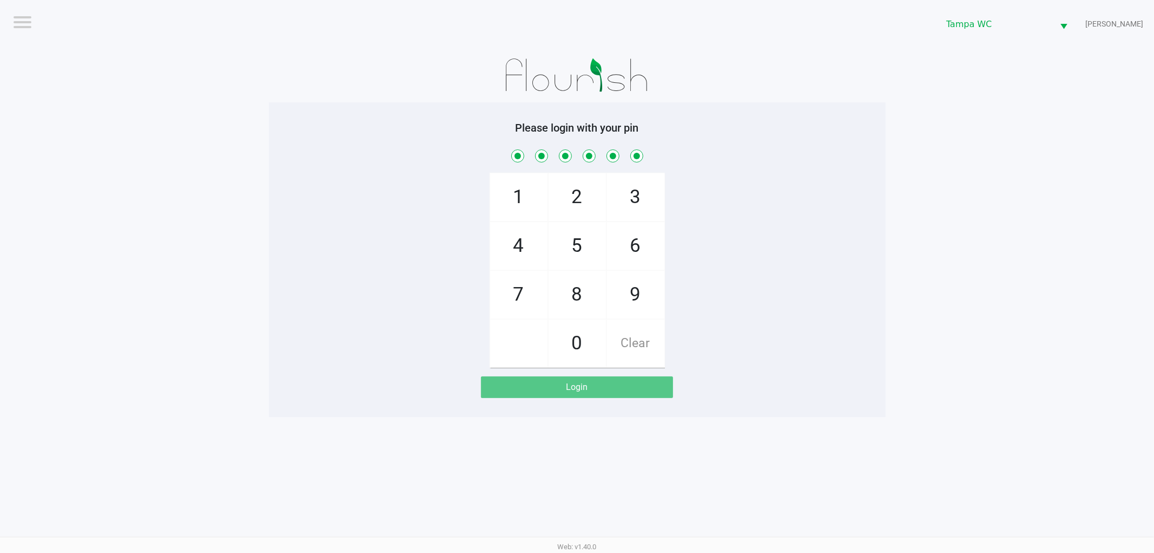
checkbox input "true"
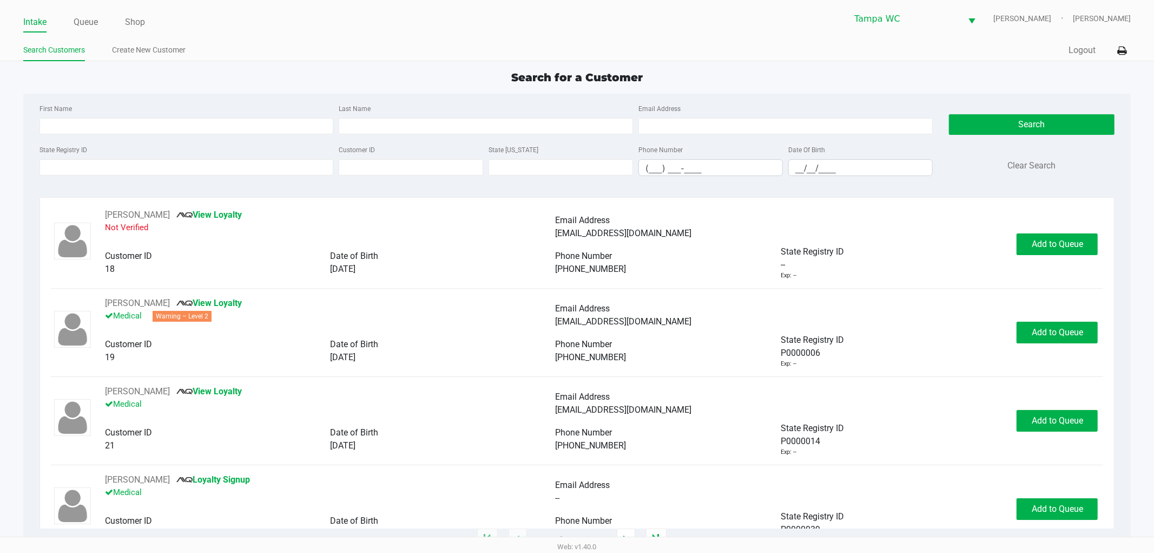
click at [111, 176] on div "State Registry ID Customer ID State [US_STATE] Phone Number (___) ___-____ Date…" at bounding box center [486, 164] width 899 height 42
click at [111, 166] on input "State Registry ID" at bounding box center [187, 167] width 294 height 16
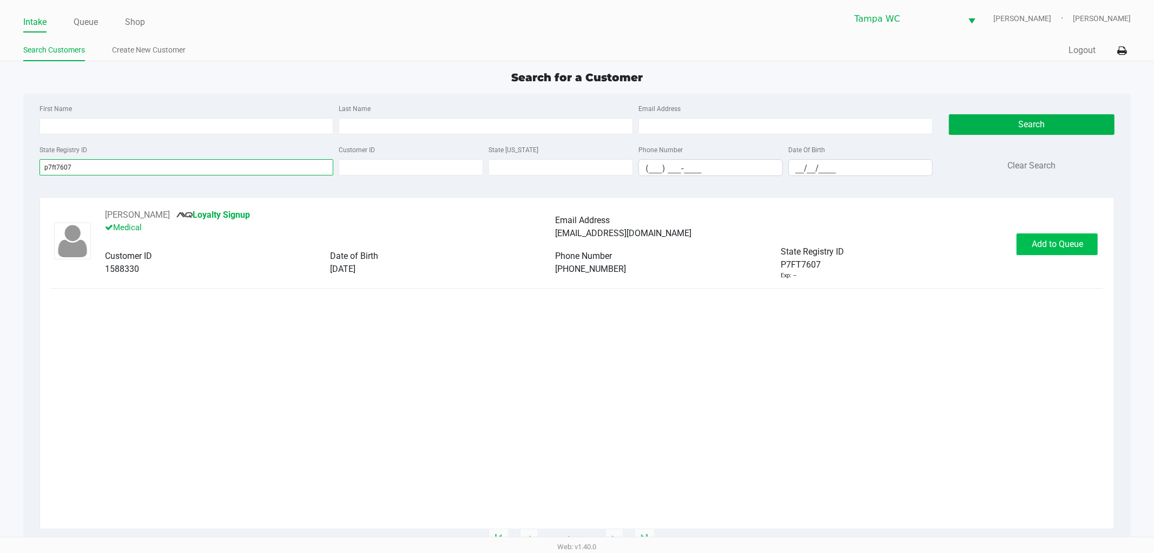
type input "p7ft7607"
click at [1028, 248] on button "Add to Queue" at bounding box center [1057, 244] width 81 height 22
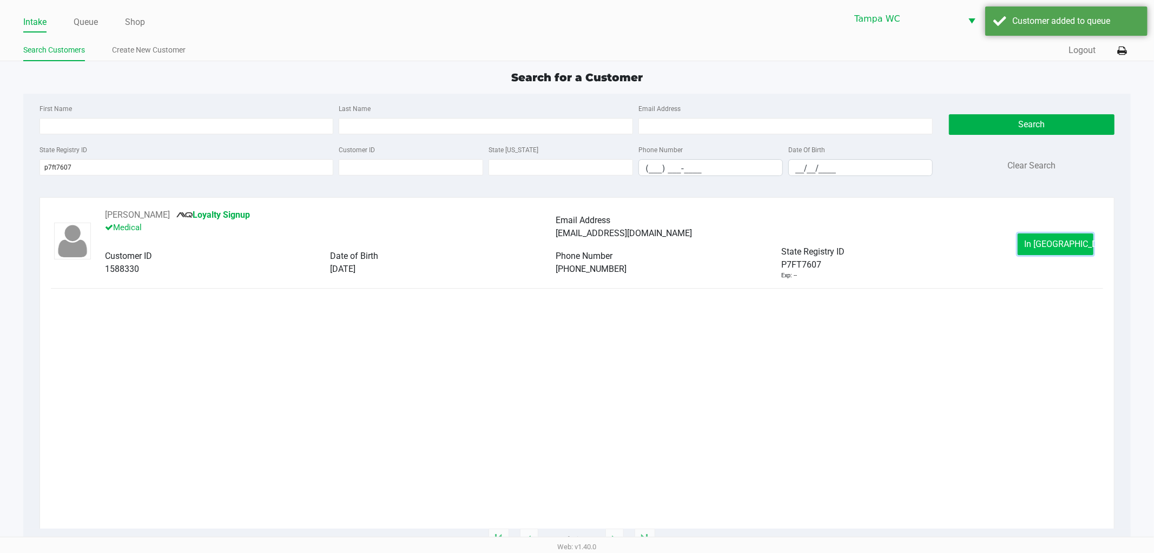
click at [1029, 239] on button "In [GEOGRAPHIC_DATA]" at bounding box center [1056, 244] width 76 height 22
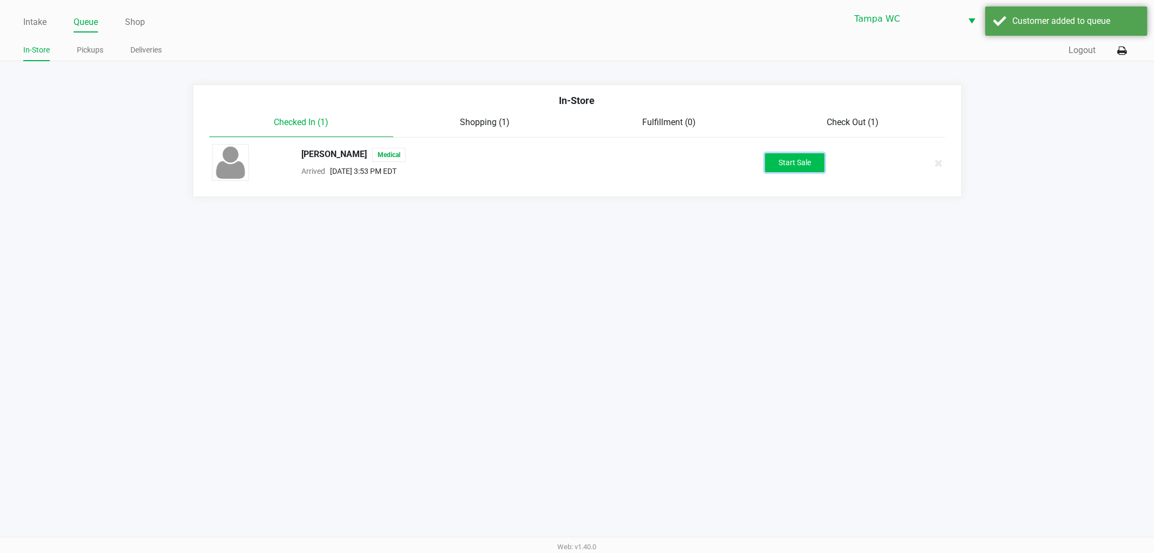
click at [783, 156] on button "Start Sale" at bounding box center [795, 162] width 60 height 19
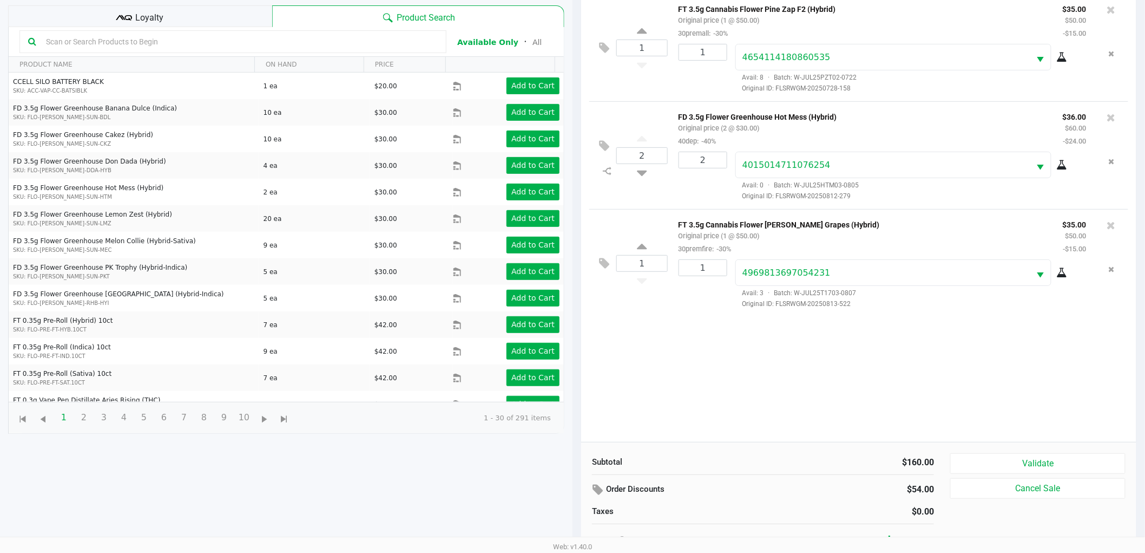
scroll to position [117, 0]
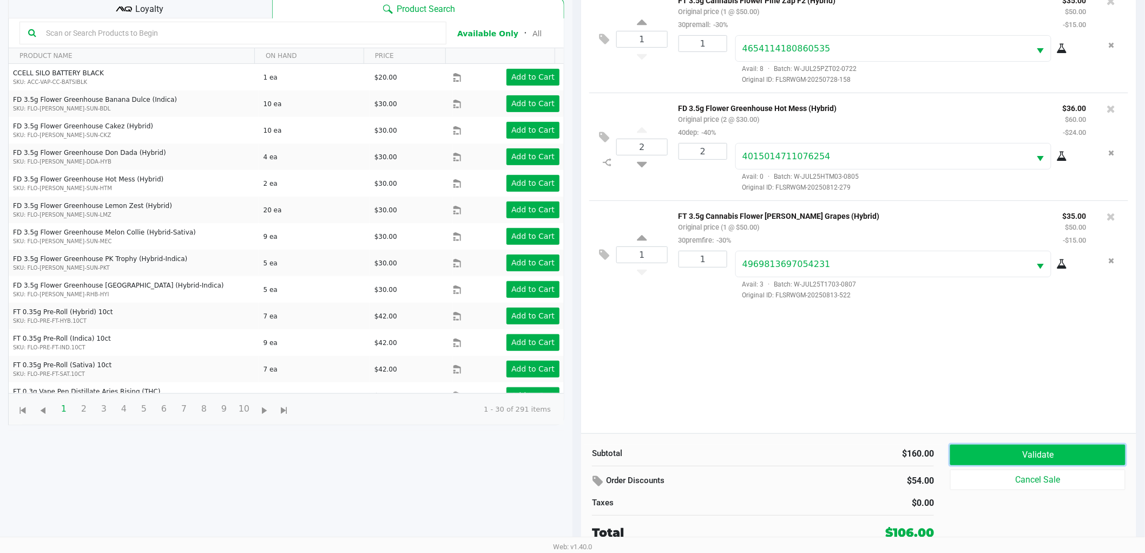
click at [997, 456] on button "Validate" at bounding box center [1037, 454] width 175 height 21
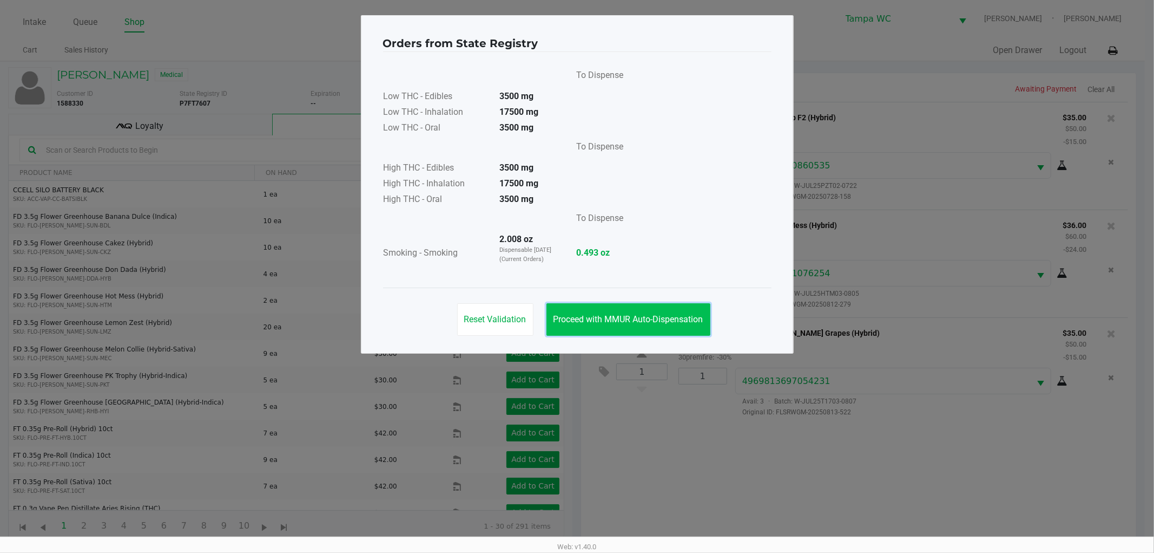
click at [639, 331] on button "Proceed with MMUR Auto-Dispensation" at bounding box center [629, 319] width 164 height 32
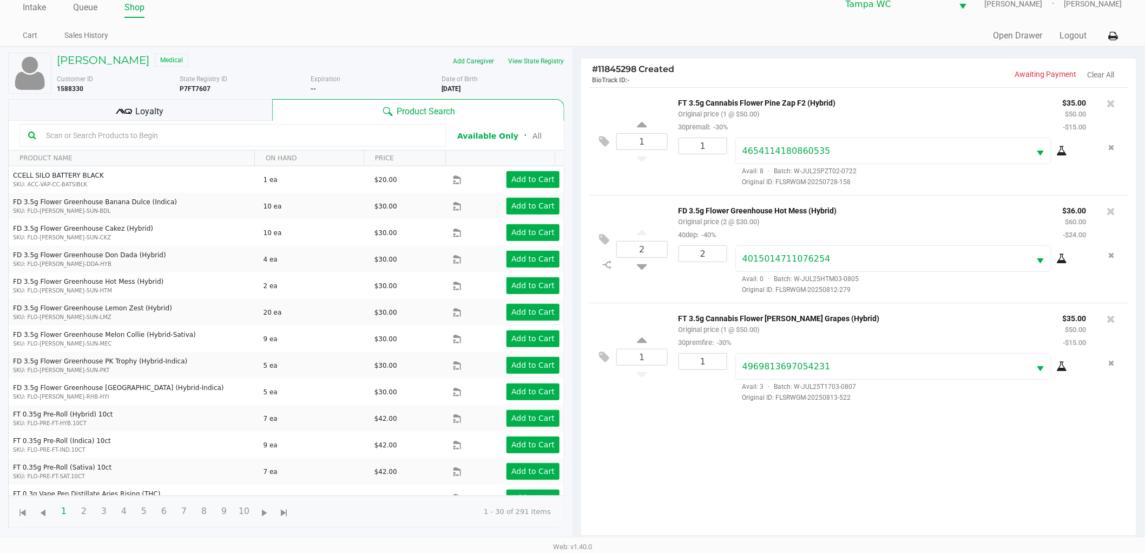
scroll to position [117, 0]
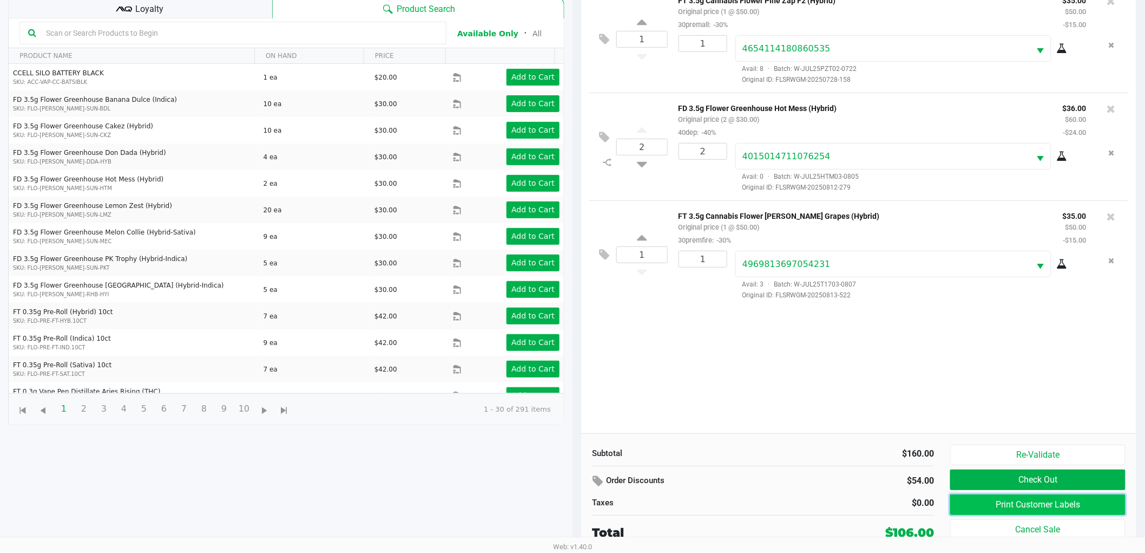
click at [1041, 507] on button "Print Customer Labels" at bounding box center [1037, 504] width 175 height 21
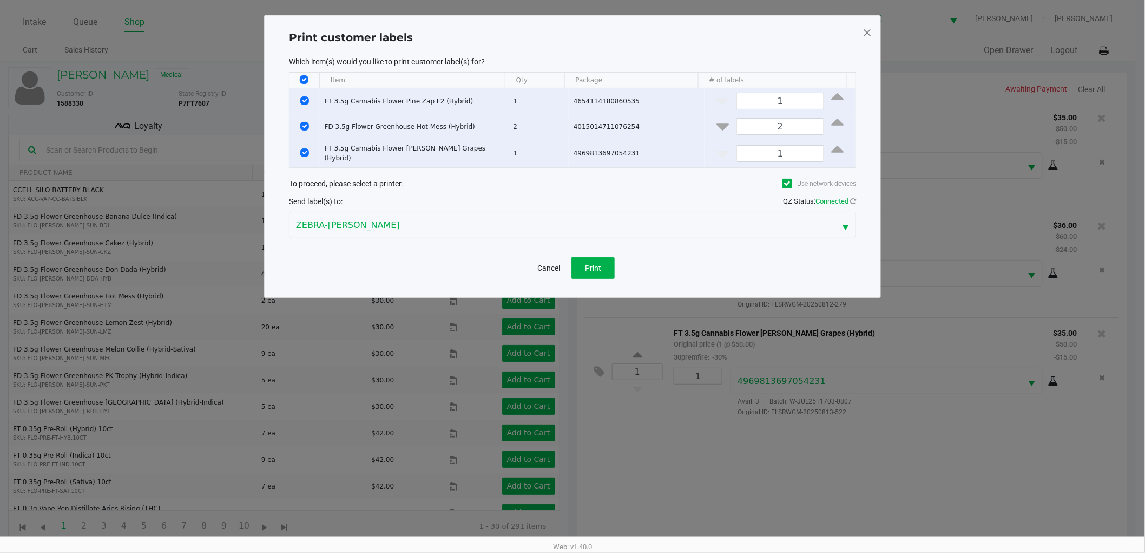
scroll to position [0, 0]
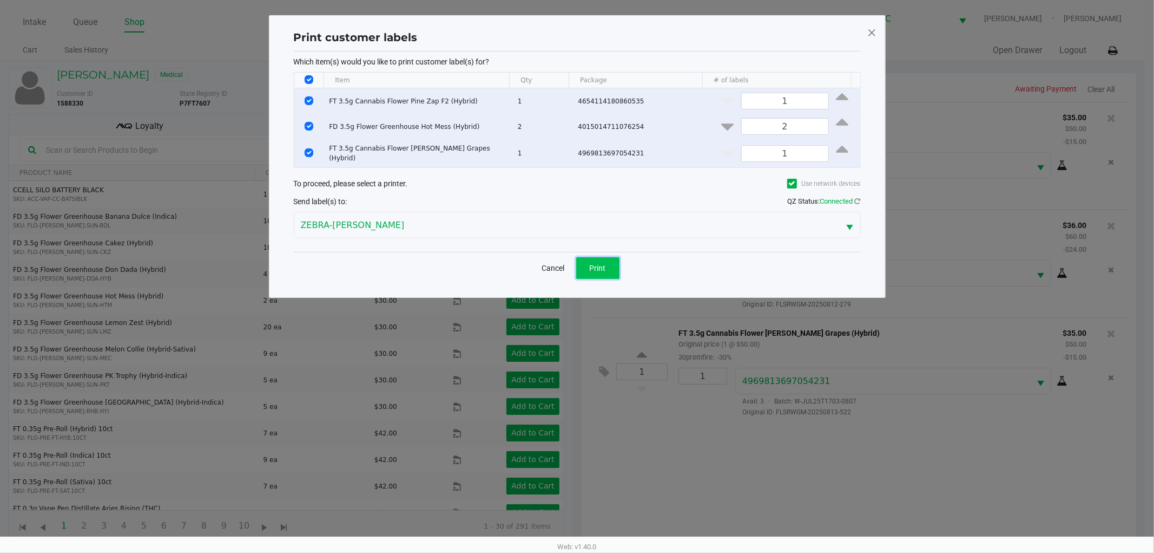
click at [599, 264] on span "Print" at bounding box center [598, 268] width 16 height 9
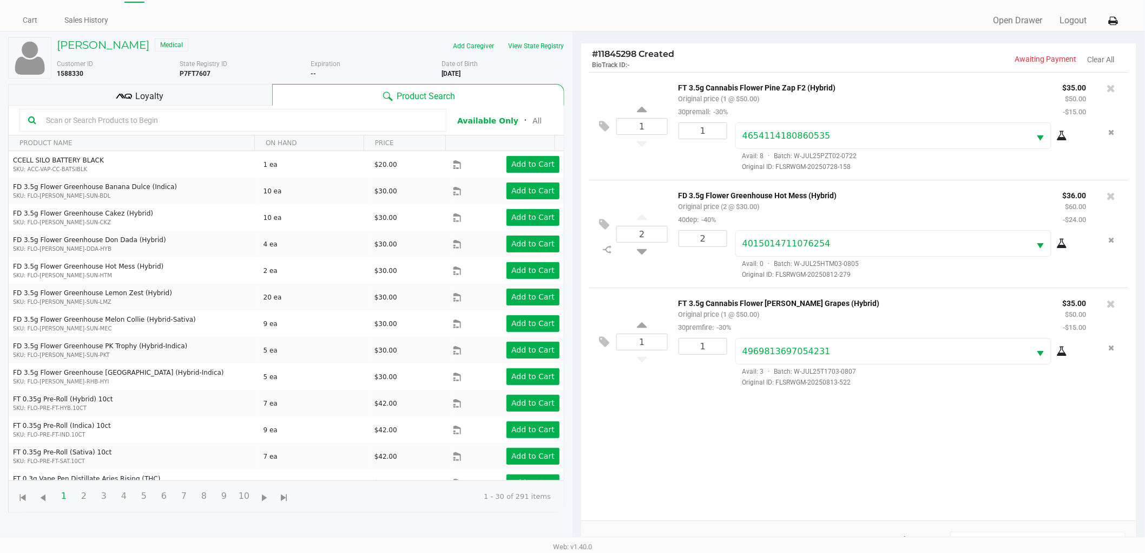
scroll to position [60, 0]
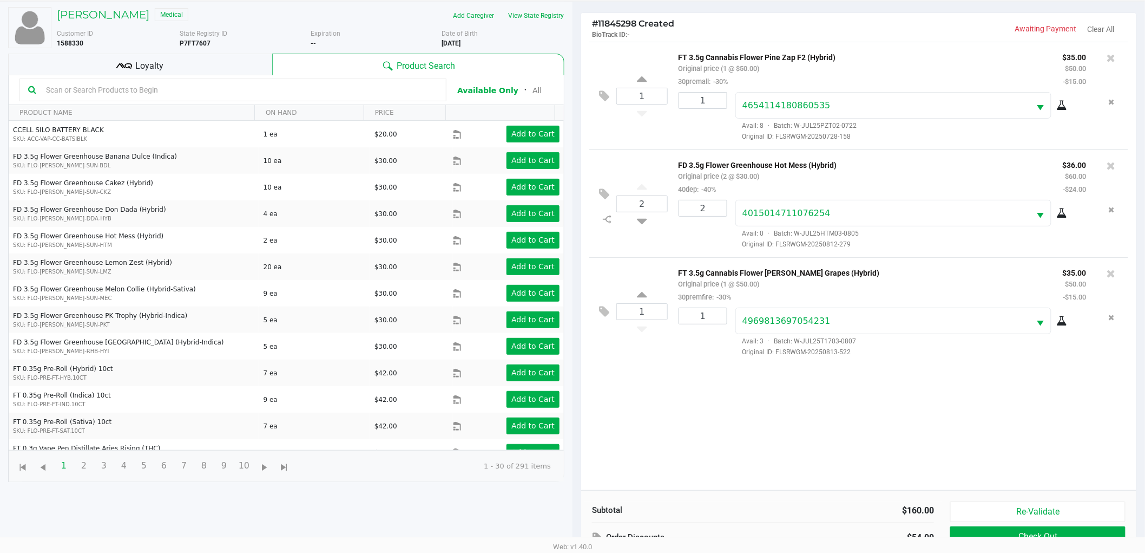
click at [126, 61] on icon at bounding box center [124, 66] width 16 height 16
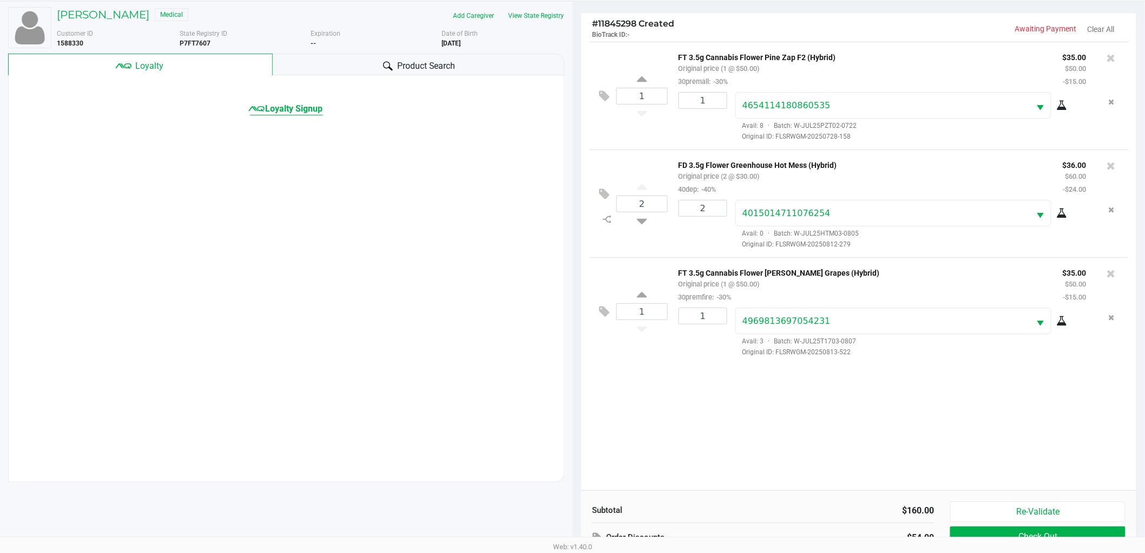
click at [299, 105] on span "Loyalty Signup" at bounding box center [294, 108] width 57 height 13
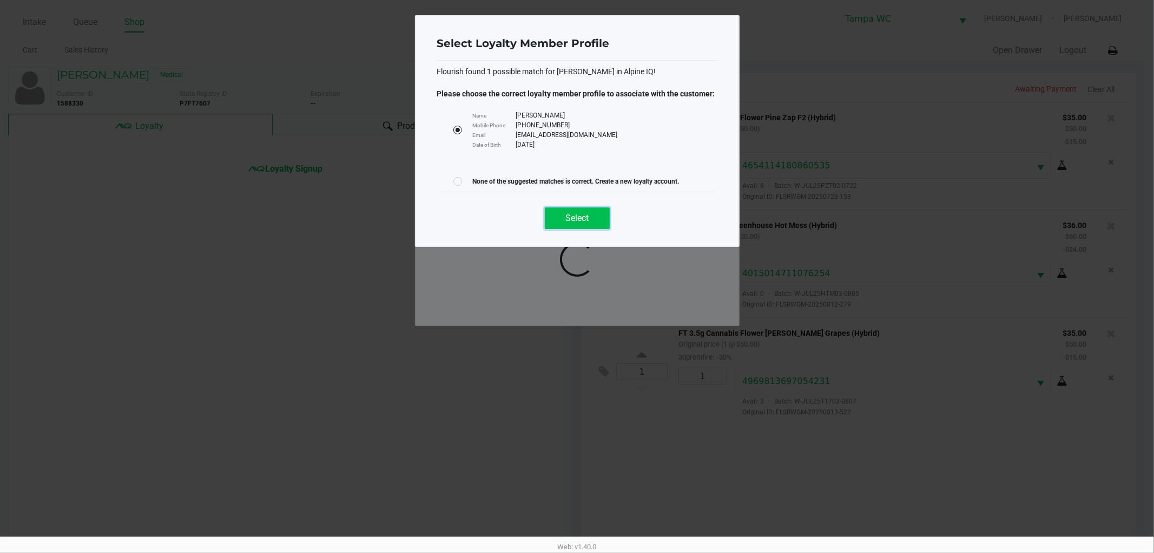
click at [572, 212] on button "Select" at bounding box center [577, 218] width 65 height 22
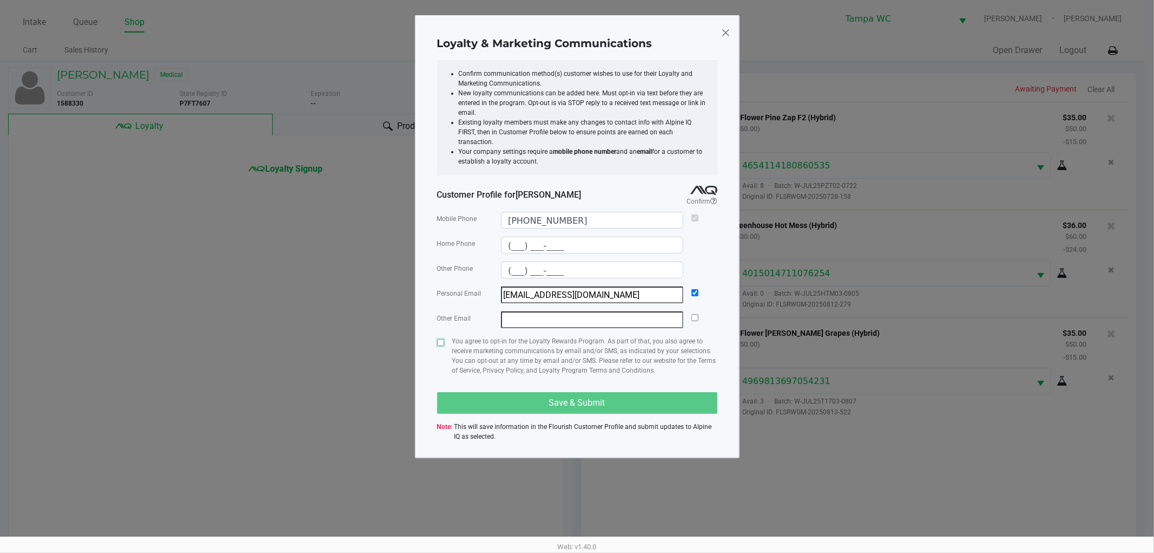
click at [437, 339] on input "checkbox" at bounding box center [440, 342] width 7 height 7
checkbox input "true"
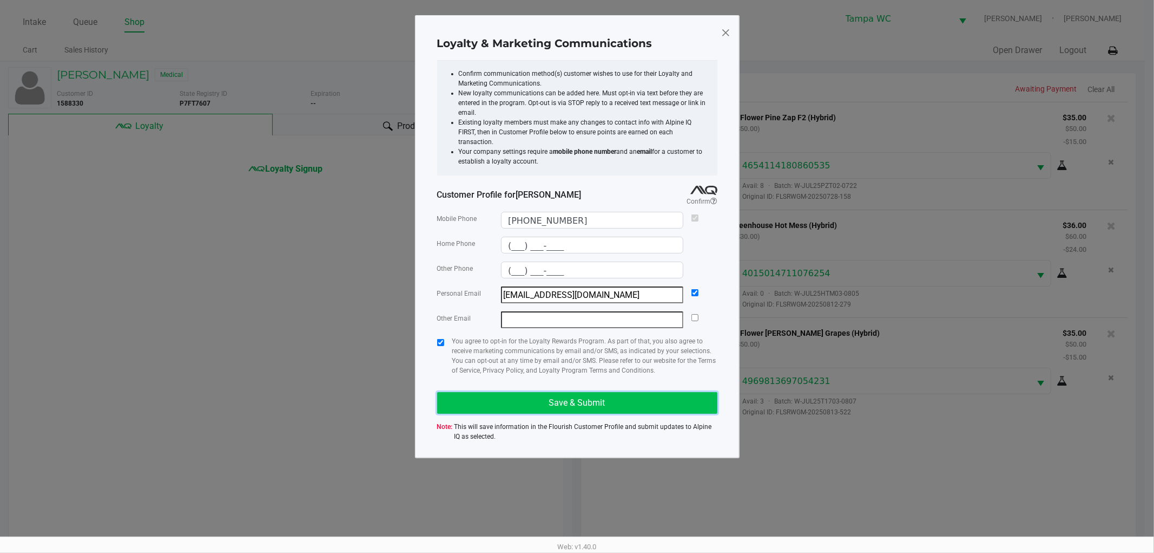
click at [596, 397] on span "Save & Submit" at bounding box center [577, 402] width 56 height 10
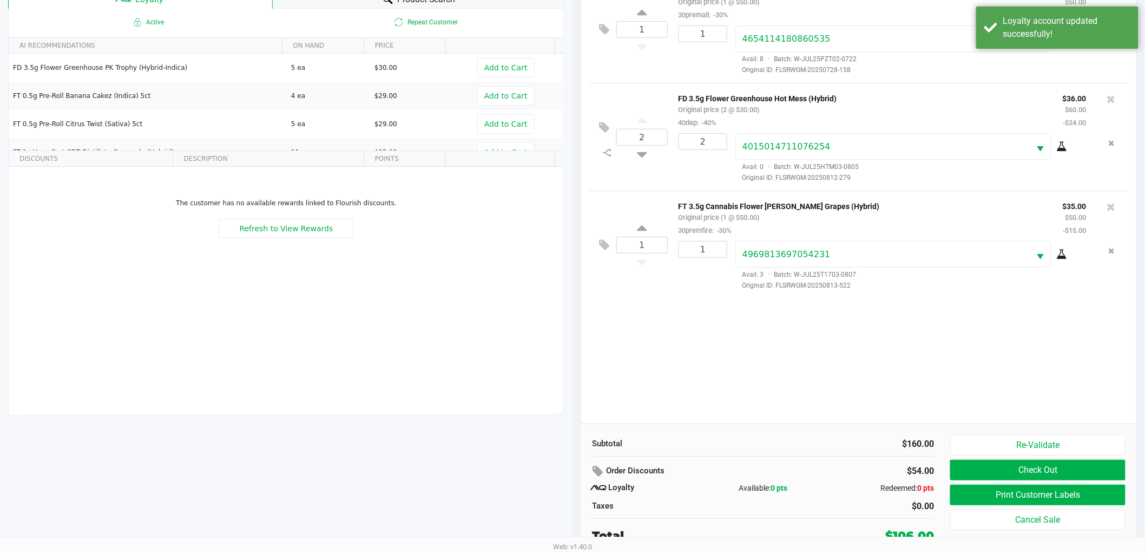
scroll to position [130, 0]
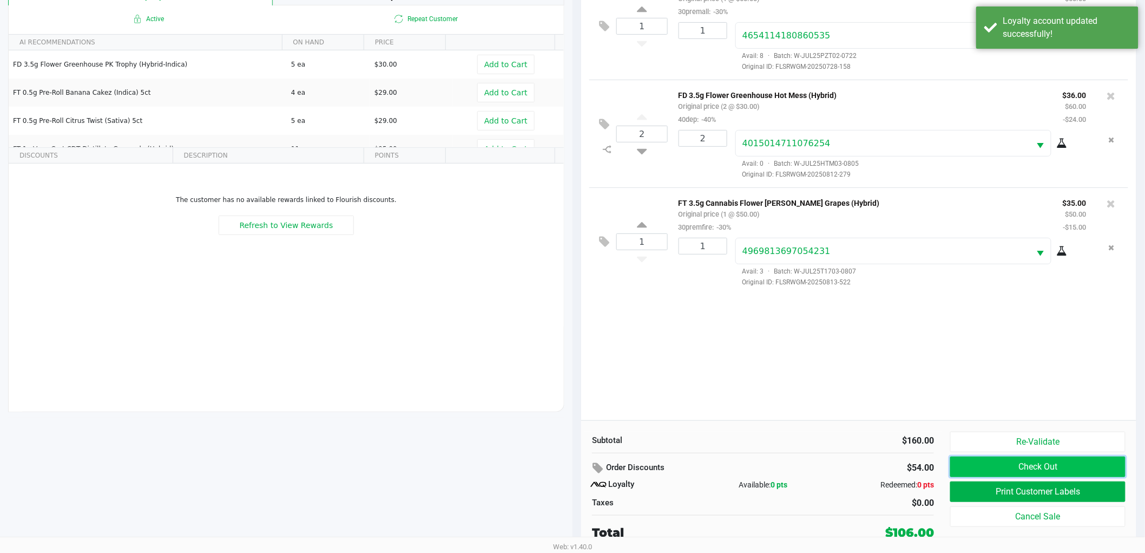
click at [973, 462] on button "Check Out" at bounding box center [1037, 466] width 175 height 21
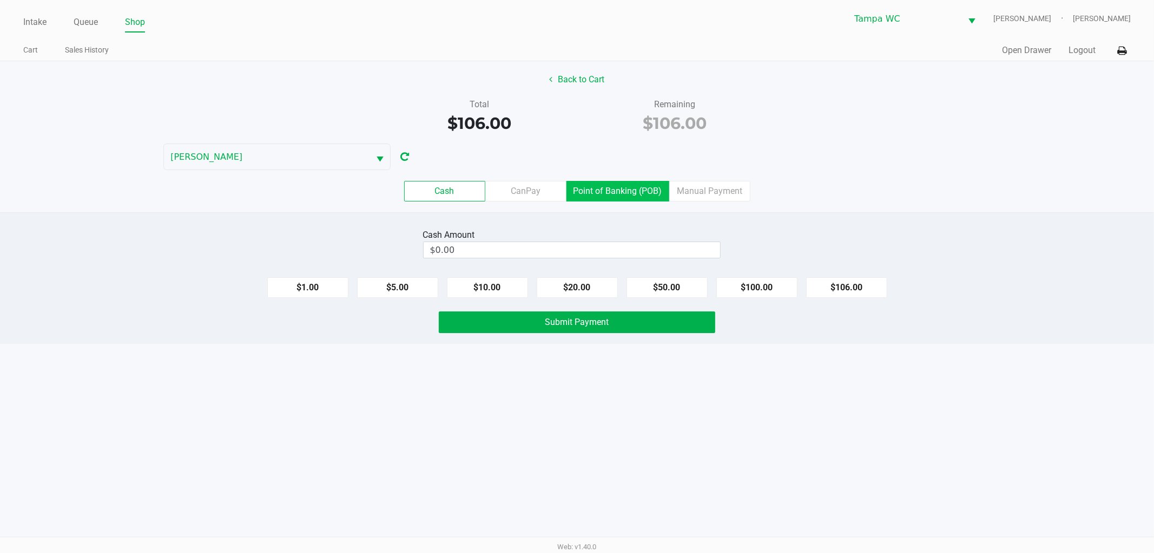
click at [592, 187] on label "Point of Banking (POB)" at bounding box center [618, 191] width 103 height 21
click at [0, 0] on 7 "Point of Banking (POB)" at bounding box center [0, 0] width 0 height 0
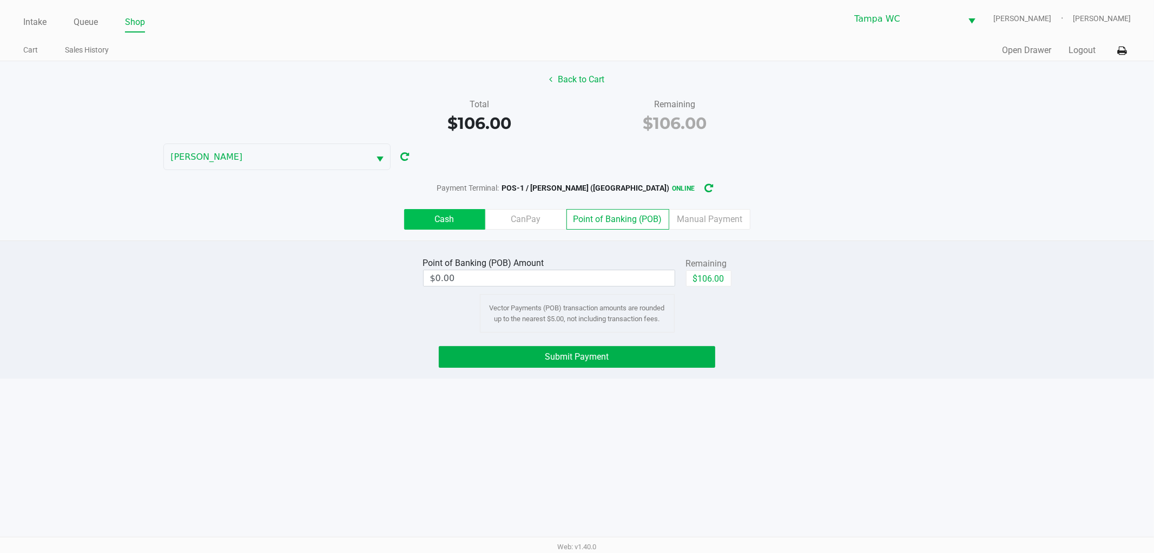
click at [448, 211] on label "Cash" at bounding box center [444, 219] width 81 height 21
click at [0, 0] on 0 "Cash" at bounding box center [0, 0] width 0 height 0
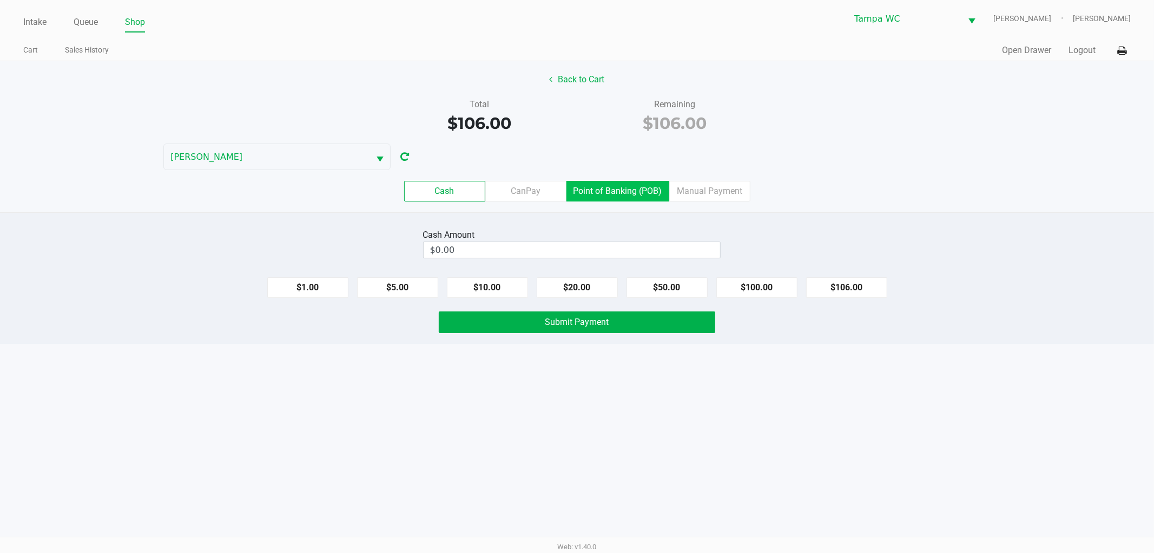
click at [599, 193] on label "Point of Banking (POB)" at bounding box center [618, 191] width 103 height 21
click at [0, 0] on 7 "Point of Banking (POB)" at bounding box center [0, 0] width 0 height 0
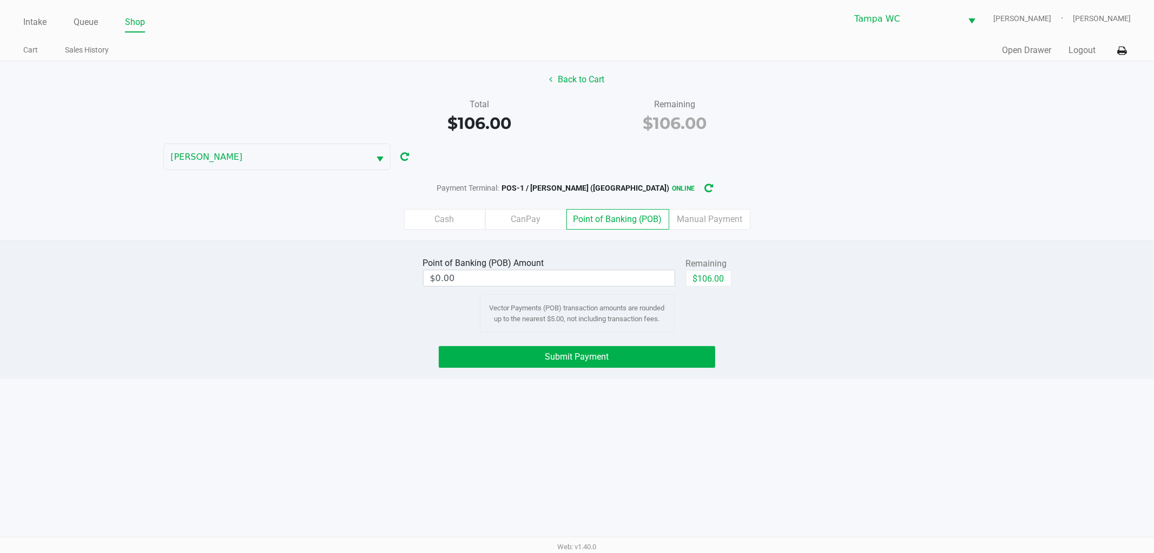
drag, startPoint x: 688, startPoint y: 288, endPoint x: 720, endPoint y: 278, distance: 34.2
click at [696, 288] on div "$106.00" at bounding box center [708, 282] width 45 height 24
click at [720, 278] on button "$106.00" at bounding box center [708, 278] width 45 height 16
click at [458, 221] on label "Cash" at bounding box center [444, 219] width 81 height 21
click at [0, 0] on 0 "Cash" at bounding box center [0, 0] width 0 height 0
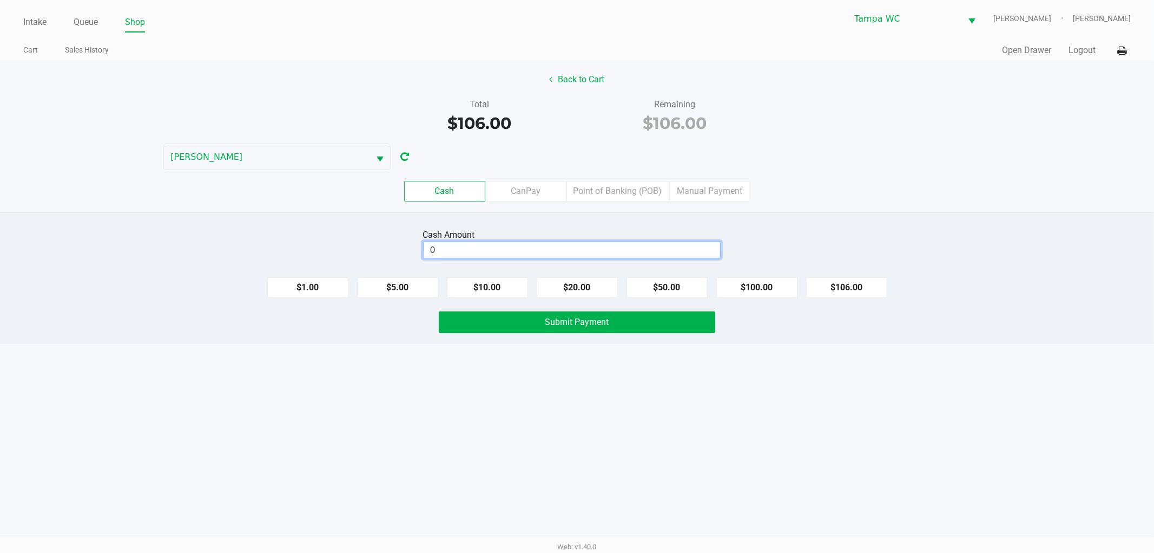
click at [477, 252] on input "0" at bounding box center [572, 250] width 297 height 16
type input "$106.00"
click at [533, 318] on button "Submit Payment" at bounding box center [577, 322] width 277 height 22
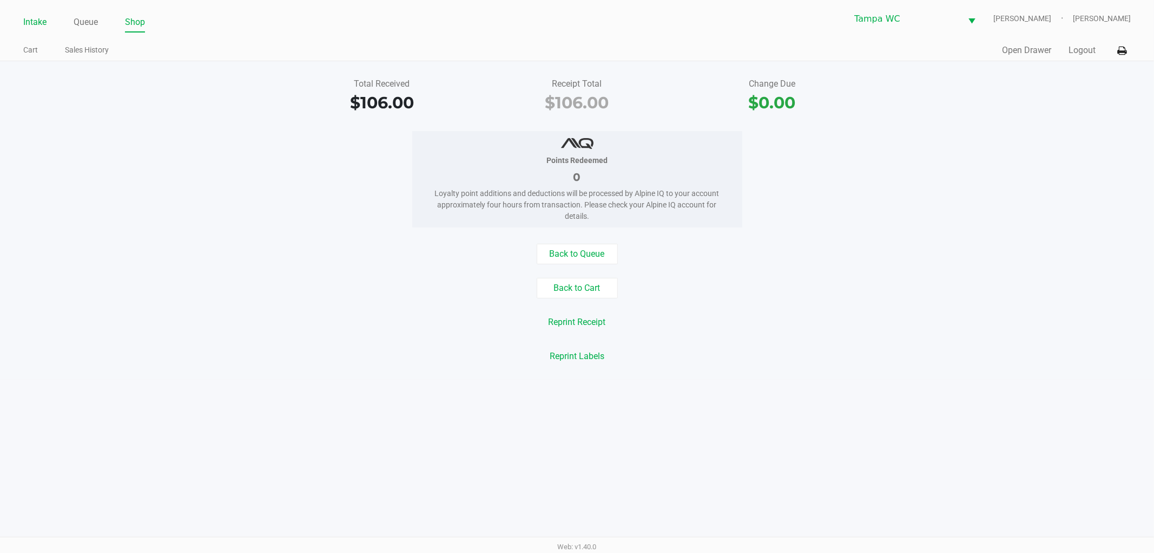
click at [34, 25] on link "Intake" at bounding box center [34, 22] width 23 height 15
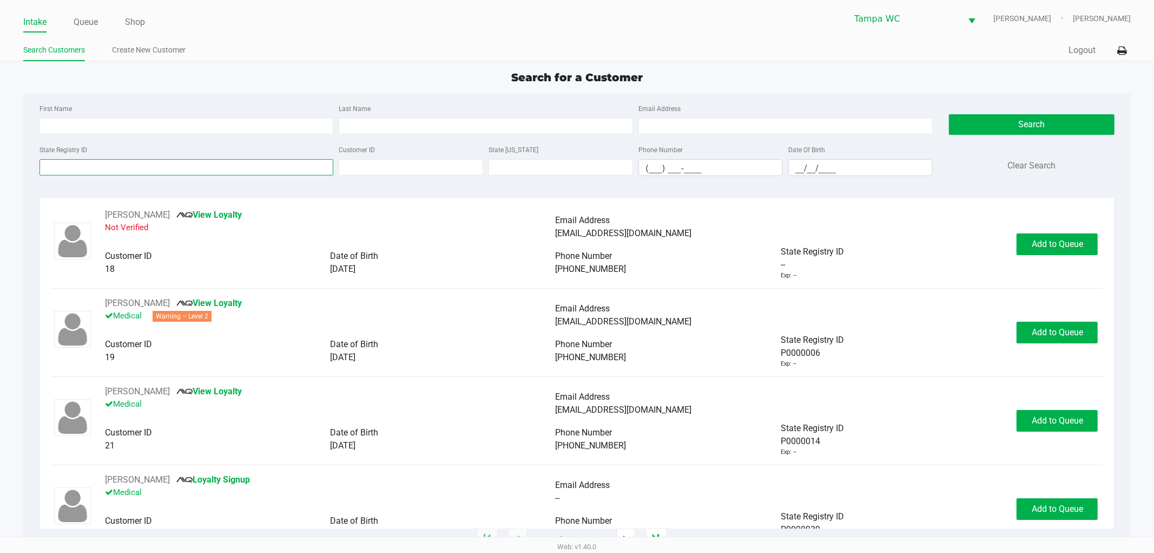
click at [134, 169] on input "State Registry ID" at bounding box center [187, 167] width 294 height 16
click at [134, 148] on div "State Registry ID" at bounding box center [187, 159] width 300 height 33
click at [137, 133] on input "First Name" at bounding box center [187, 126] width 294 height 16
type input "[PERSON_NAME]"
click at [362, 128] on input "Last Name" at bounding box center [486, 126] width 294 height 16
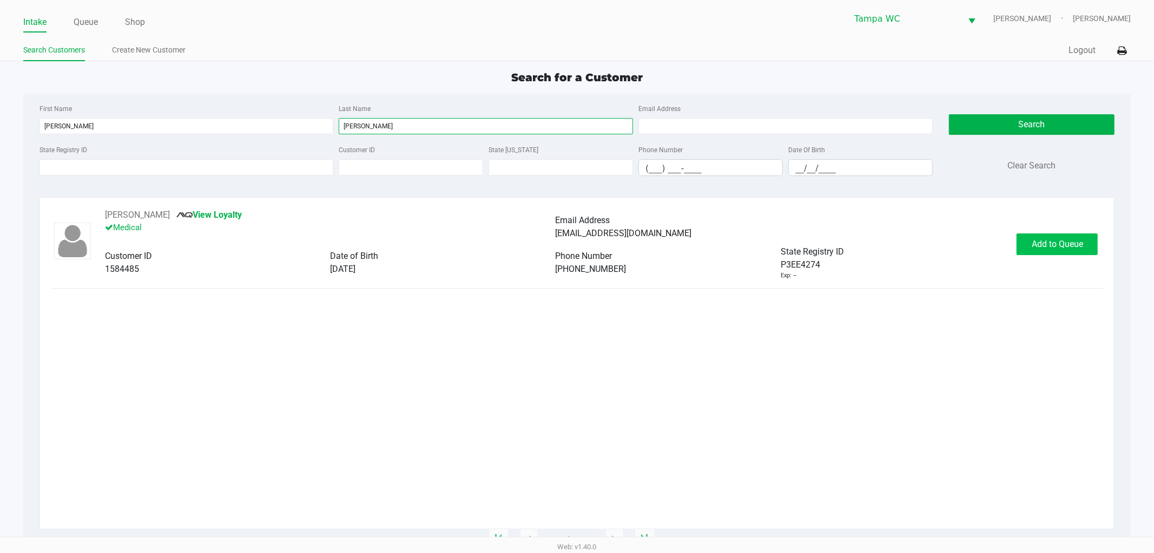
type input "[PERSON_NAME]"
click at [1061, 250] on button "Add to Queue" at bounding box center [1057, 244] width 81 height 22
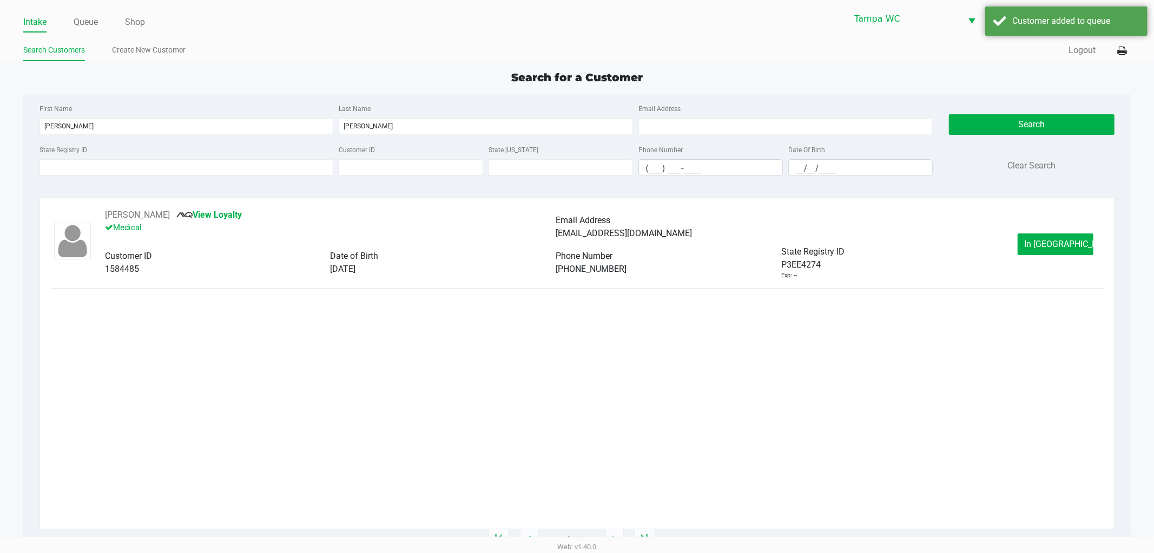
click at [1061, 250] on button "In [GEOGRAPHIC_DATA]" at bounding box center [1056, 244] width 76 height 22
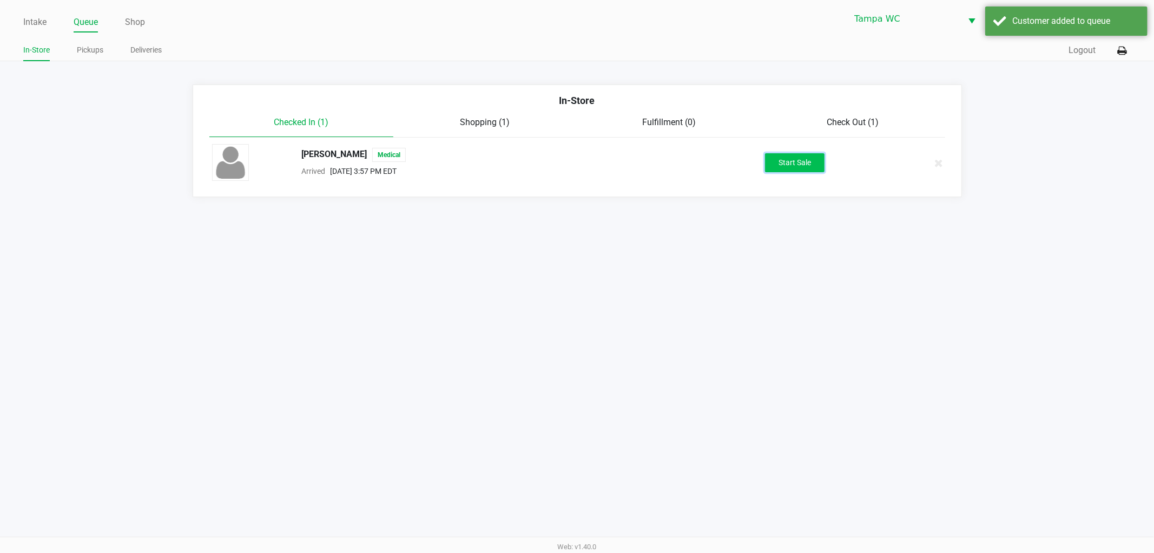
click at [792, 159] on button "Start Sale" at bounding box center [795, 162] width 60 height 19
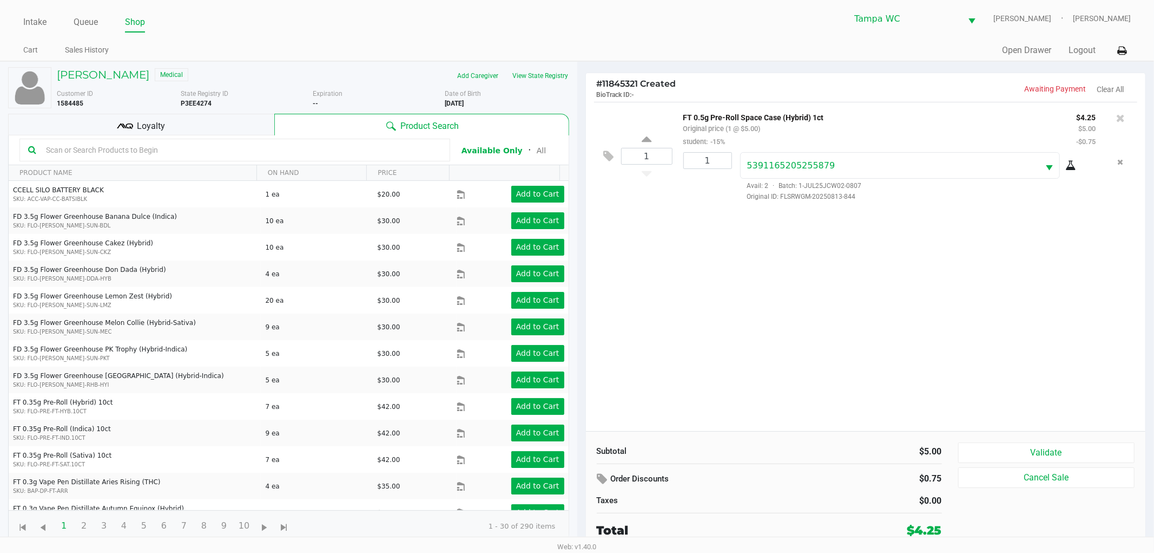
click at [229, 137] on kendo-grid-toolbar "Available Only ᛫ All" at bounding box center [289, 150] width 560 height 30
drag, startPoint x: 229, startPoint y: 137, endPoint x: 233, endPoint y: 127, distance: 10.8
click at [233, 127] on div "[PERSON_NAME] Medical Add Caregiver View State Registry Customer ID 1584485 Sta…" at bounding box center [288, 304] width 561 height 485
click at [233, 127] on div "Loyalty" at bounding box center [141, 125] width 266 height 22
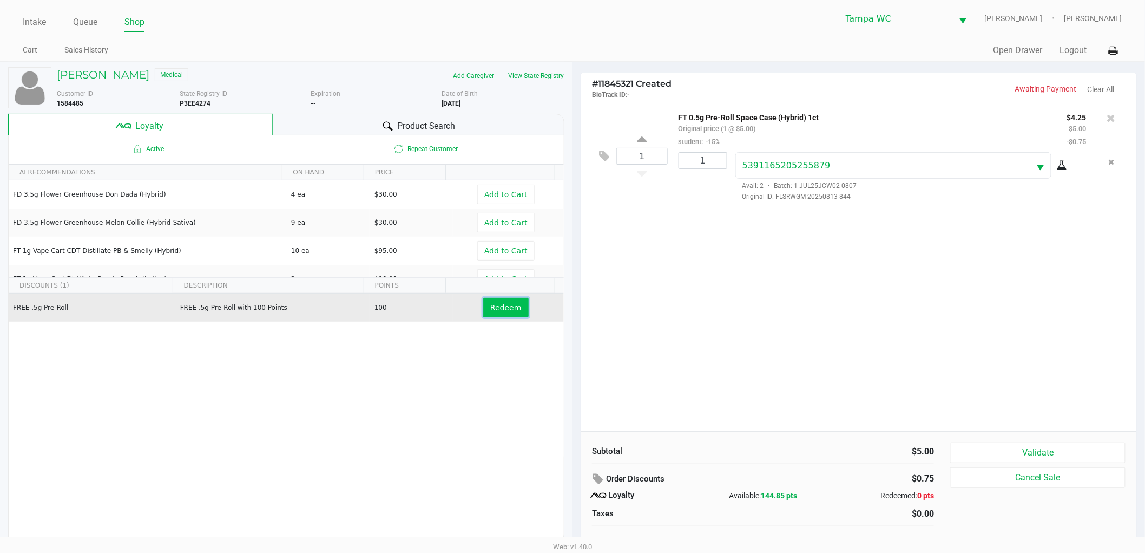
click at [495, 313] on button "Redeem" at bounding box center [505, 307] width 45 height 19
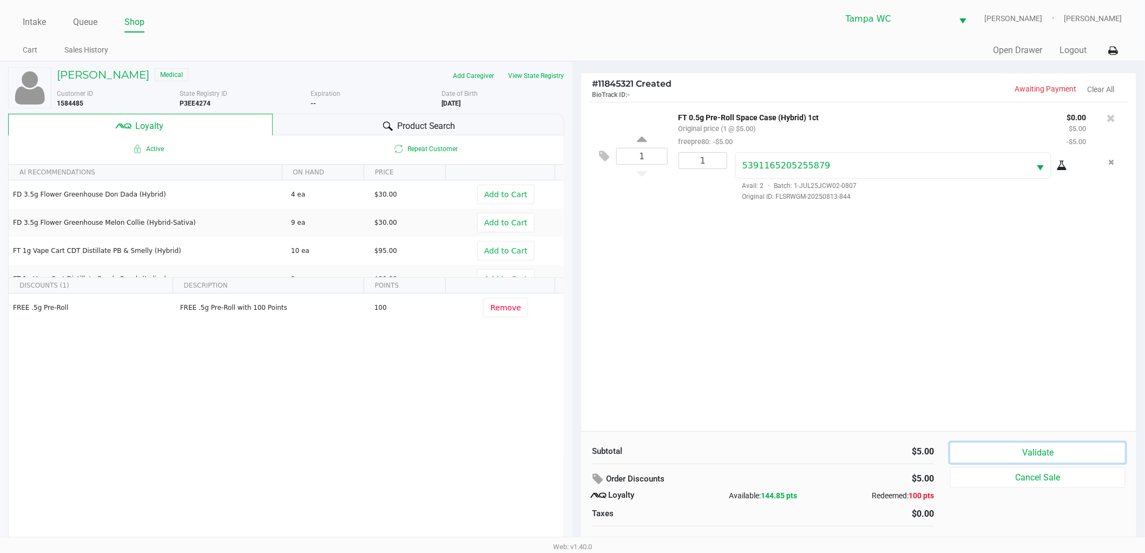
click at [1034, 457] on button "Validate" at bounding box center [1037, 452] width 175 height 21
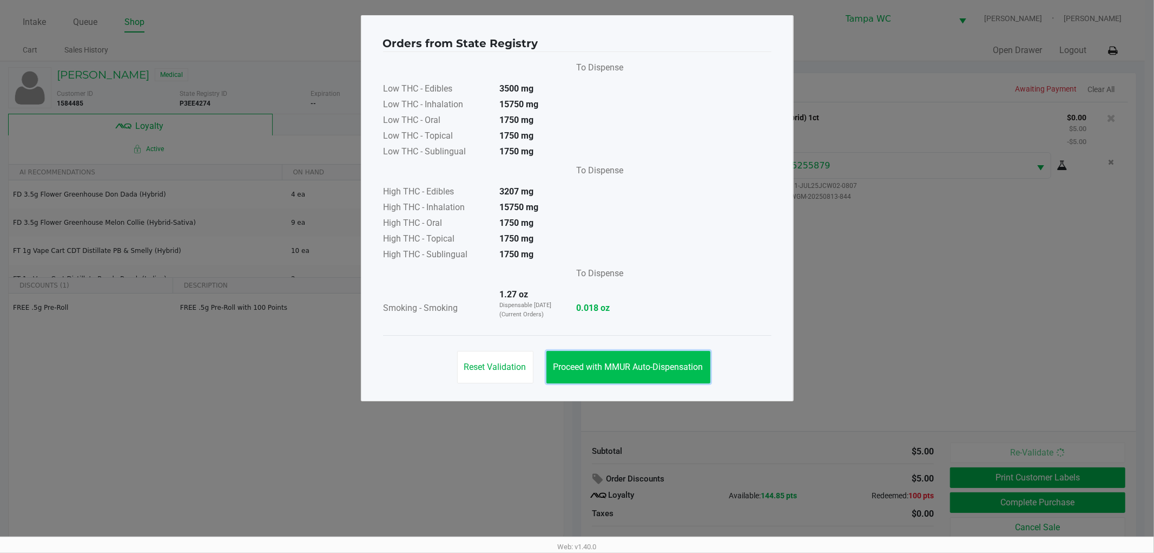
click at [686, 375] on button "Proceed with MMUR Auto-Dispensation" at bounding box center [629, 367] width 164 height 32
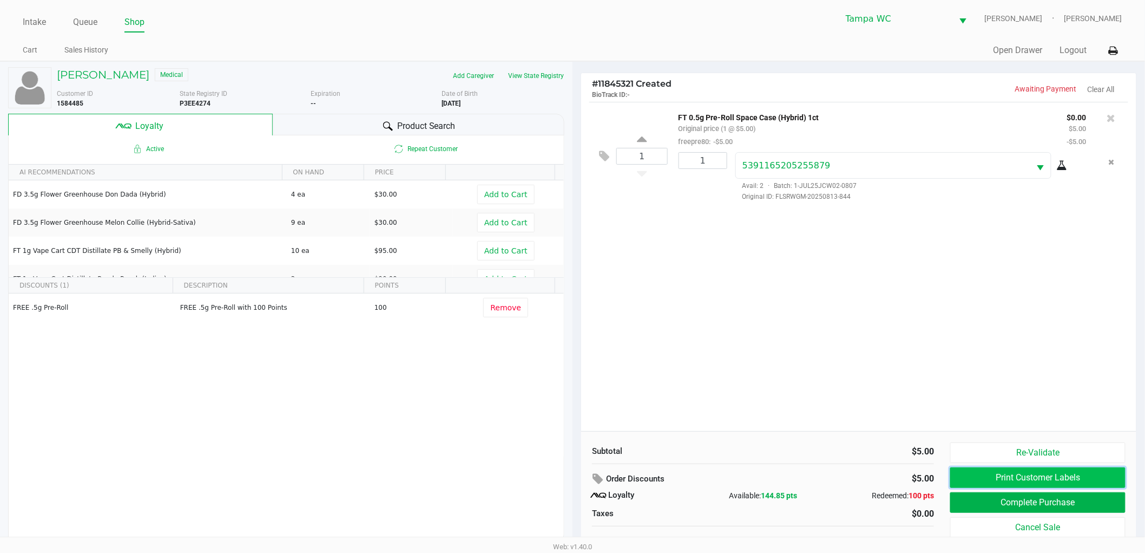
click at [996, 484] on button "Print Customer Labels" at bounding box center [1037, 477] width 175 height 21
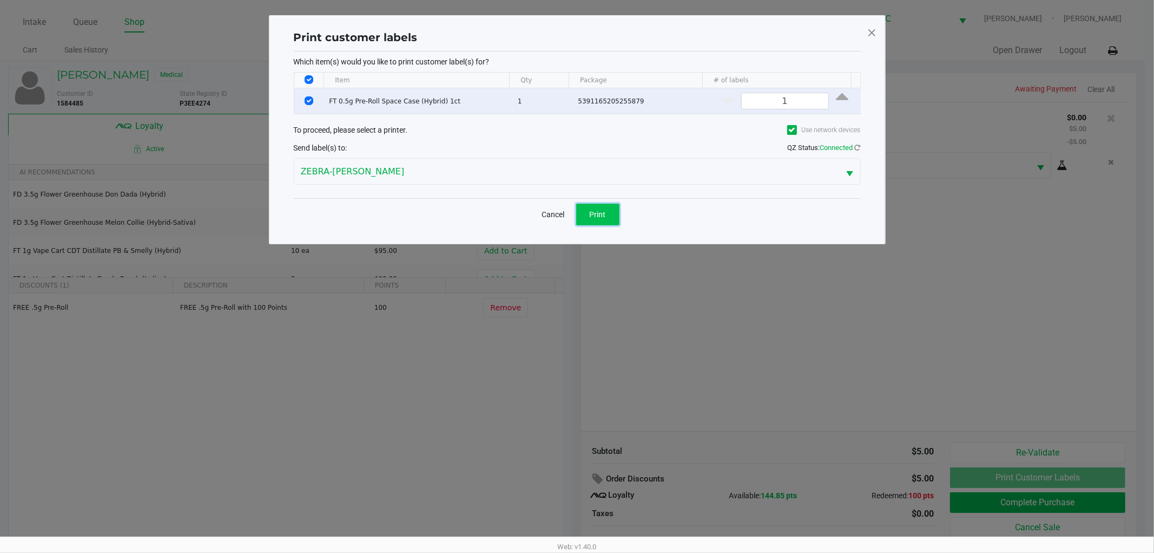
click at [607, 218] on button "Print" at bounding box center [597, 214] width 43 height 22
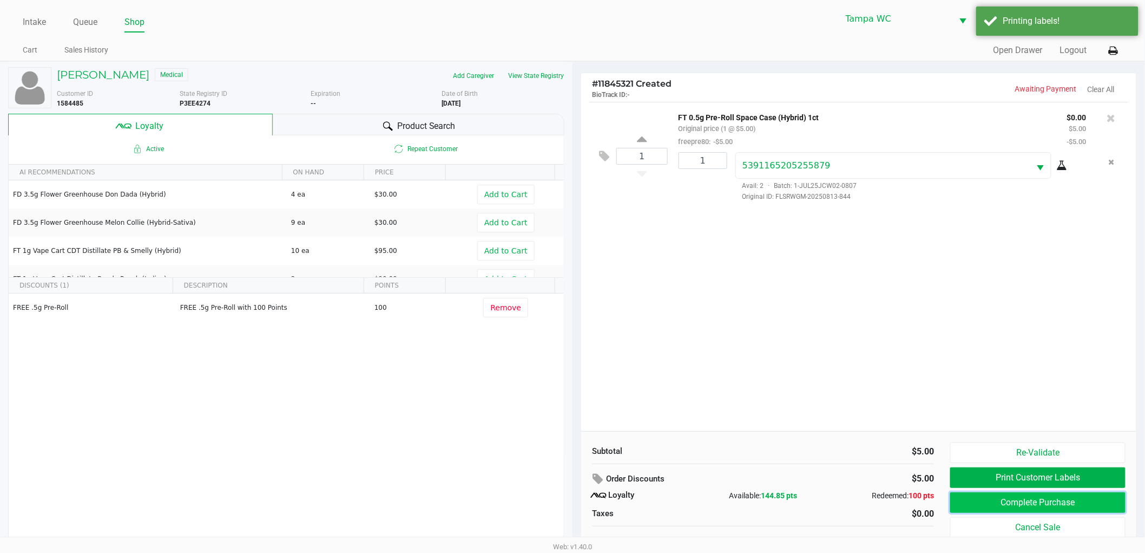
click at [1034, 507] on button "Complete Purchase" at bounding box center [1037, 502] width 175 height 21
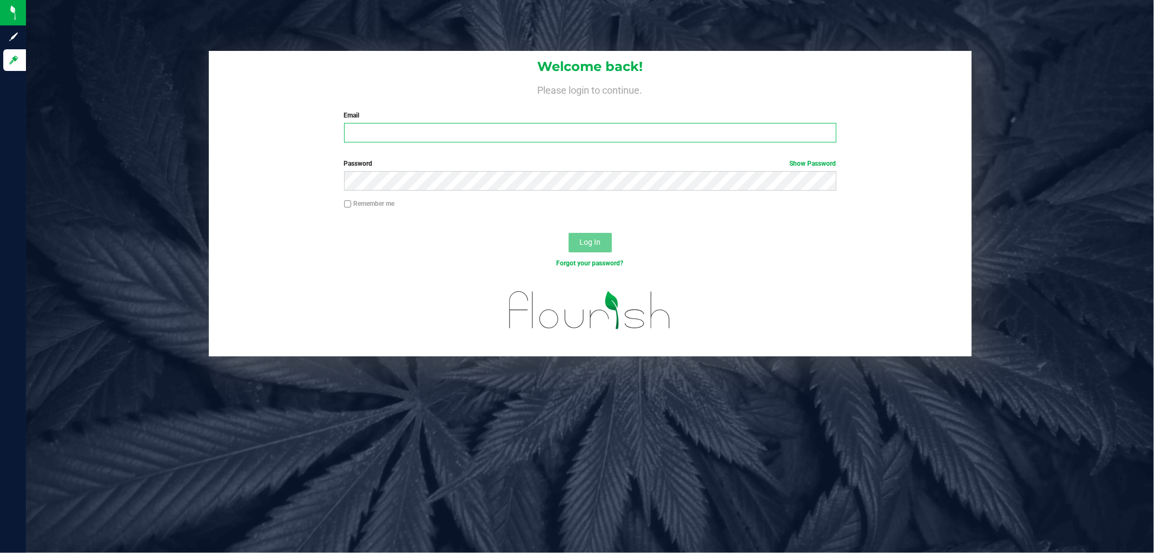
click at [357, 136] on input "Email" at bounding box center [590, 132] width 492 height 19
type input "[EMAIL_ADDRESS][DOMAIN_NAME]"
click at [569, 233] on button "Log In" at bounding box center [590, 242] width 43 height 19
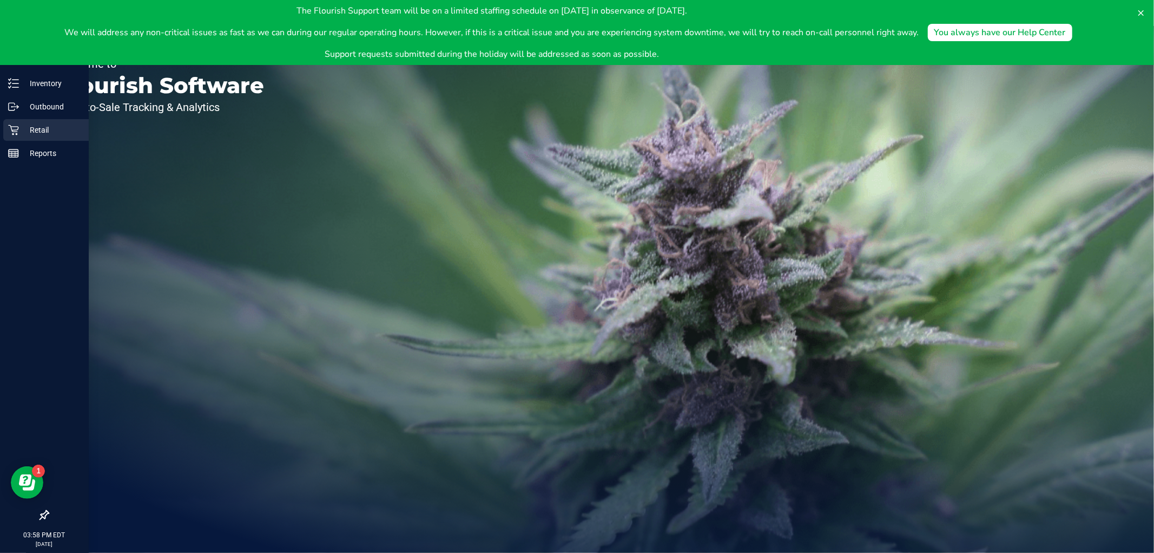
click at [19, 126] on p "Retail" at bounding box center [51, 129] width 65 height 13
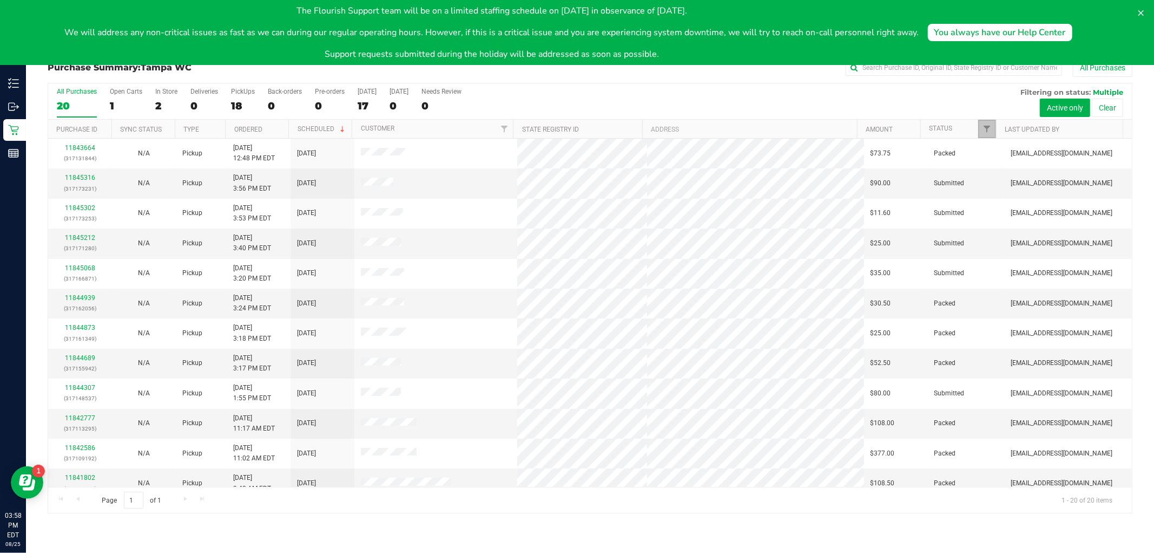
click at [991, 122] on link "Filter" at bounding box center [987, 129] width 18 height 18
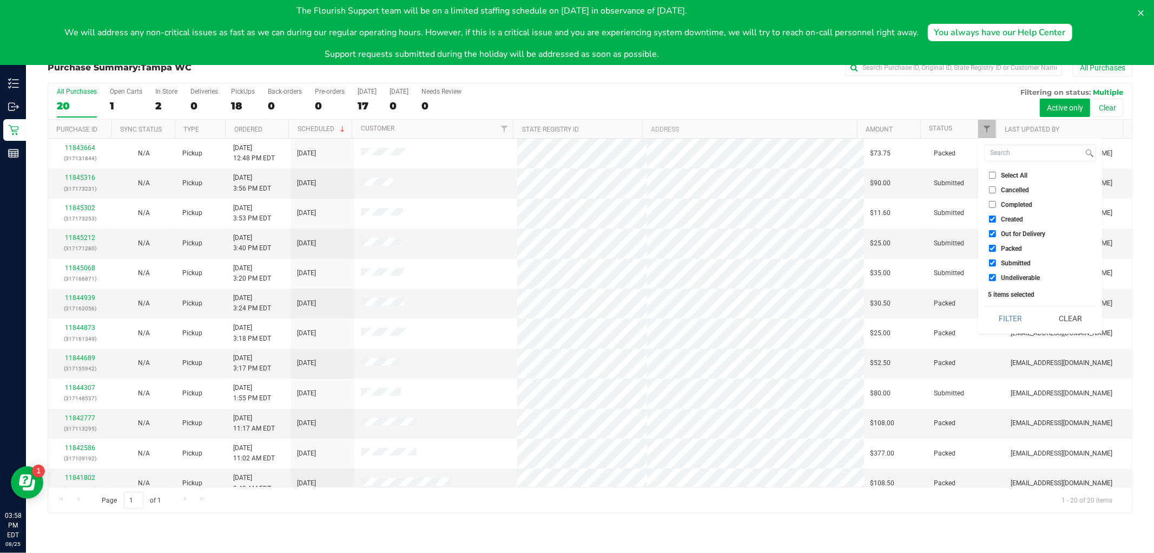
click at [993, 245] on input "Packed" at bounding box center [992, 248] width 7 height 7
checkbox input "false"
click at [1020, 318] on button "Filter" at bounding box center [1011, 318] width 52 height 24
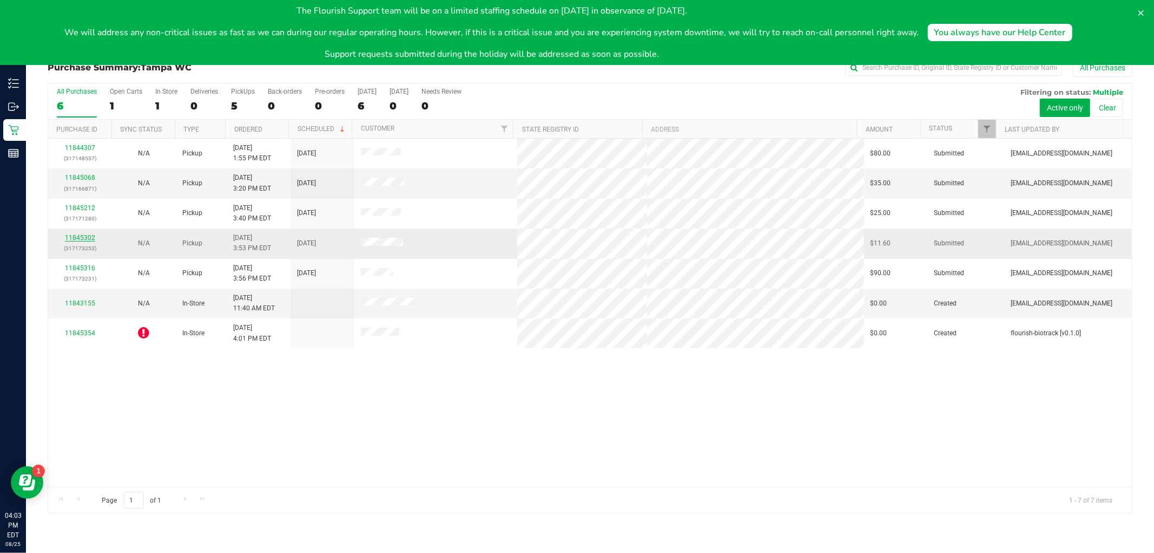
click at [86, 241] on link "11845302" at bounding box center [80, 238] width 30 height 8
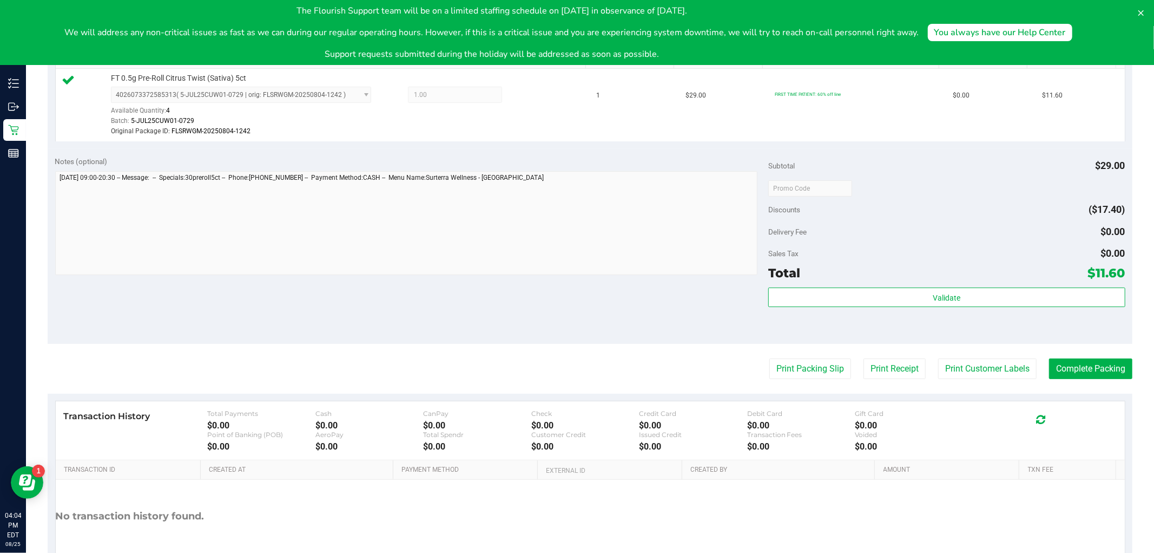
scroll to position [300, 0]
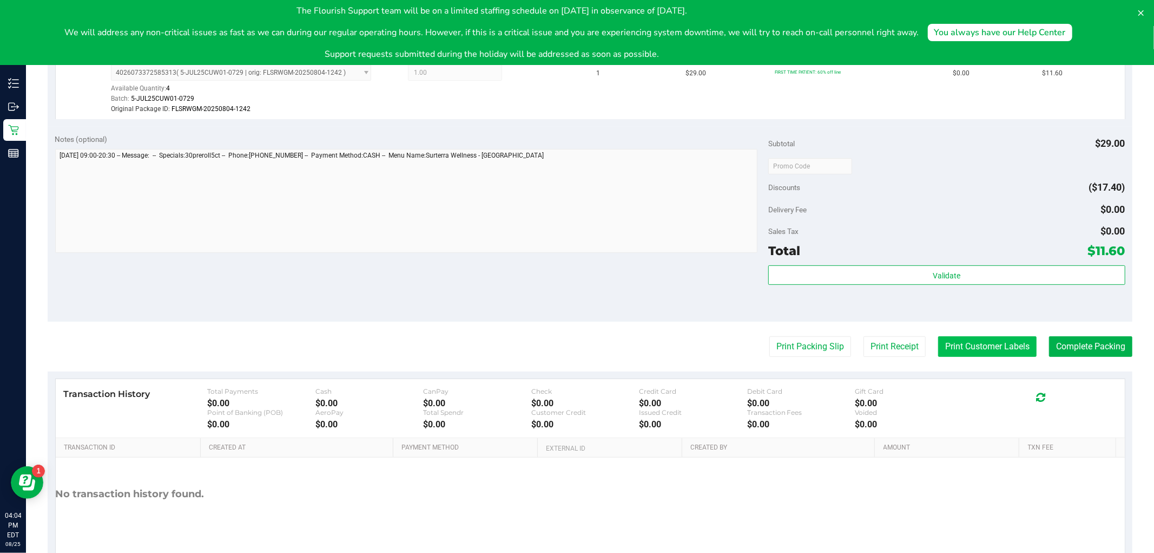
click at [965, 348] on button "Print Customer Labels" at bounding box center [987, 346] width 98 height 21
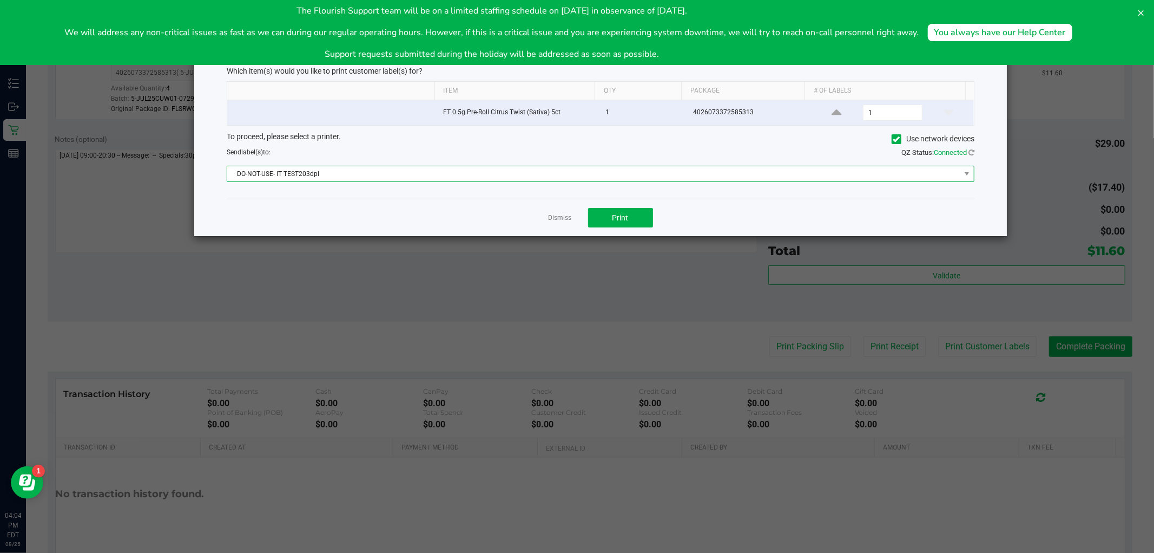
click at [656, 180] on span "DO-NOT-USE- IT TEST203dpi" at bounding box center [593, 173] width 733 height 15
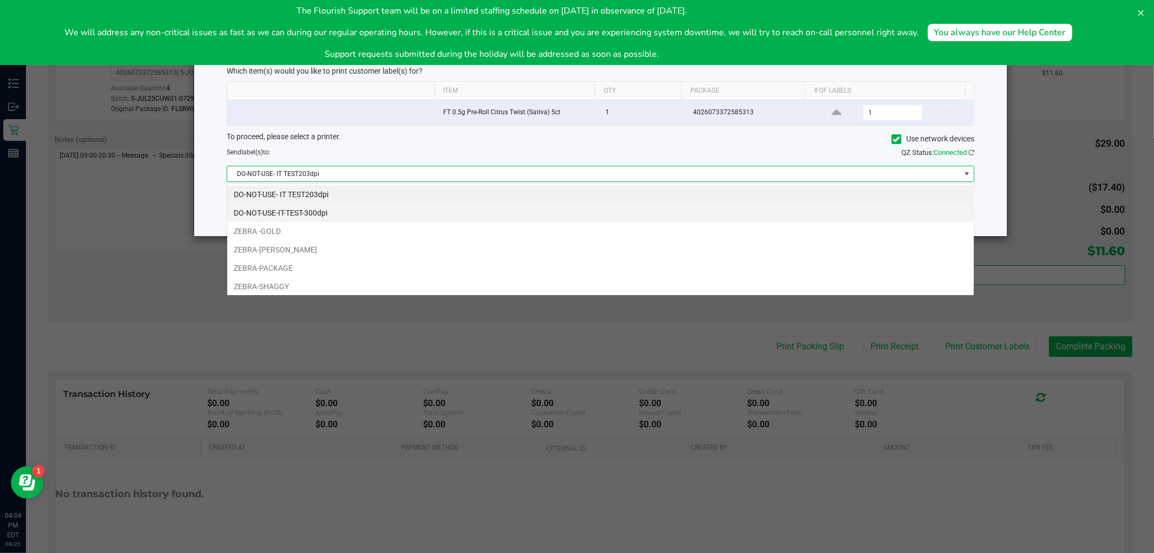
scroll to position [16, 748]
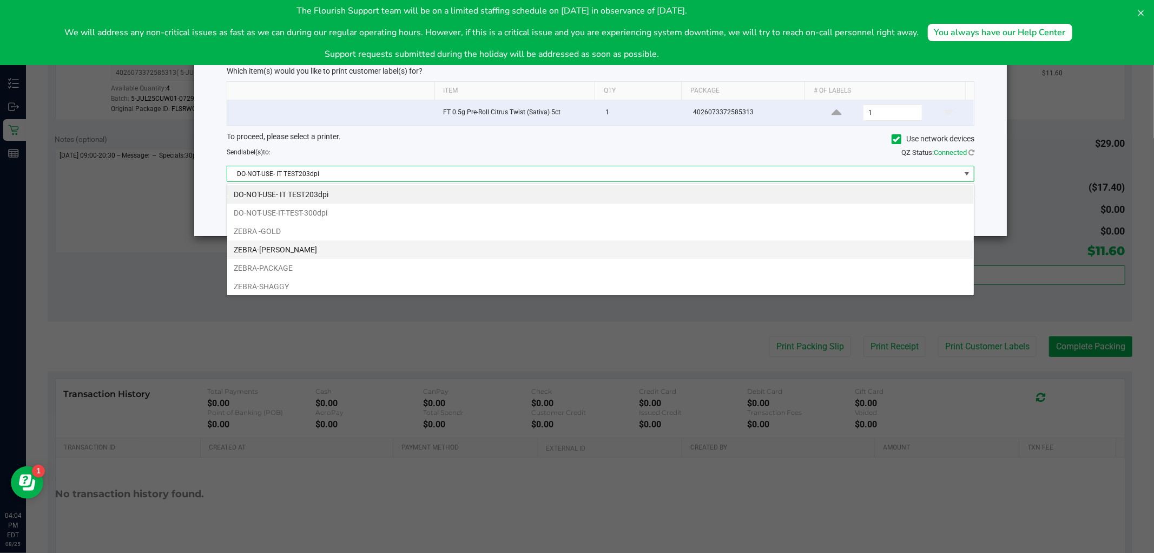
click at [387, 246] on li "ZEBRA-[PERSON_NAME]" at bounding box center [600, 249] width 747 height 18
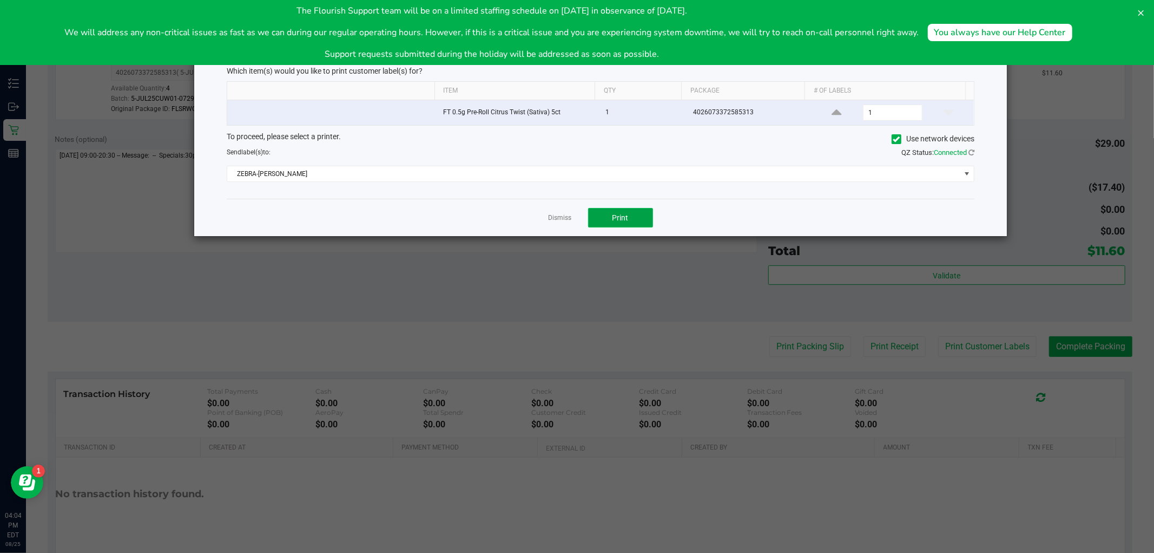
click at [629, 220] on button "Print" at bounding box center [620, 217] width 65 height 19
click at [1124, 8] on div "The Flourish Support team will be on a limited staffing schedule on September 1…" at bounding box center [569, 32] width 1120 height 56
click at [1131, 10] on div "The Flourish Support team will be on a limited staffing schedule on September 1…" at bounding box center [577, 32] width 1154 height 65
click at [1133, 10] on button at bounding box center [1141, 12] width 17 height 17
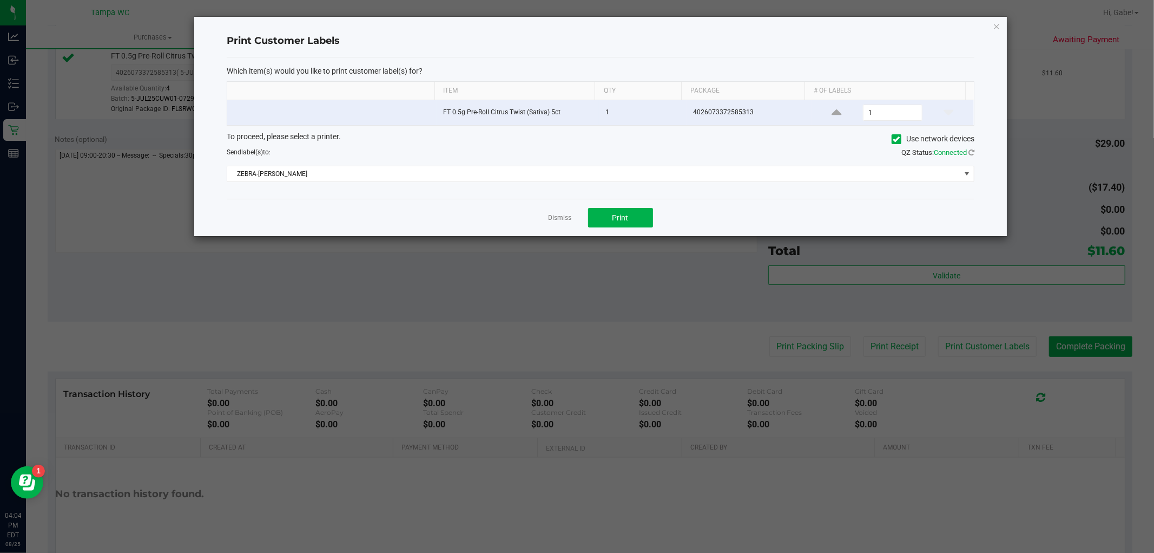
click at [992, 23] on div "Print Customer Labels Which item(s) would you like to print customer label(s) f…" at bounding box center [600, 126] width 813 height 219
click at [993, 25] on icon "button" at bounding box center [997, 25] width 8 height 13
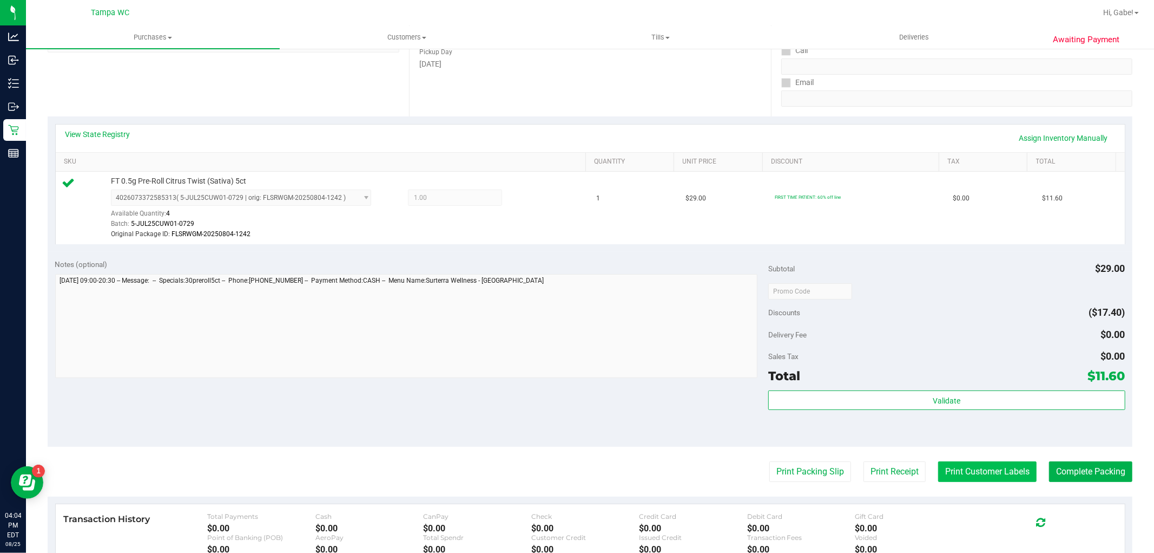
scroll to position [180, 0]
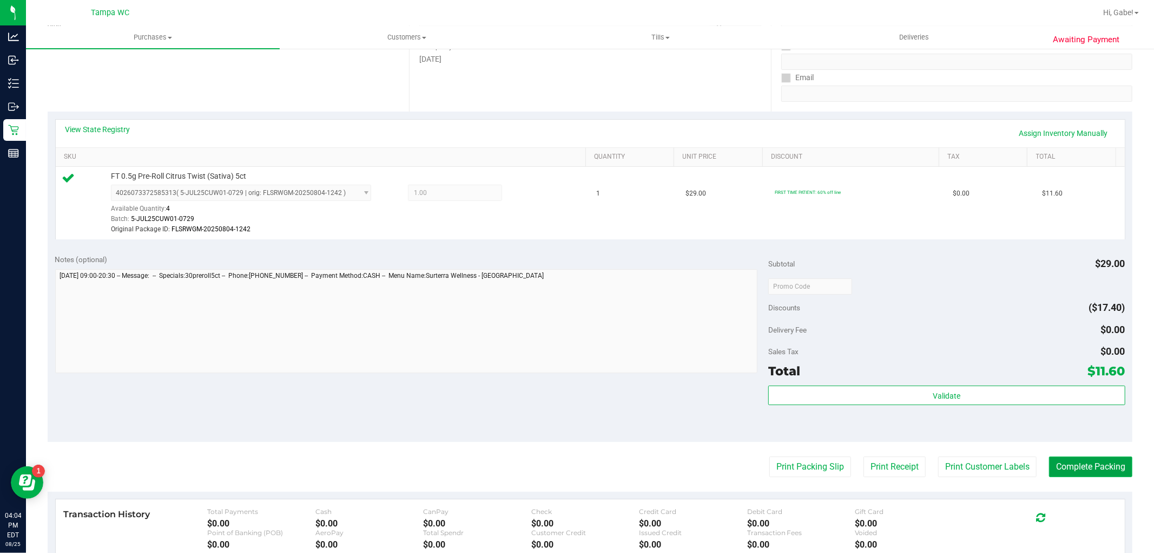
click at [1063, 475] on button "Complete Packing" at bounding box center [1090, 466] width 83 height 21
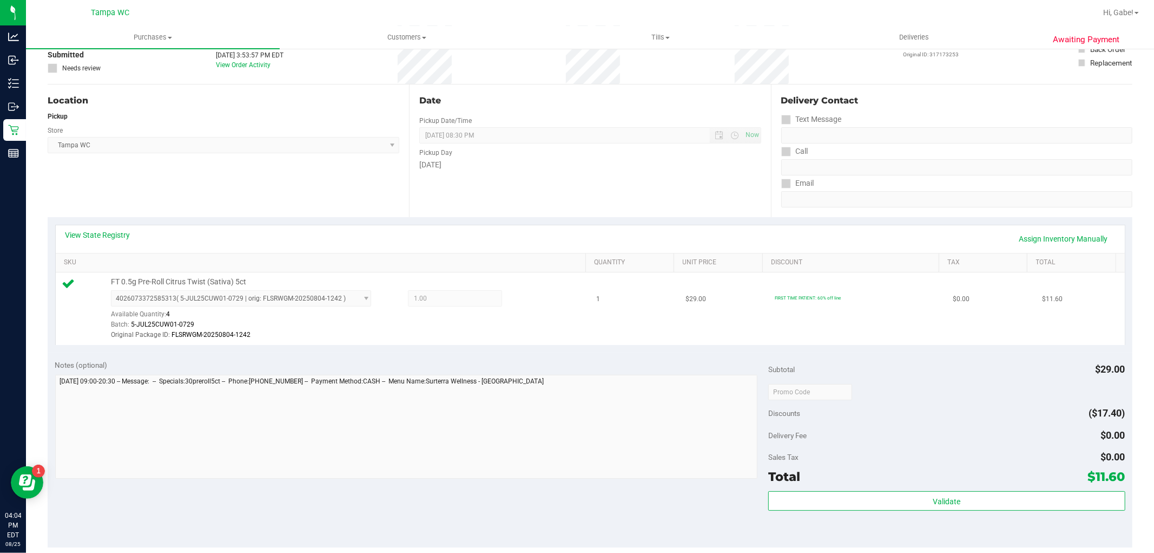
scroll to position [0, 0]
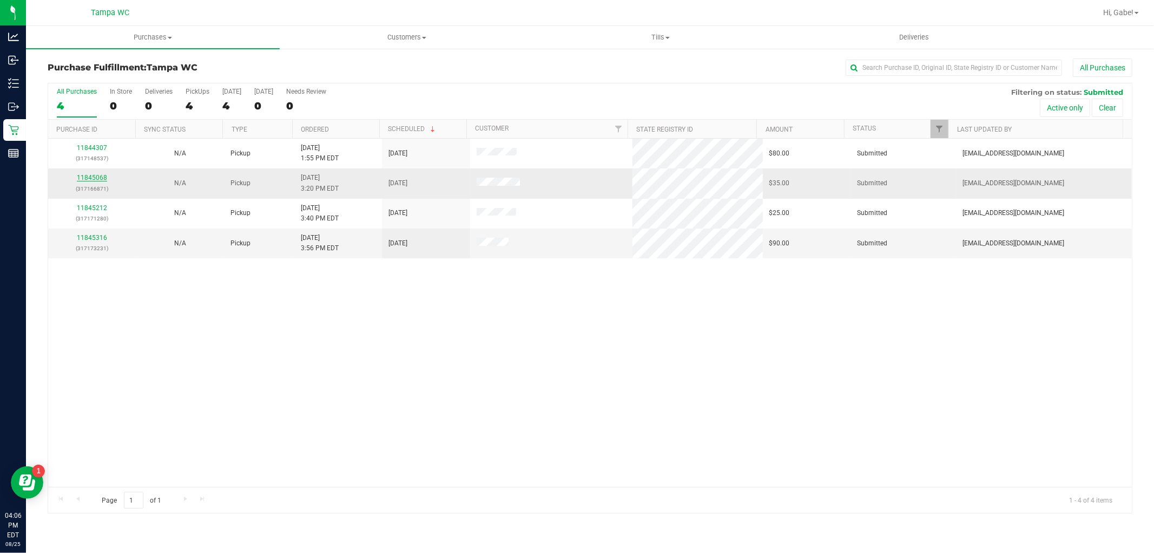
click at [97, 178] on link "11845068" at bounding box center [92, 178] width 30 height 8
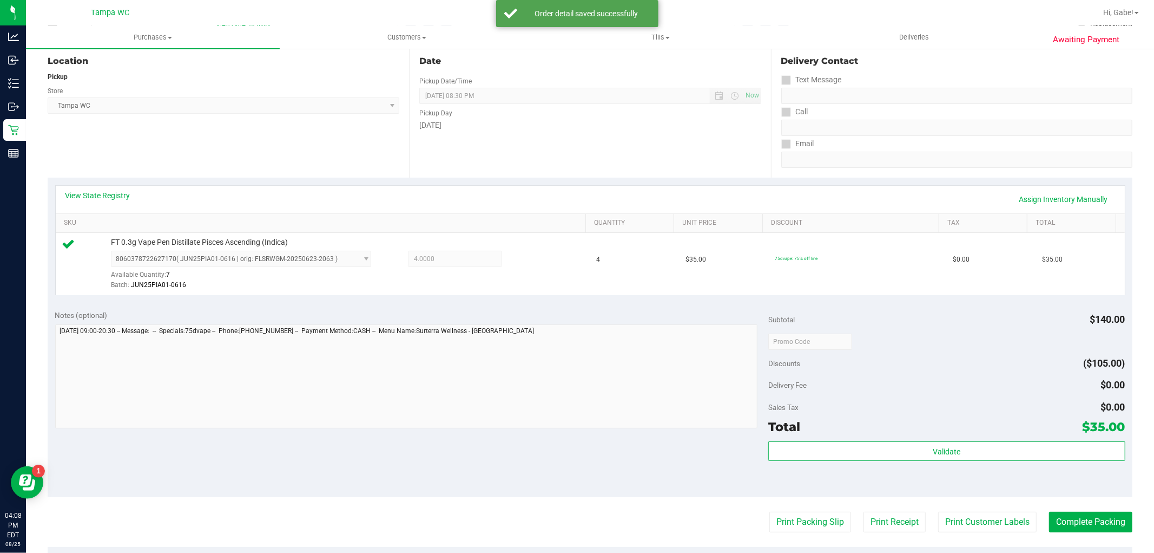
scroll to position [240, 0]
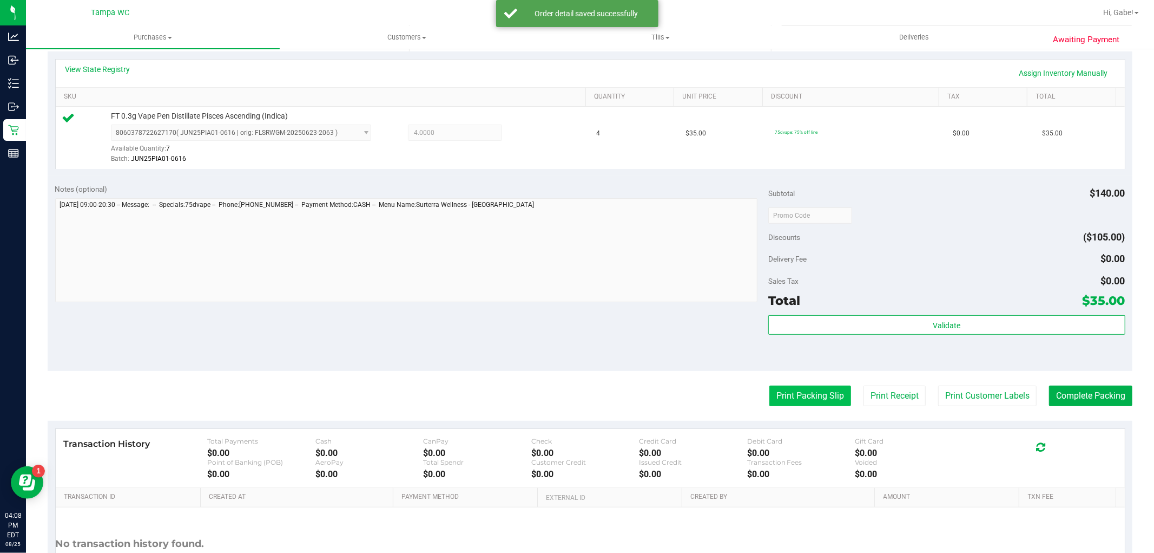
click at [829, 398] on button "Print Packing Slip" at bounding box center [811, 395] width 82 height 21
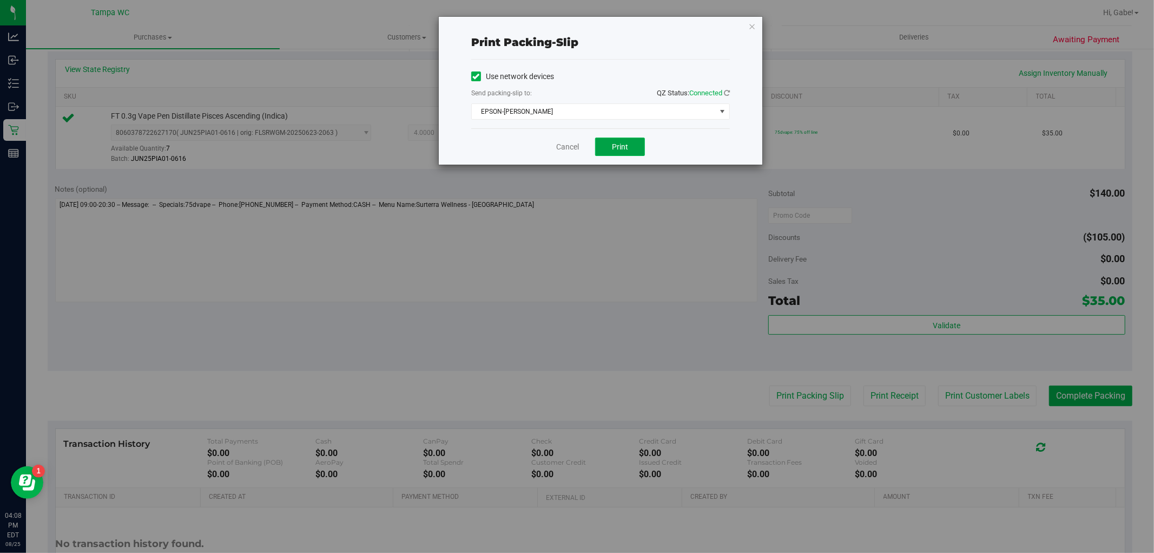
click at [625, 153] on button "Print" at bounding box center [620, 146] width 50 height 18
click at [753, 28] on icon "button" at bounding box center [752, 25] width 8 height 13
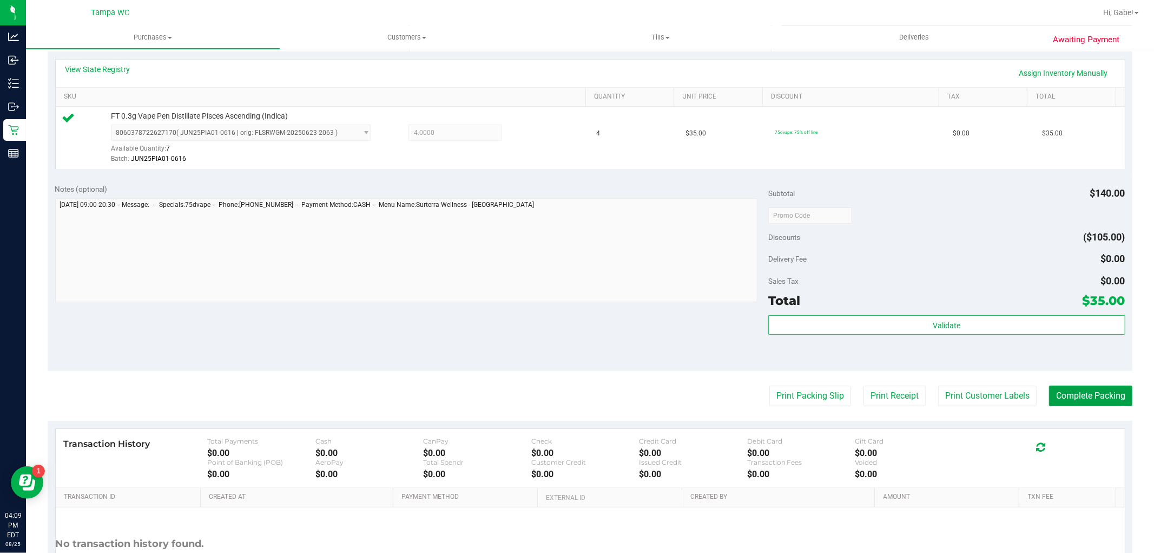
drag, startPoint x: 1080, startPoint y: 398, endPoint x: 857, endPoint y: 288, distance: 248.3
click at [1077, 397] on button "Complete Packing" at bounding box center [1090, 395] width 83 height 21
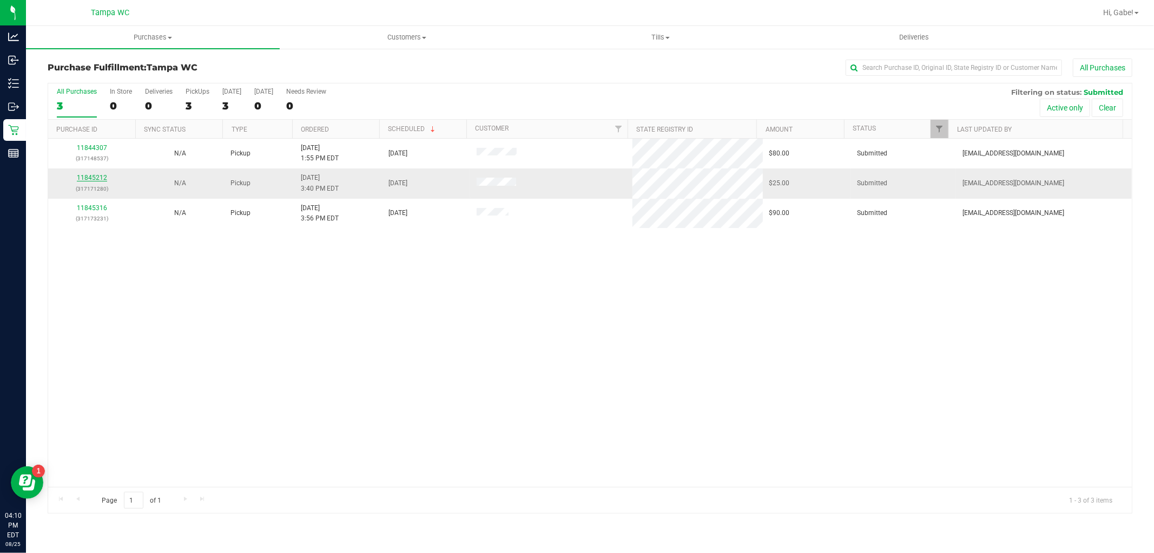
click at [100, 177] on link "11845212" at bounding box center [92, 178] width 30 height 8
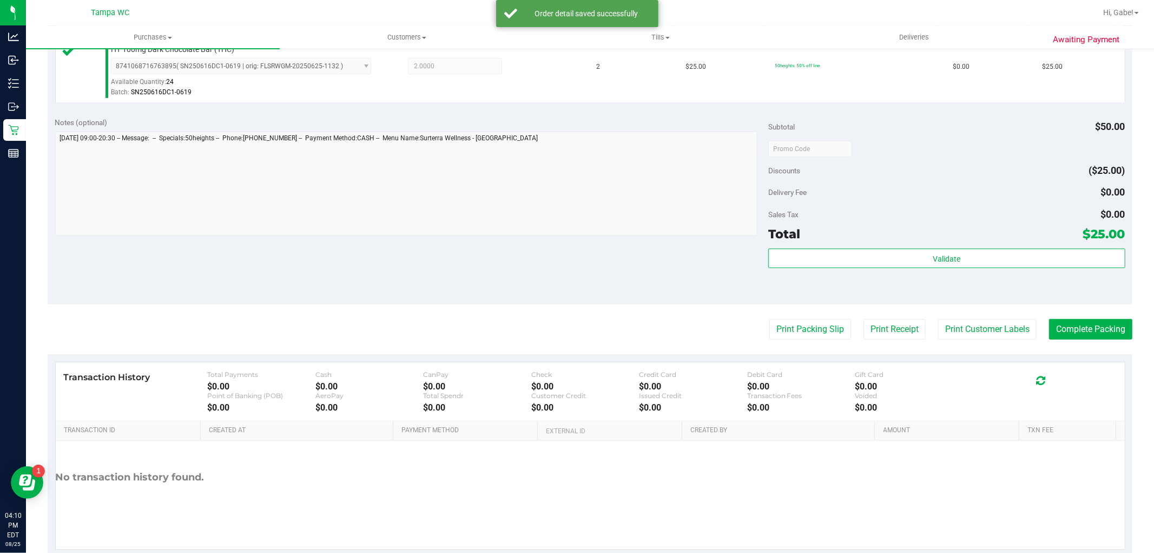
scroll to position [333, 0]
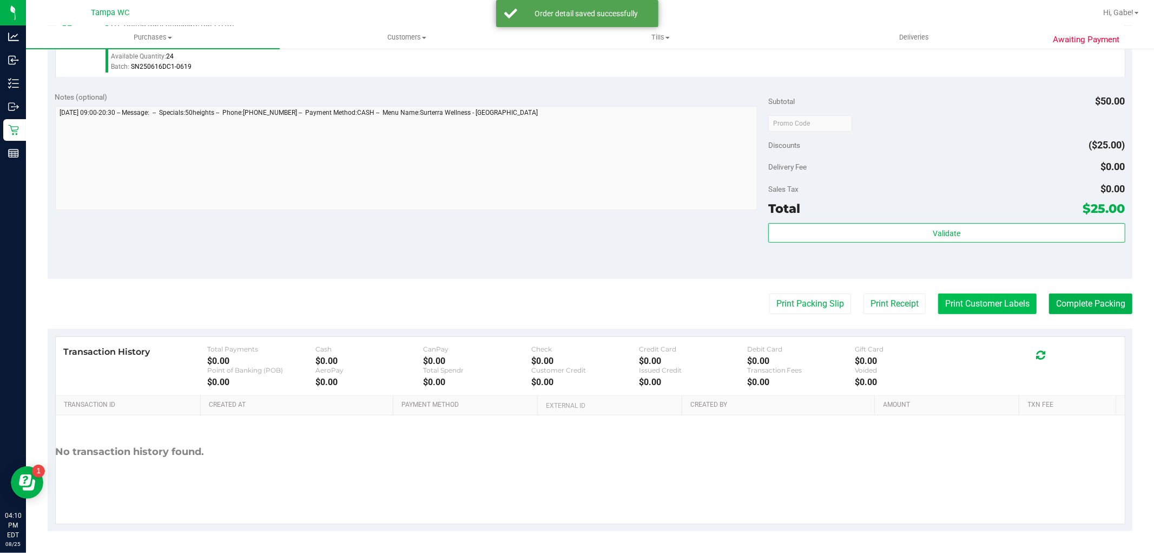
click at [971, 298] on button "Print Customer Labels" at bounding box center [987, 303] width 98 height 21
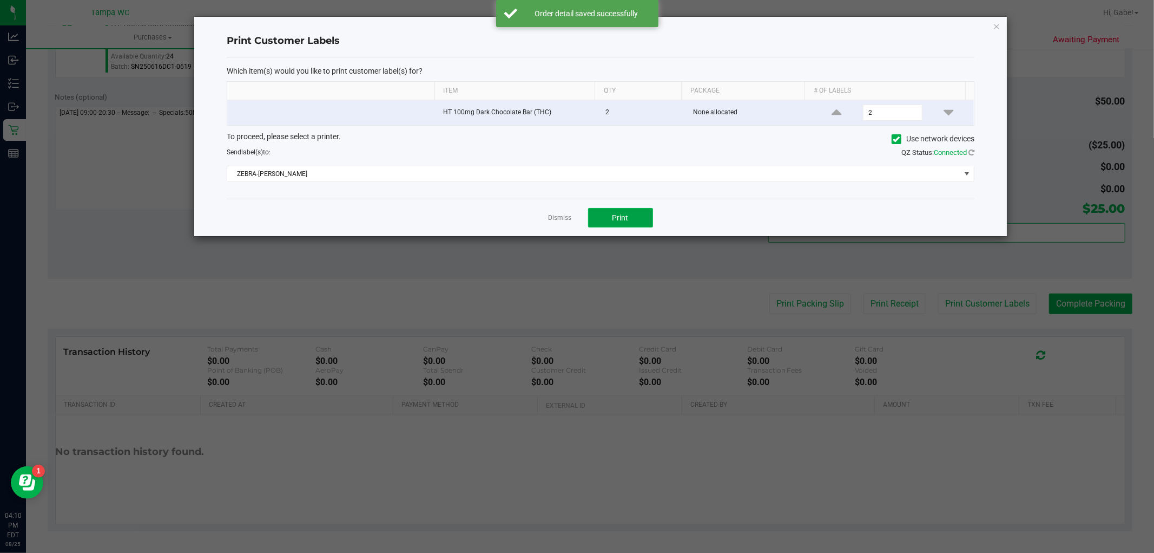
click at [609, 218] on button "Print" at bounding box center [620, 217] width 65 height 19
click at [995, 28] on icon "button" at bounding box center [997, 25] width 8 height 13
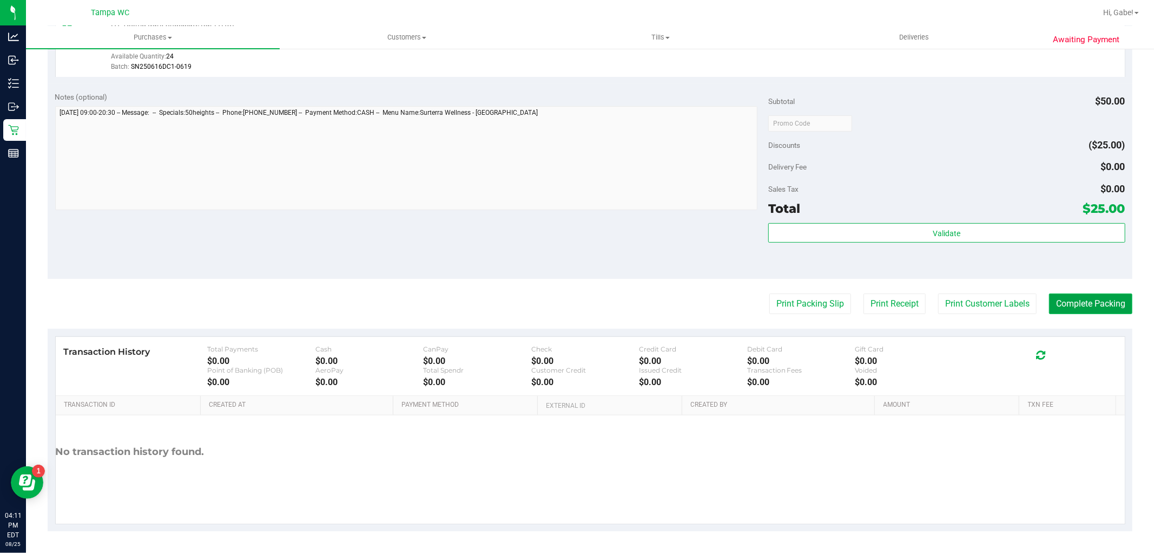
click at [1054, 293] on button "Complete Packing" at bounding box center [1090, 303] width 83 height 21
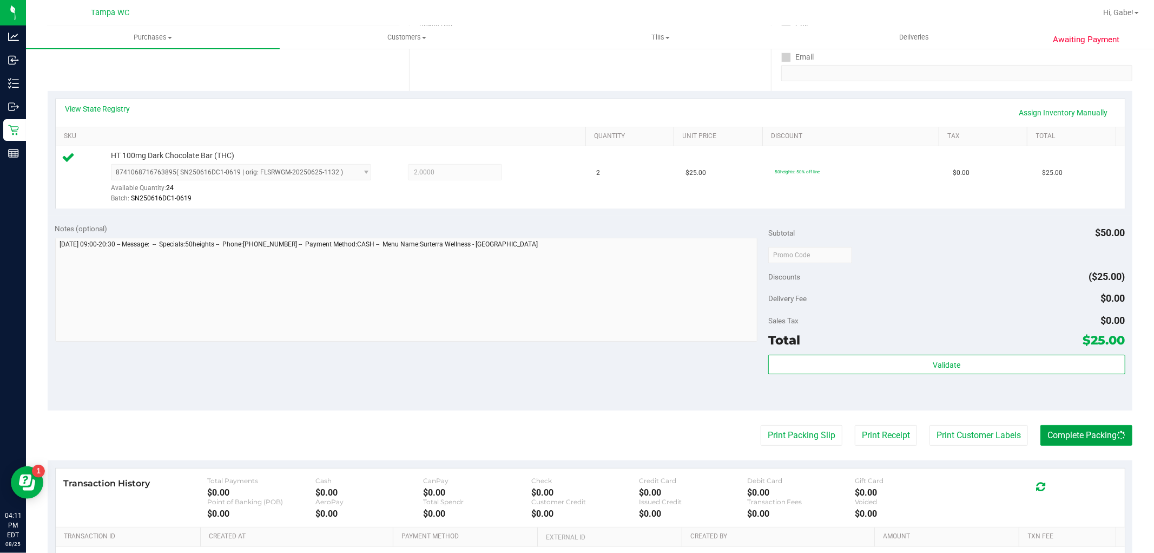
scroll to position [0, 0]
